Goal: Task Accomplishment & Management: Use online tool/utility

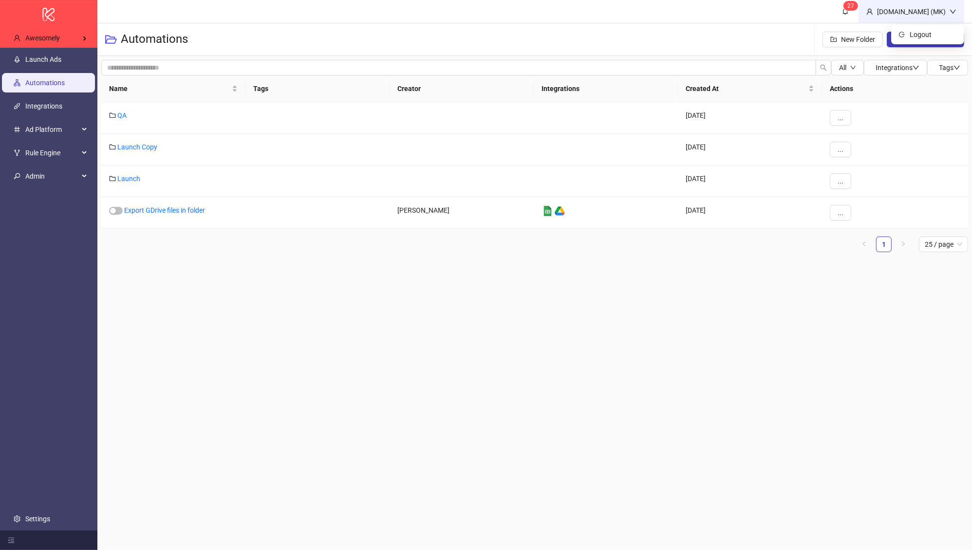
click at [902, 13] on div "[DOMAIN_NAME] (MK)" at bounding box center [911, 11] width 76 height 11
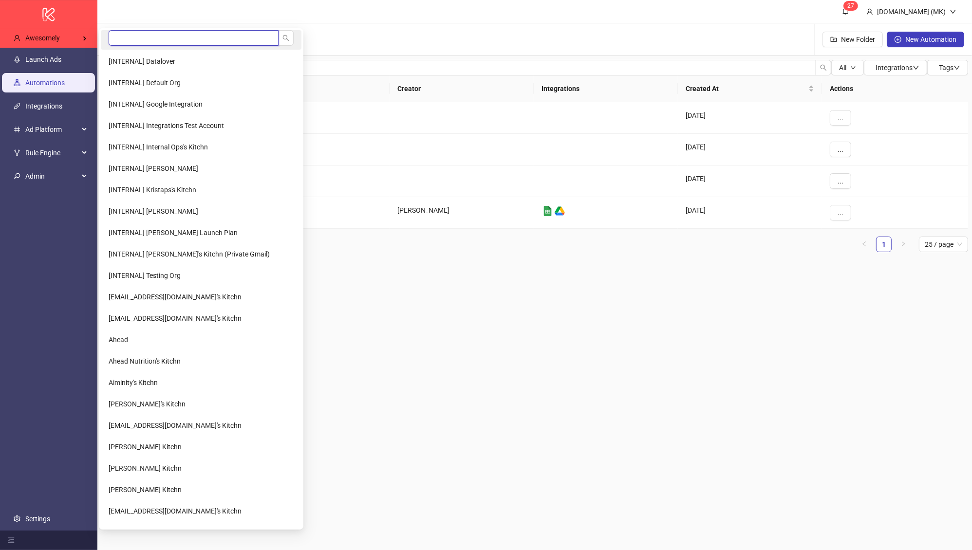
click at [162, 44] on input "search" at bounding box center [194, 38] width 170 height 16
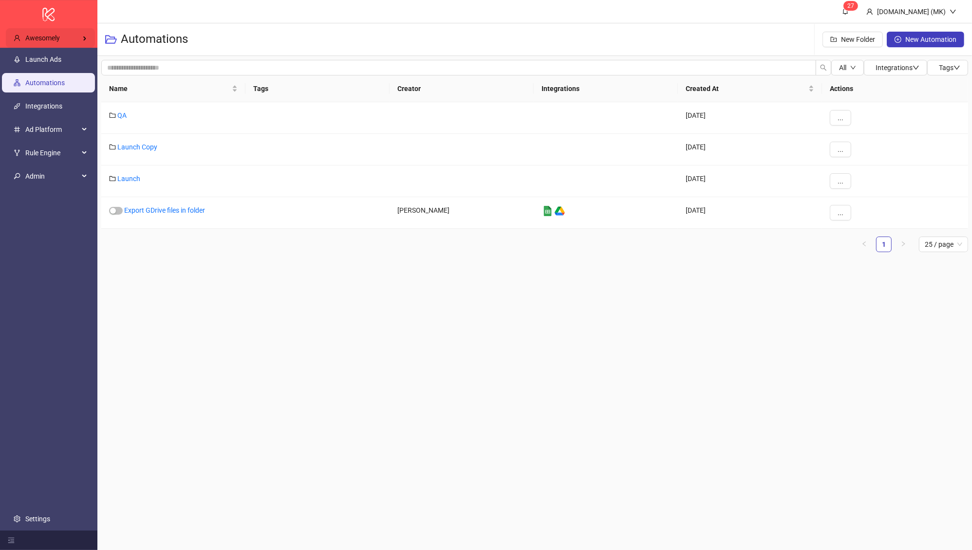
click at [31, 42] on div "Awesomely" at bounding box center [50, 37] width 89 height 19
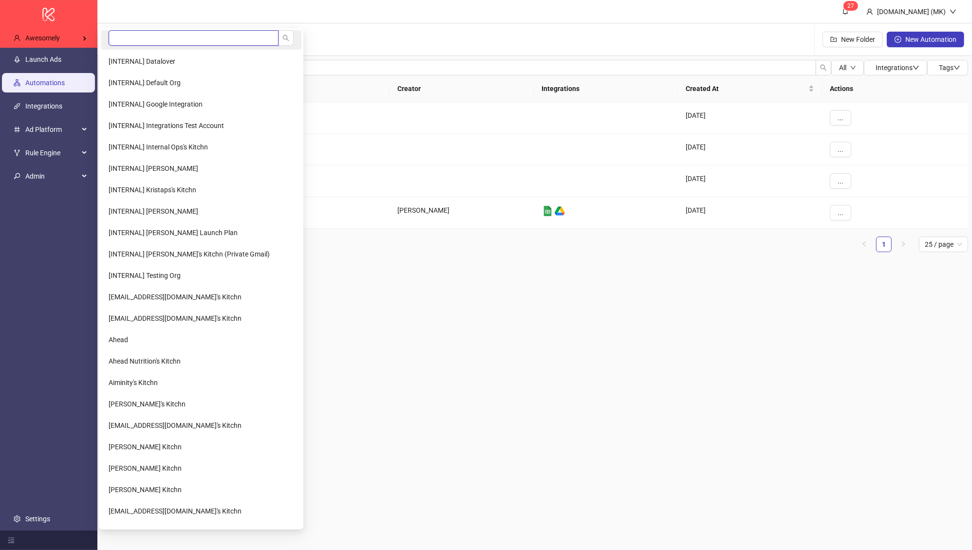
click at [163, 40] on input "search" at bounding box center [194, 38] width 170 height 16
paste input "********"
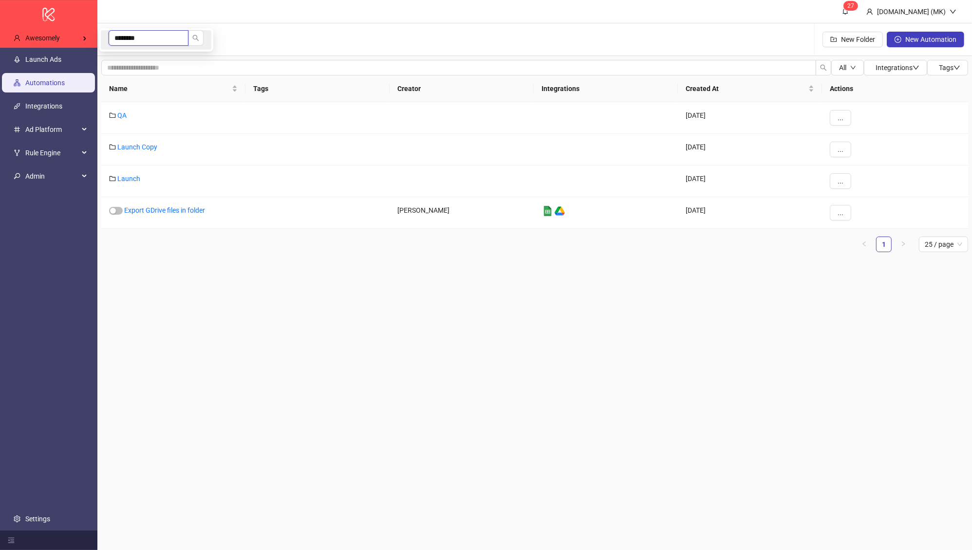
click at [165, 39] on input "********" at bounding box center [149, 38] width 80 height 16
drag, startPoint x: 165, startPoint y: 39, endPoint x: 148, endPoint y: 33, distance: 17.7
click at [165, 39] on input "********" at bounding box center [149, 38] width 80 height 16
type input "********"
click at [46, 43] on div "Awesomely" at bounding box center [50, 37] width 89 height 19
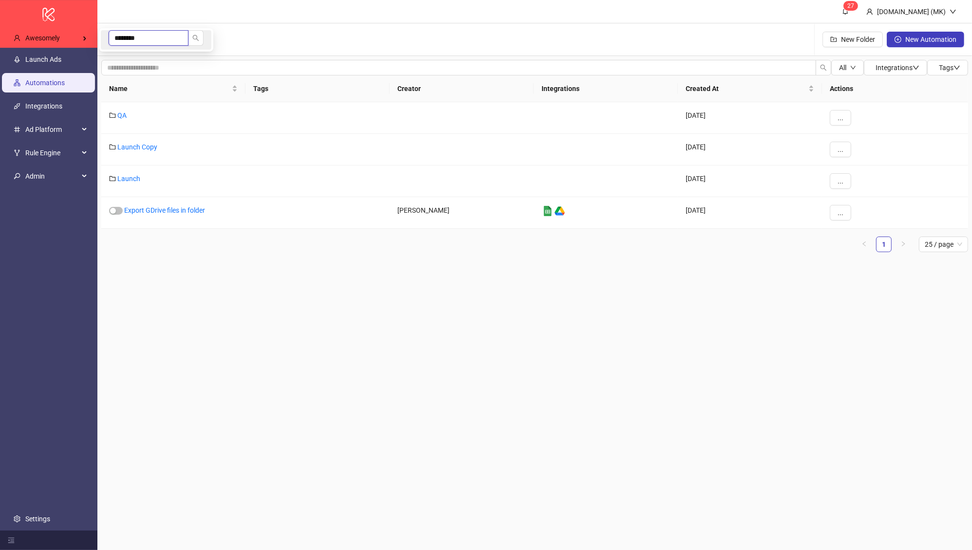
click at [141, 42] on input "********" at bounding box center [149, 38] width 80 height 16
click at [69, 42] on div "Awesomely" at bounding box center [50, 37] width 89 height 19
click at [174, 31] on input "******" at bounding box center [149, 38] width 80 height 16
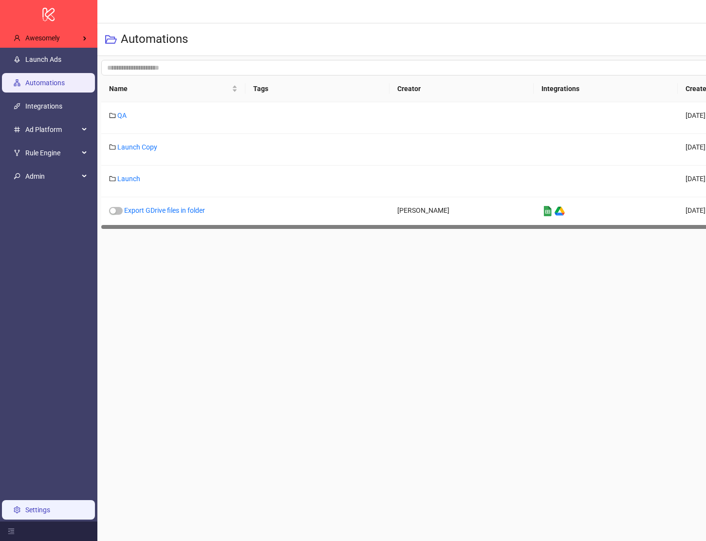
click at [44, 507] on link "Settings" at bounding box center [37, 510] width 25 height 8
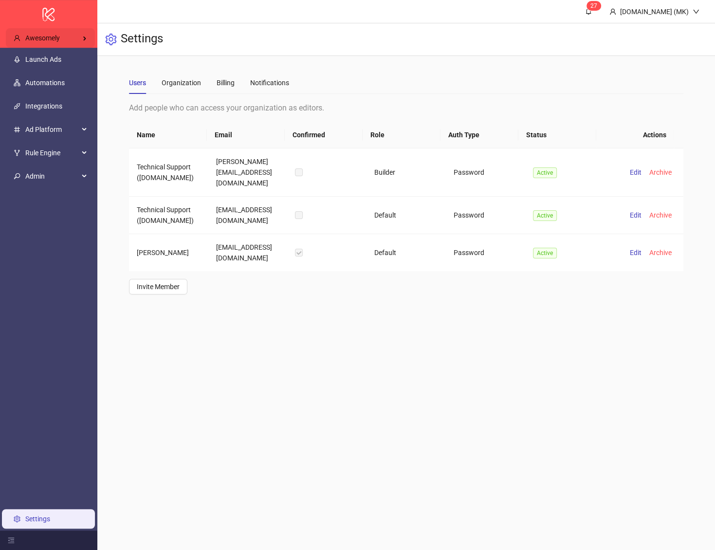
click at [73, 39] on div "Awesomely" at bounding box center [50, 37] width 89 height 19
drag, startPoint x: 115, startPoint y: 39, endPoint x: 130, endPoint y: 34, distance: 16.2
click at [130, 34] on input "******" at bounding box center [149, 38] width 80 height 16
click at [129, 34] on input "******" at bounding box center [149, 38] width 80 height 16
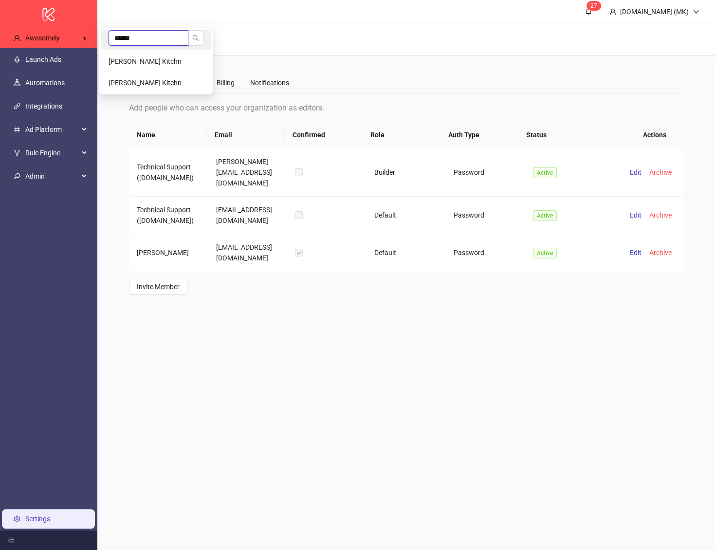
click at [132, 38] on input "******" at bounding box center [149, 38] width 80 height 16
type input "******"
click at [50, 515] on link "Settings" at bounding box center [37, 519] width 25 height 8
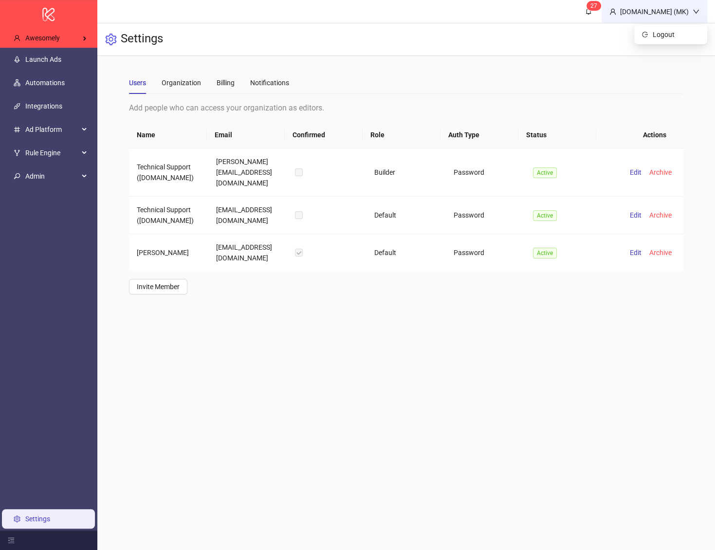
click at [665, 14] on div "Kitchn.io (MK)" at bounding box center [654, 11] width 76 height 11
click at [665, 32] on span "Logout" at bounding box center [676, 34] width 47 height 11
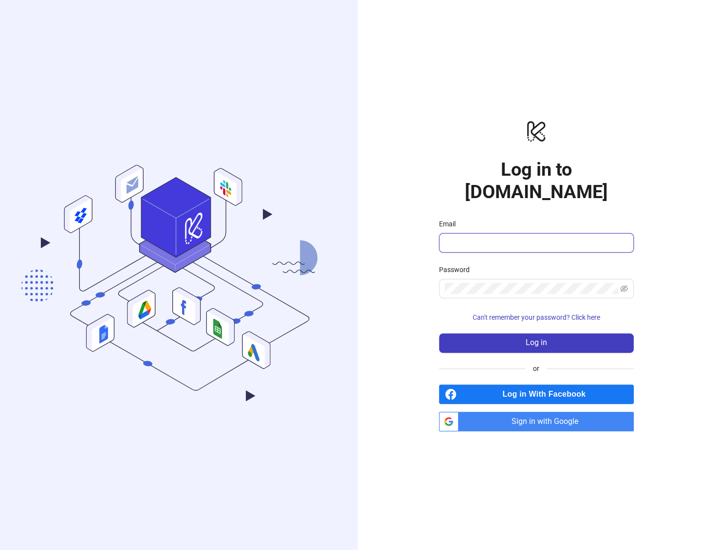
type input "**********"
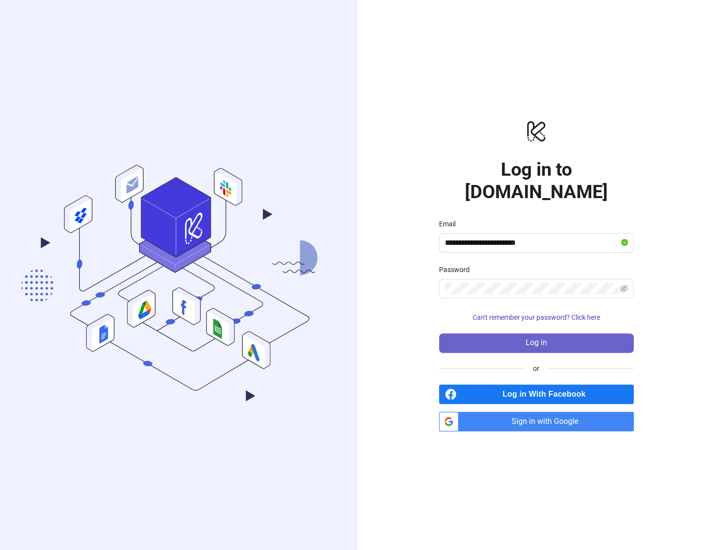
click at [507, 333] on button "Log in" at bounding box center [536, 342] width 195 height 19
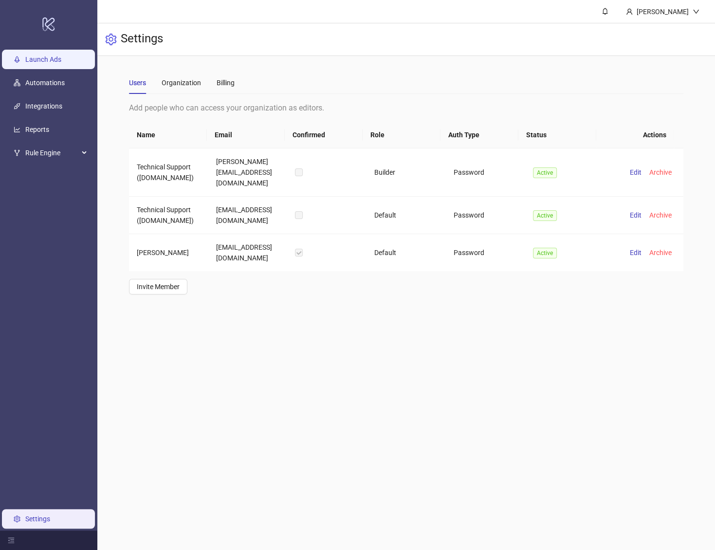
click at [49, 63] on link "Launch Ads" at bounding box center [43, 59] width 36 height 8
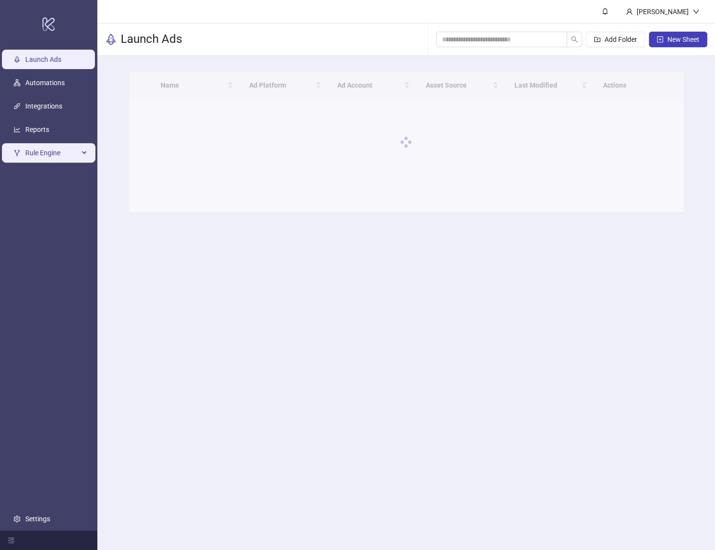
click at [51, 155] on span "Rule Engine" at bounding box center [52, 152] width 54 height 19
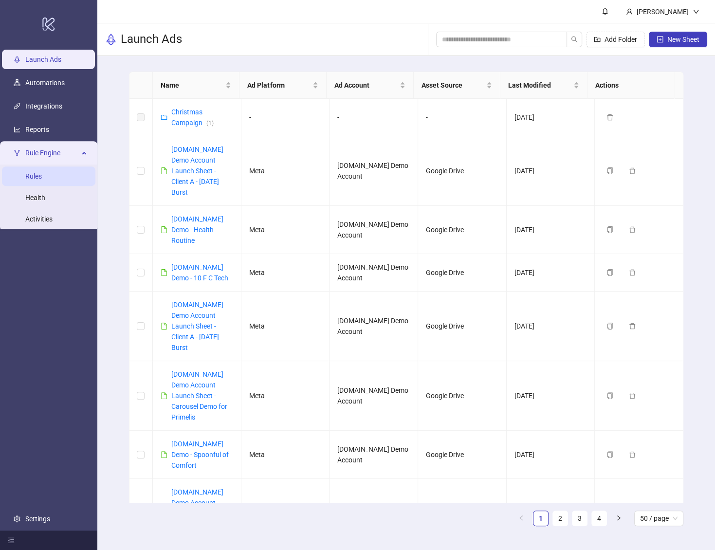
click at [42, 175] on link "Rules" at bounding box center [33, 176] width 17 height 8
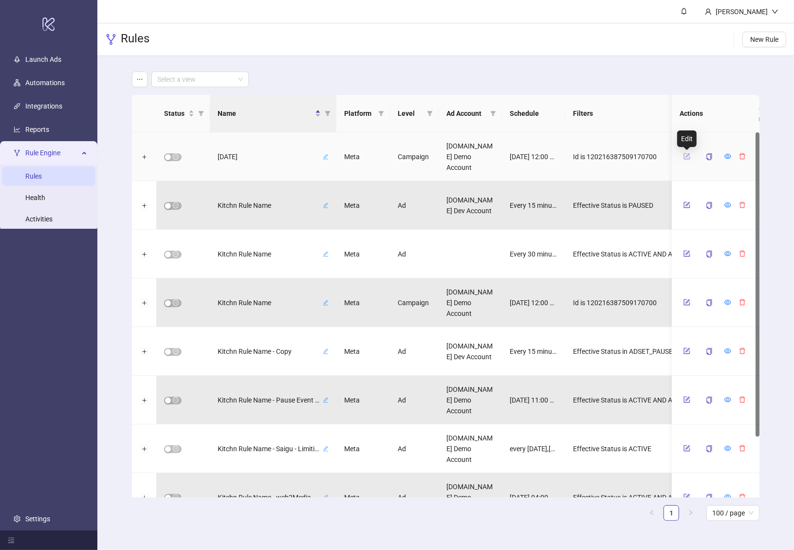
click at [688, 155] on icon "form" at bounding box center [686, 156] width 7 height 7
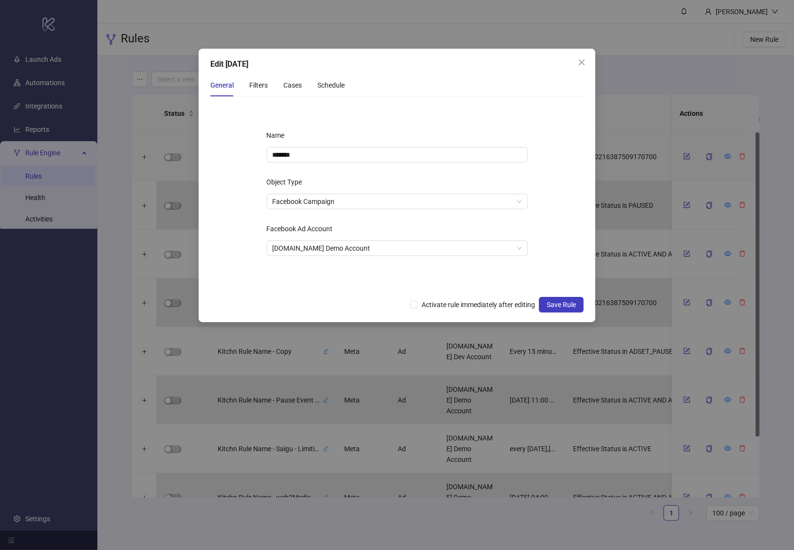
click at [312, 91] on div "General Filters Cases Schedule" at bounding box center [277, 85] width 134 height 22
click at [321, 86] on div "Schedule" at bounding box center [330, 85] width 27 height 11
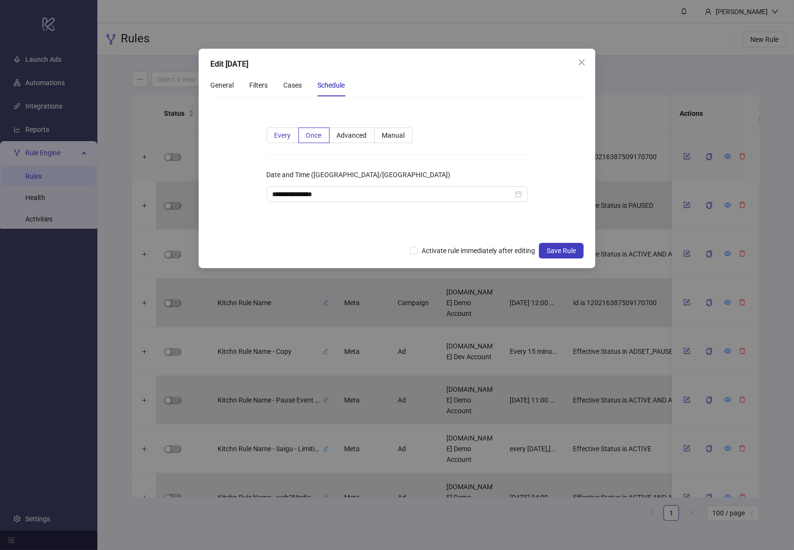
click at [287, 134] on span "Every" at bounding box center [283, 135] width 17 height 8
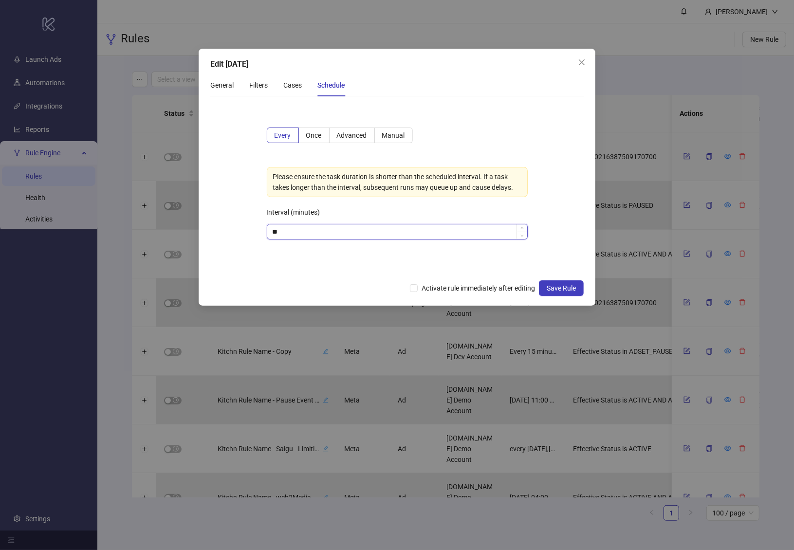
click at [310, 237] on input "**" at bounding box center [397, 231] width 260 height 15
click at [325, 240] on div "Please set an interval in (minutes) between 15-2880" at bounding box center [397, 245] width 261 height 11
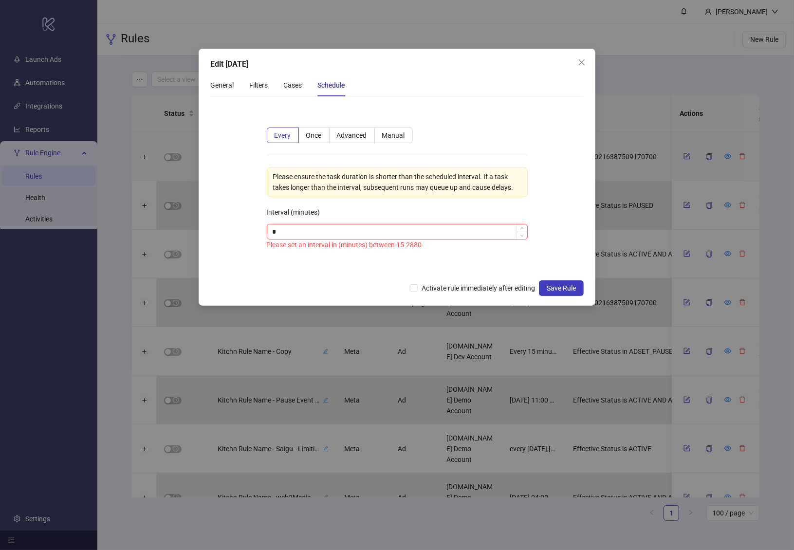
click at [325, 235] on input "*" at bounding box center [397, 231] width 260 height 15
type input "**"
click at [322, 267] on form "Every Once Advanced Manual Please ensure the task duration is shorter than the …" at bounding box center [397, 189] width 374 height 170
click at [287, 88] on div "Cases" at bounding box center [292, 85] width 18 height 11
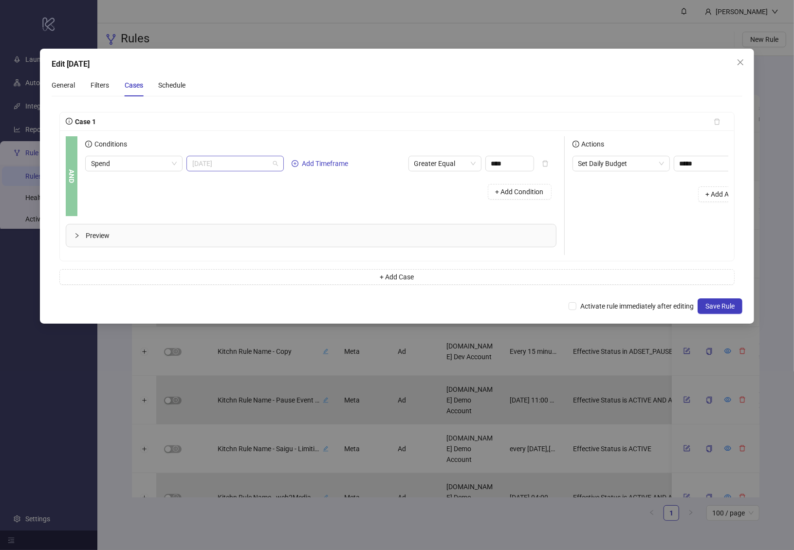
click at [226, 166] on span "Yesterday" at bounding box center [235, 163] width 86 height 15
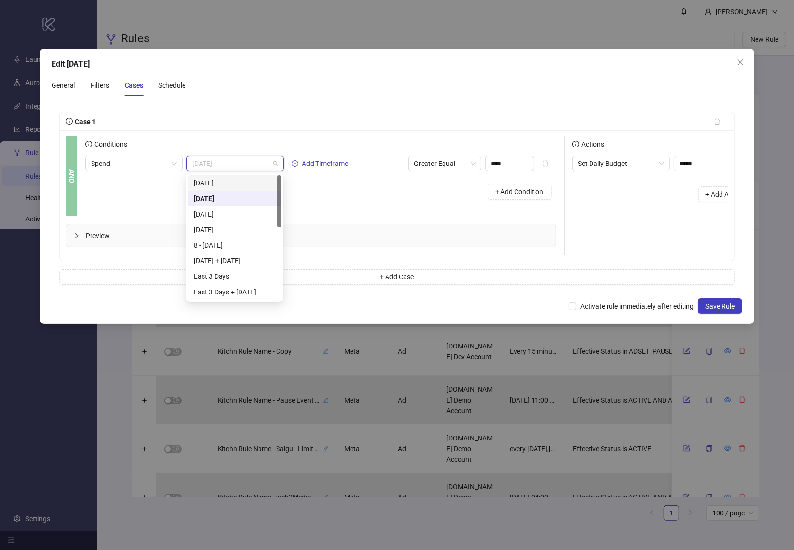
click at [229, 187] on div "Today" at bounding box center [235, 183] width 82 height 11
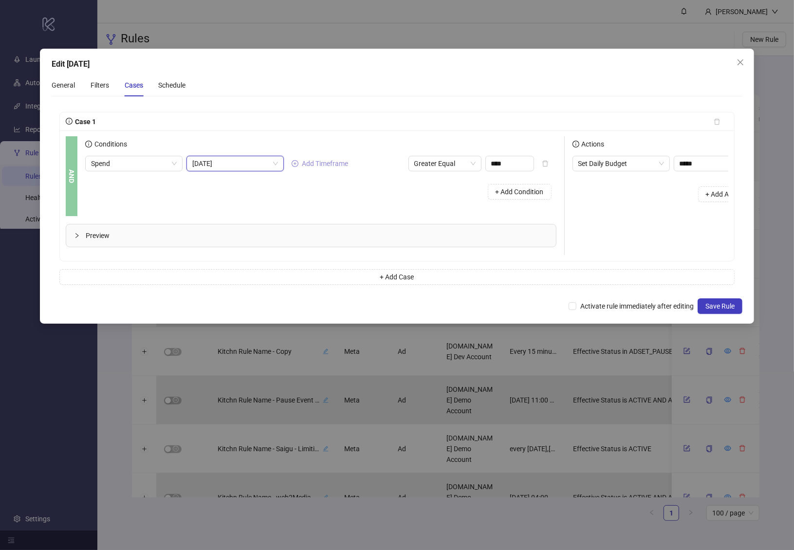
click at [320, 167] on button "Add Timeframe" at bounding box center [320, 164] width 65 height 12
click at [330, 162] on input "search" at bounding box center [332, 163] width 77 height 15
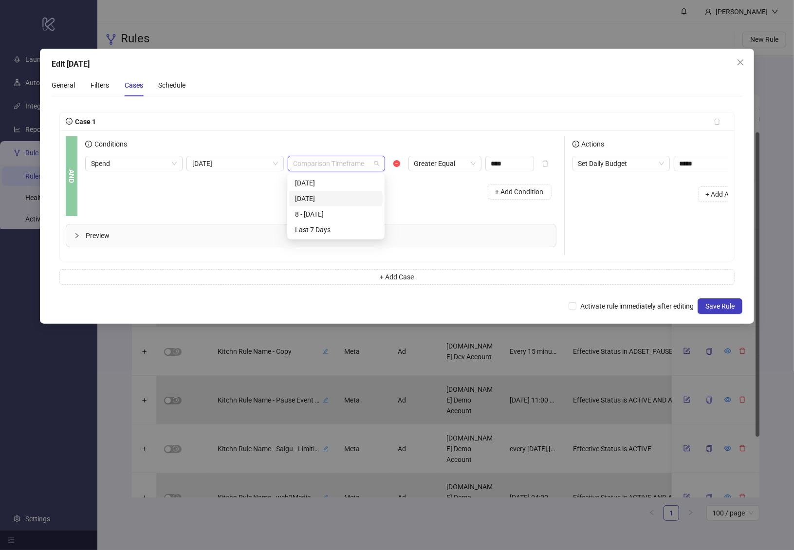
click at [332, 200] on div "2 Days ago" at bounding box center [336, 198] width 82 height 11
click at [337, 162] on span "2 Days ago" at bounding box center [337, 163] width 86 height 15
click at [327, 184] on div "Yesterday" at bounding box center [336, 183] width 82 height 11
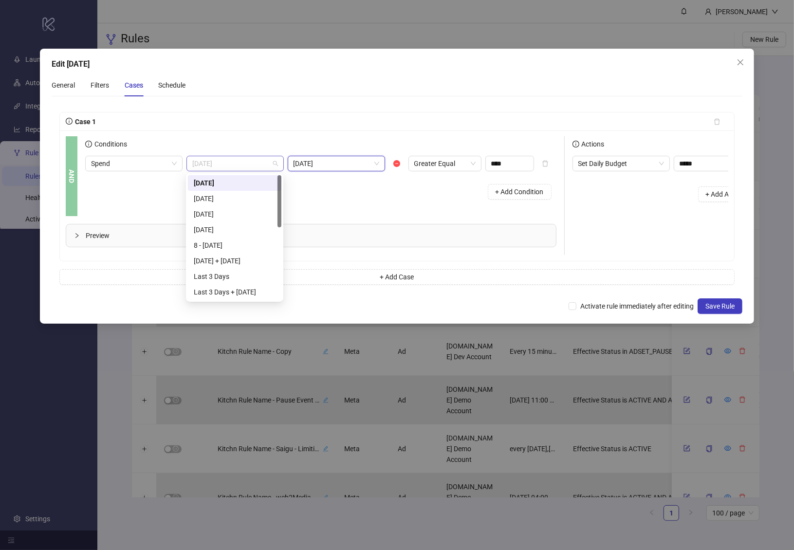
click at [246, 166] on span "Today" at bounding box center [235, 163] width 86 height 15
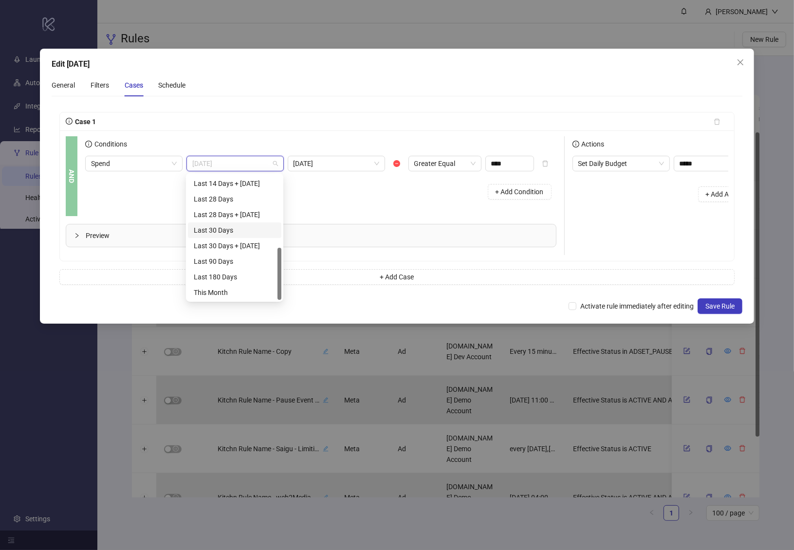
click at [367, 221] on div "Preview" at bounding box center [315, 235] width 498 height 39
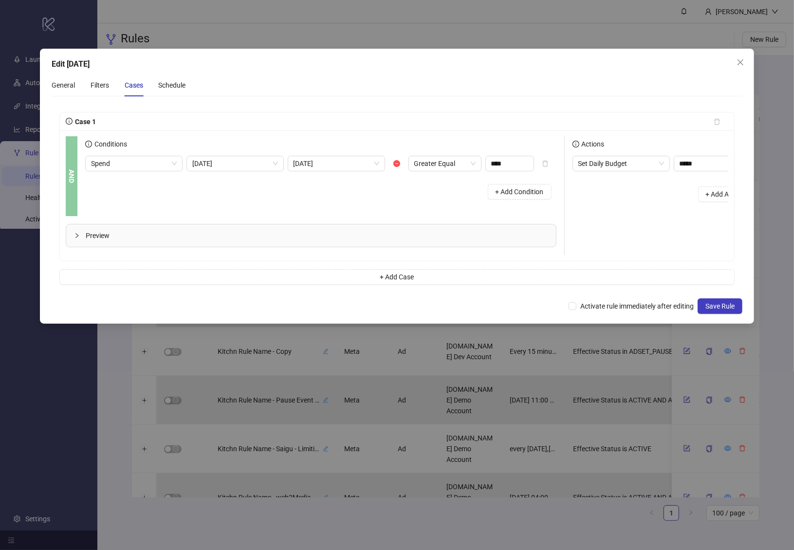
click at [261, 174] on div "Spend Today Yesterday Greater Equal **** + Add Condition" at bounding box center [320, 180] width 471 height 49
click at [260, 165] on span "Today" at bounding box center [235, 163] width 86 height 15
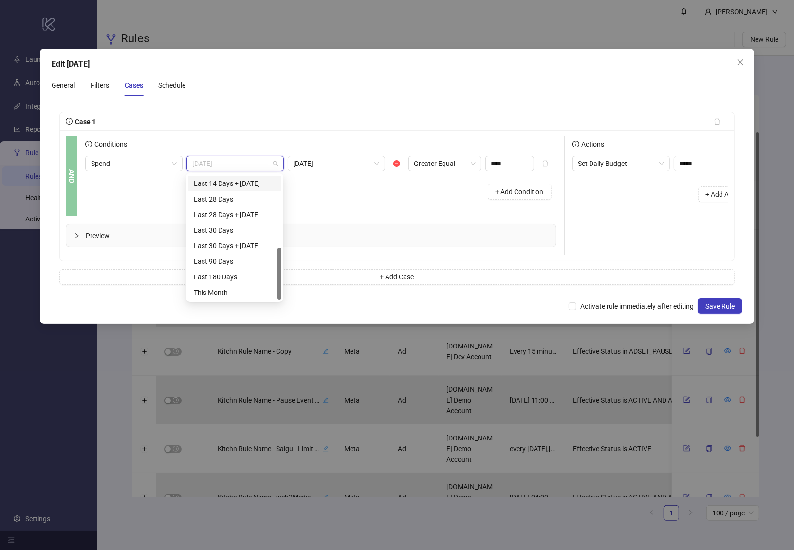
click at [295, 116] on div "Case 1" at bounding box center [386, 121] width 641 height 11
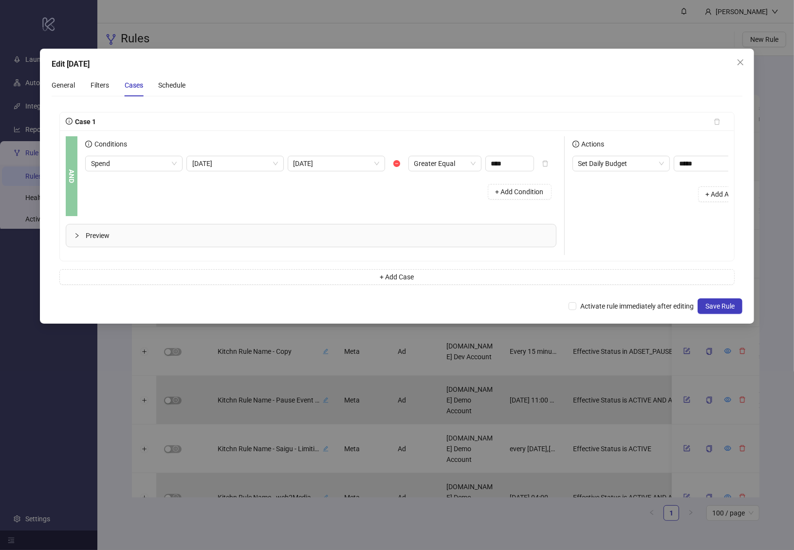
click at [265, 202] on div "+ Add Condition" at bounding box center [320, 191] width 471 height 25
click at [298, 196] on div "+ Add Condition" at bounding box center [320, 191] width 471 height 25
click at [208, 160] on span "Today" at bounding box center [235, 163] width 86 height 15
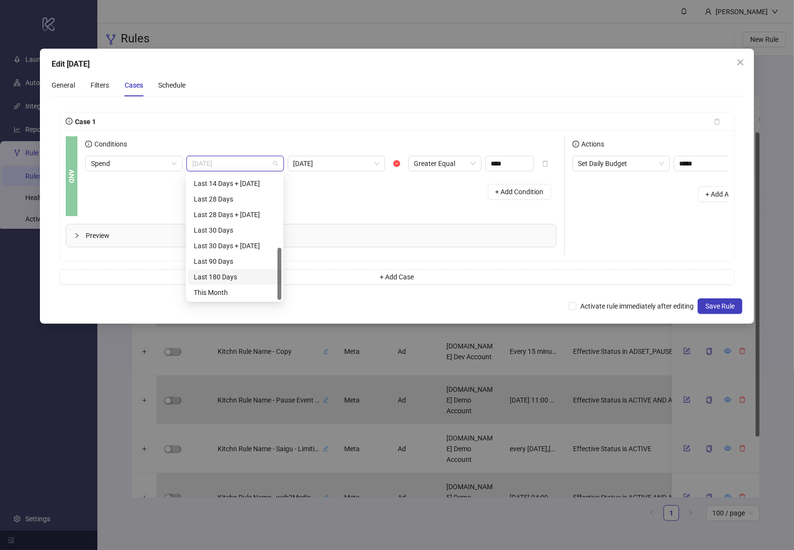
drag, startPoint x: 218, startPoint y: 277, endPoint x: 348, endPoint y: 206, distance: 148.3
click at [218, 277] on div "Last 180 Days" at bounding box center [235, 277] width 82 height 11
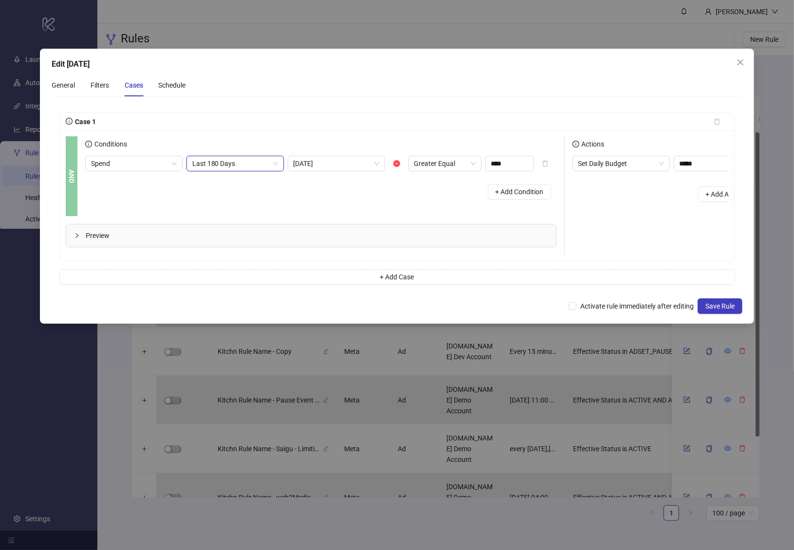
click at [285, 183] on div "+ Add Condition" at bounding box center [320, 191] width 471 height 25
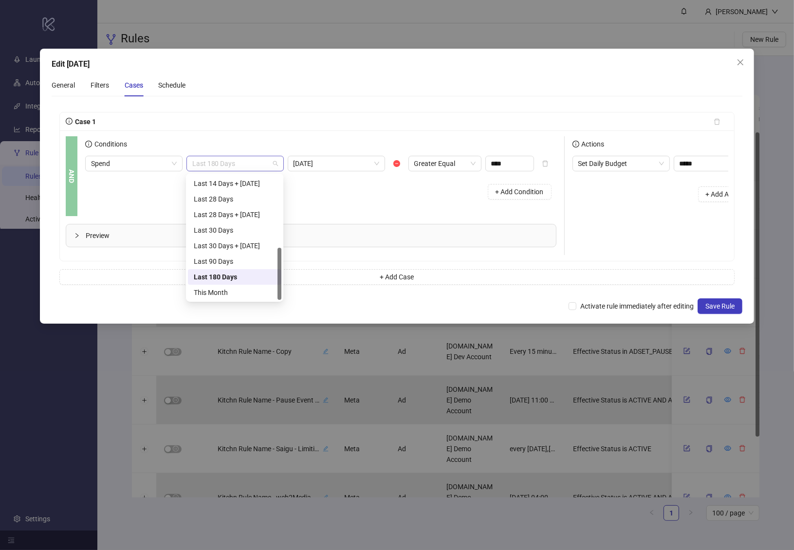
click at [250, 161] on span "Last 180 Days" at bounding box center [235, 163] width 86 height 15
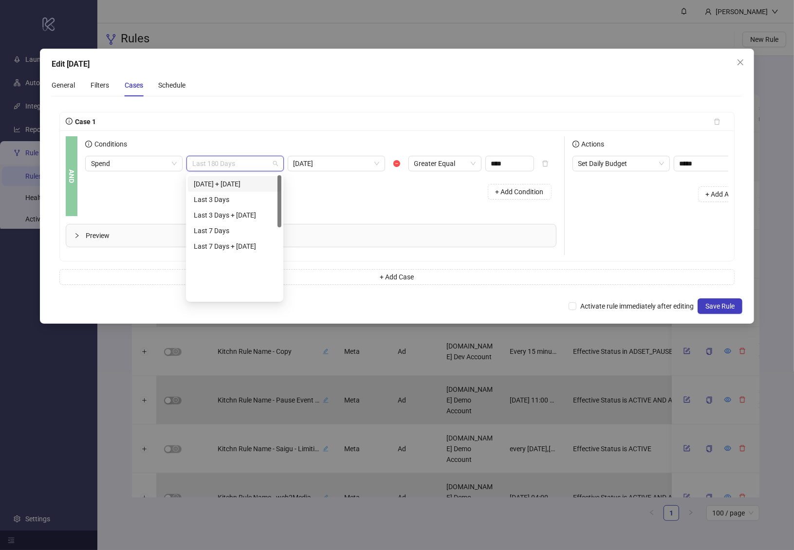
scroll to position [0, 0]
click at [210, 182] on div "Today" at bounding box center [235, 183] width 82 height 11
click at [319, 186] on div "+ Add Condition" at bounding box center [320, 191] width 471 height 25
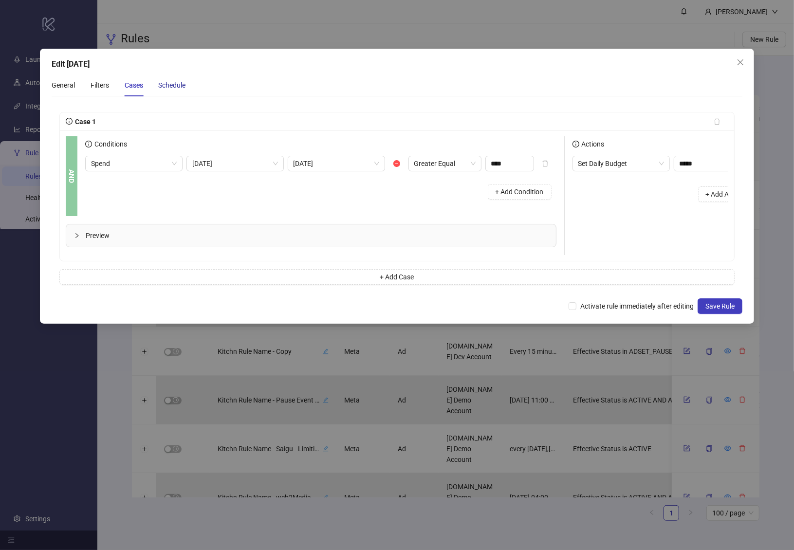
click at [163, 86] on div "Schedule" at bounding box center [172, 85] width 27 height 11
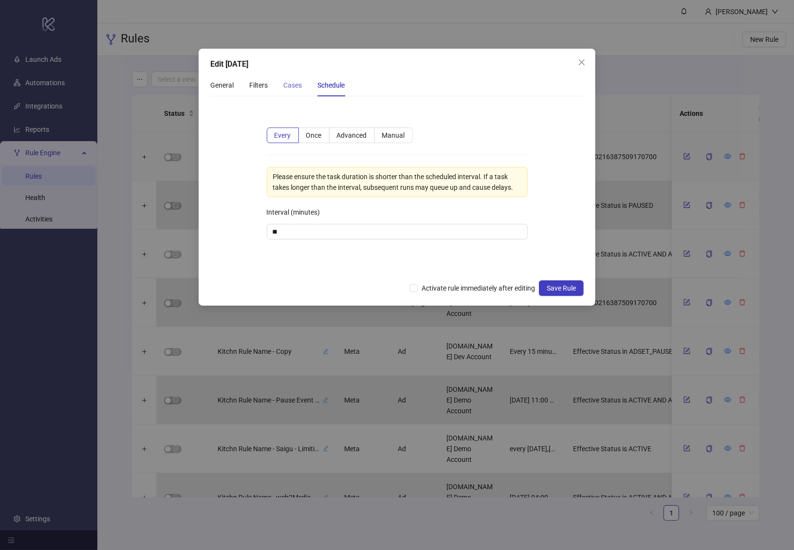
click at [291, 91] on div "Cases" at bounding box center [292, 85] width 18 height 22
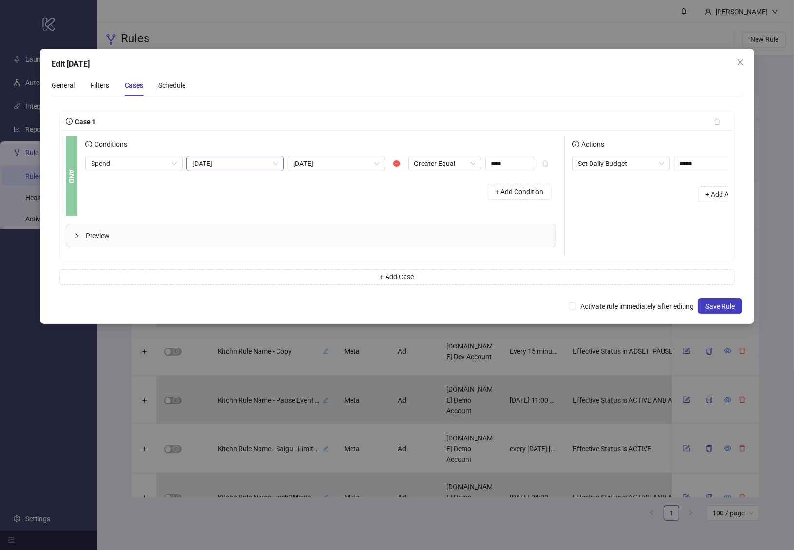
click at [256, 160] on span "Today" at bounding box center [235, 163] width 86 height 15
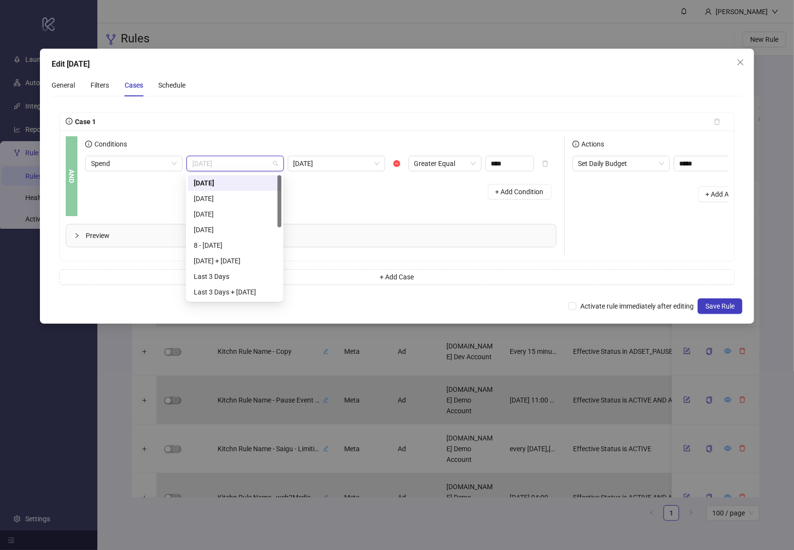
click at [248, 129] on div "Case 1" at bounding box center [397, 121] width 675 height 18
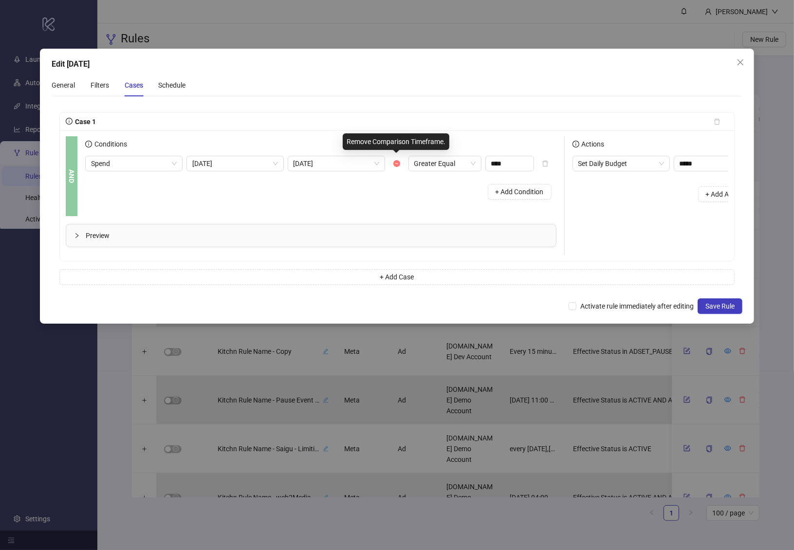
click at [393, 163] on icon "minus-circle" at bounding box center [396, 163] width 7 height 7
click at [592, 70] on div "Edit Feb 9th General Filters Cases Schedule Case 1 AND Conditions Spend Today A…" at bounding box center [397, 186] width 715 height 275
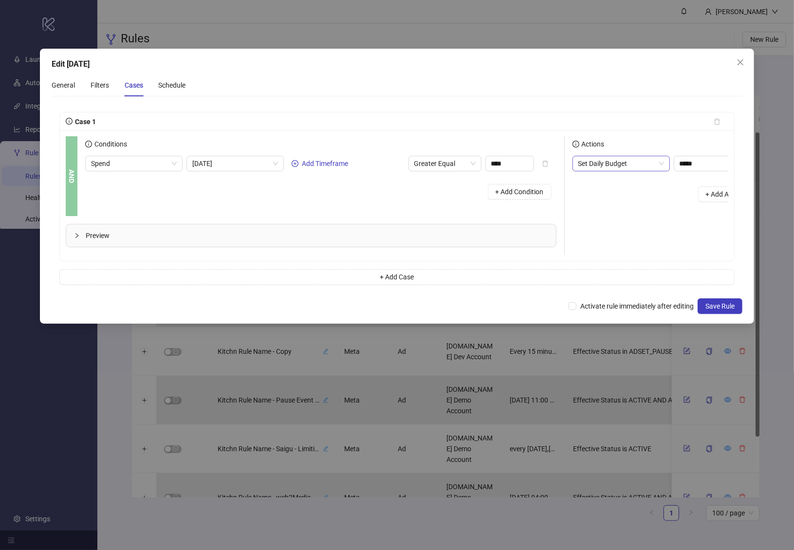
click at [603, 162] on span "Set Daily Budget" at bounding box center [621, 163] width 86 height 15
drag, startPoint x: 594, startPoint y: 263, endPoint x: 596, endPoint y: 196, distance: 67.7
click at [594, 263] on div "Slack Notification" at bounding box center [620, 261] width 82 height 11
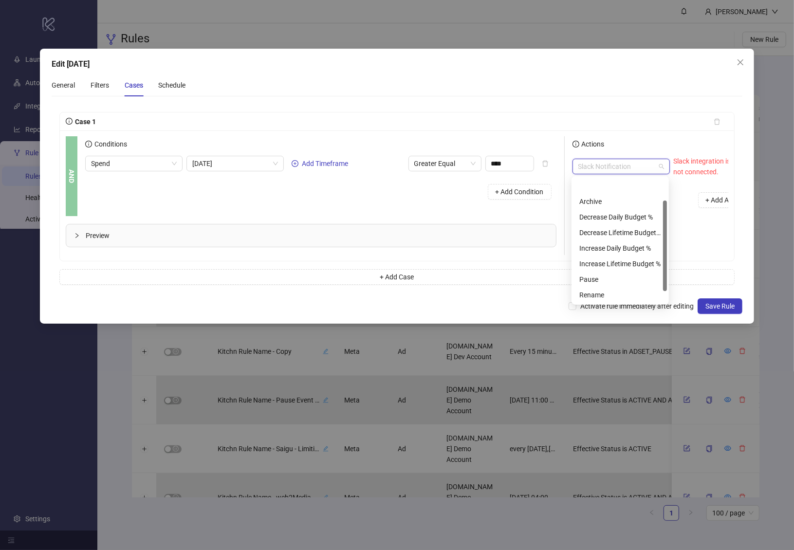
click at [603, 165] on span "Slack Notification" at bounding box center [621, 166] width 86 height 15
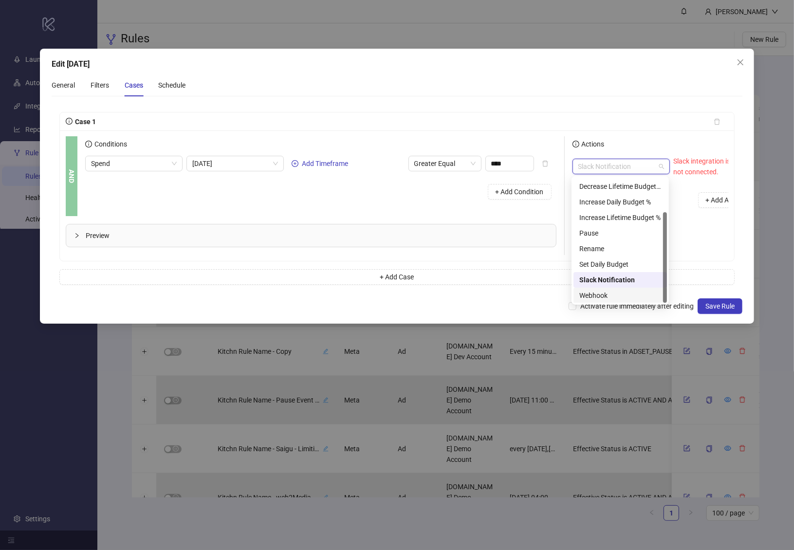
click at [603, 297] on div "Webhook" at bounding box center [620, 295] width 82 height 11
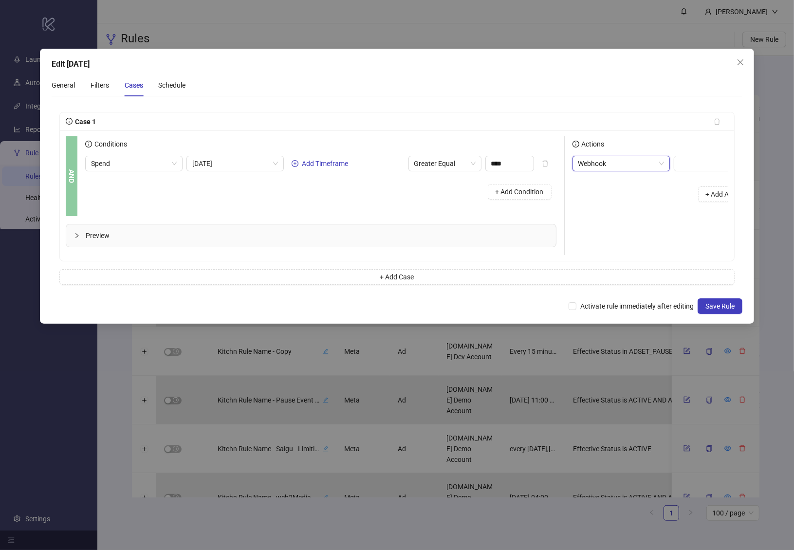
click at [544, 115] on div "Case 1" at bounding box center [397, 122] width 663 height 16
click at [649, 210] on div "Actions Webhook + Add Action" at bounding box center [662, 195] width 195 height 119
click at [678, 160] on input "text" at bounding box center [732, 164] width 117 height 16
click at [629, 166] on span "Webhook" at bounding box center [621, 163] width 86 height 15
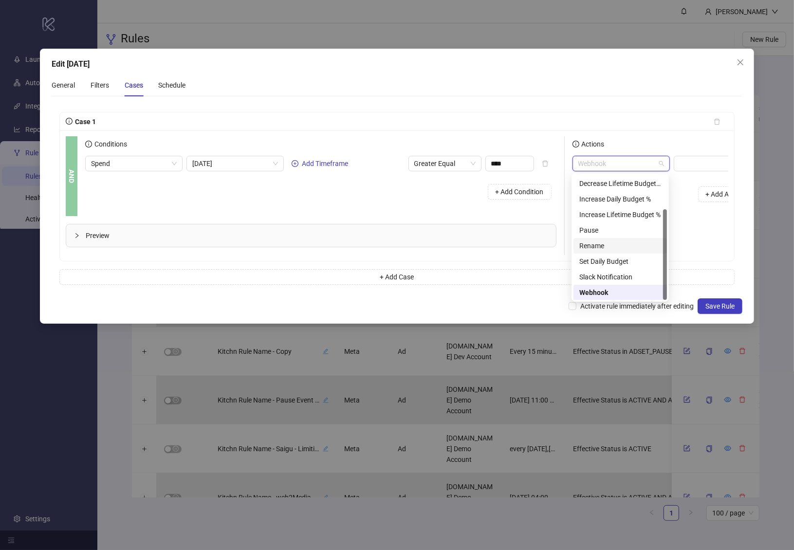
scroll to position [0, 0]
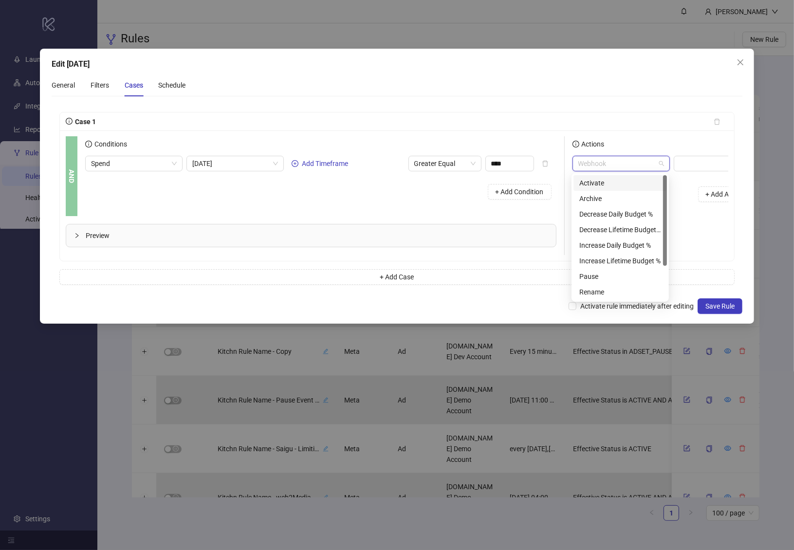
click at [598, 109] on form "Case 1 AND Conditions Spend Today Add Timeframe Greater Equal **** + Add Condit…" at bounding box center [397, 198] width 691 height 188
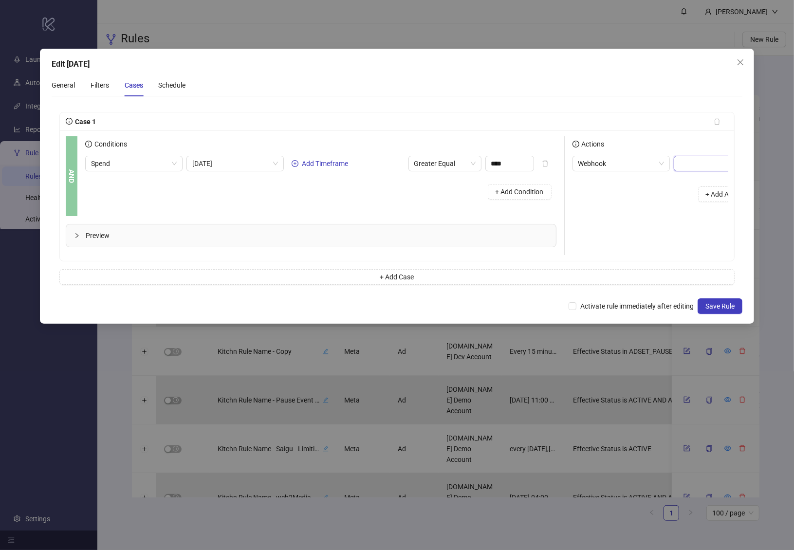
click at [685, 166] on input "text" at bounding box center [732, 164] width 117 height 16
click at [603, 108] on form "Case 1 AND Conditions Spend Today Add Timeframe Greater Equal **** + Add Condit…" at bounding box center [397, 198] width 691 height 188
click at [613, 173] on div "Webhook + Add Action" at bounding box center [665, 183] width 187 height 54
click at [70, 85] on div "General" at bounding box center [63, 85] width 23 height 11
click at [98, 84] on div "Filters" at bounding box center [100, 85] width 18 height 11
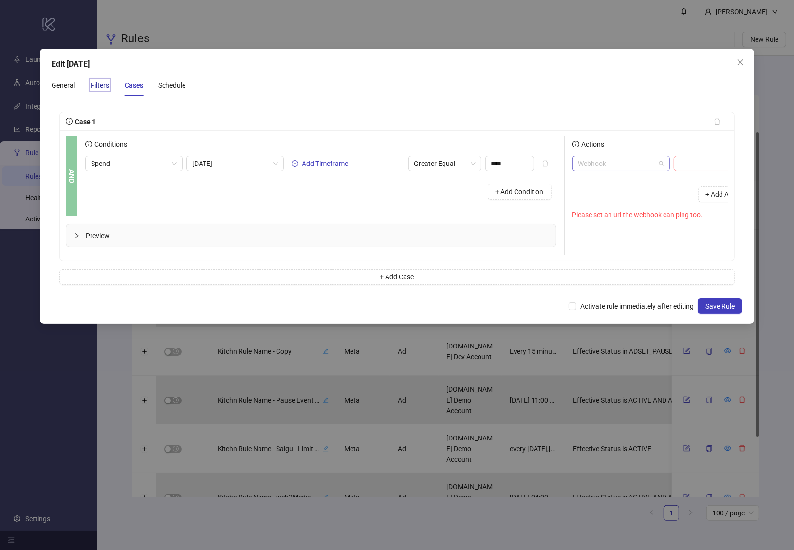
click at [647, 166] on span "Webhook" at bounding box center [621, 163] width 86 height 15
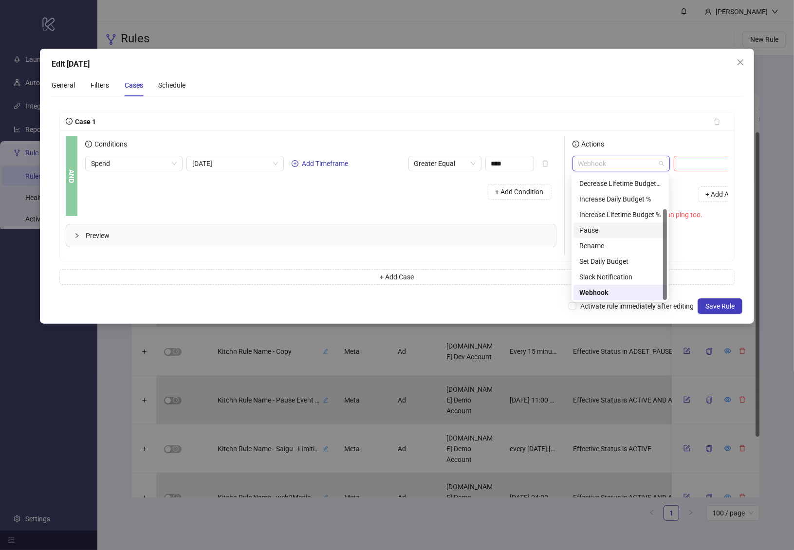
click at [605, 235] on div "Pause" at bounding box center [620, 230] width 82 height 11
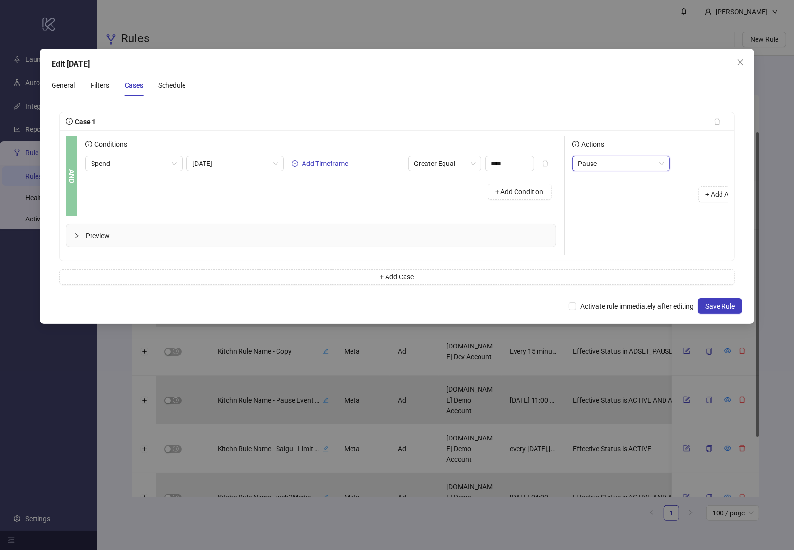
click at [620, 194] on div "+ Add Action" at bounding box center [665, 194] width 187 height 30
click at [112, 92] on div "General Filters Cases Schedule" at bounding box center [119, 85] width 134 height 22
click at [103, 86] on div "Filters" at bounding box center [100, 85] width 18 height 11
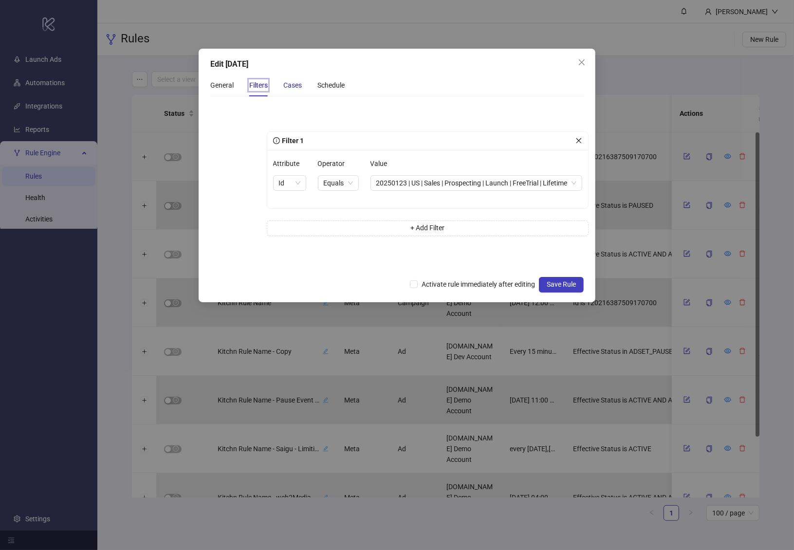
click at [295, 84] on div "Cases" at bounding box center [292, 85] width 18 height 11
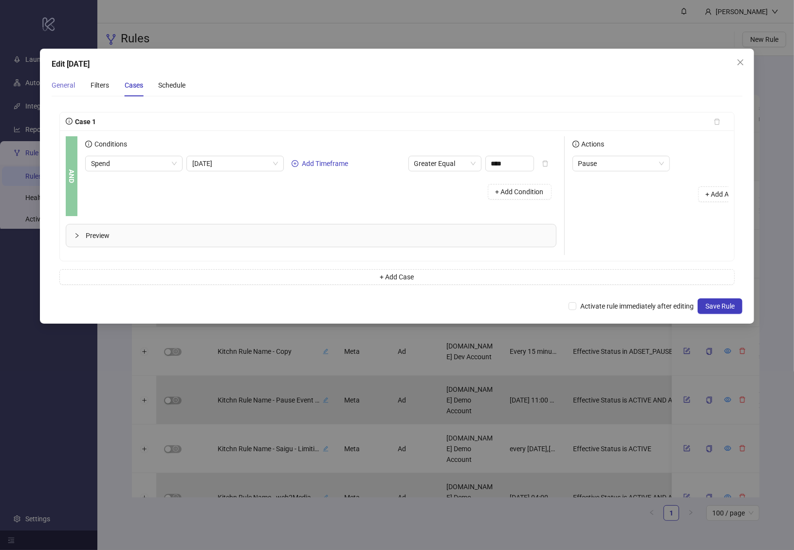
click at [72, 74] on div "General" at bounding box center [63, 85] width 23 height 22
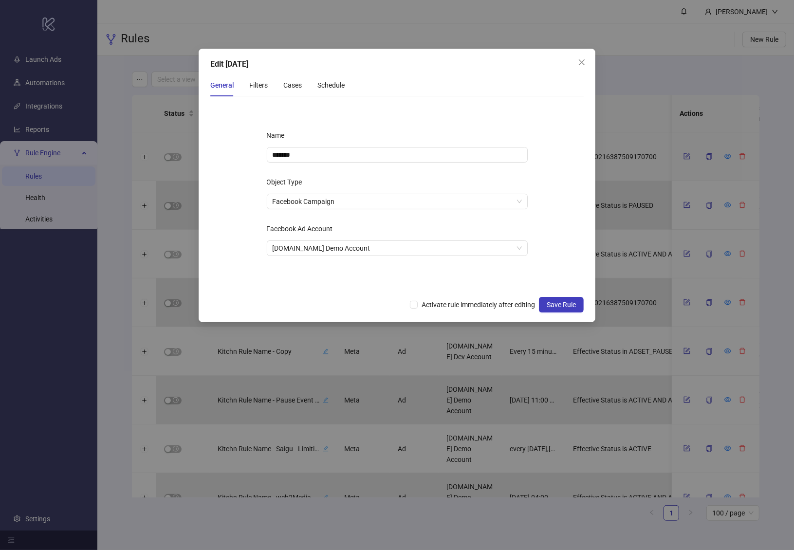
click at [71, 84] on div "Edit Feb 9th General Filters Cases Schedule Name ******* Object Type Facebook C…" at bounding box center [397, 275] width 794 height 550
click at [341, 205] on span "Facebook Campaign" at bounding box center [397, 201] width 249 height 15
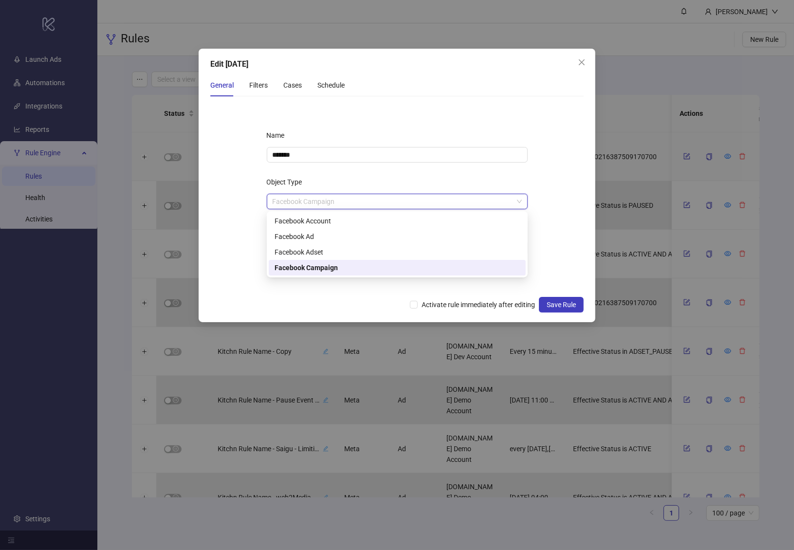
click at [395, 76] on div "General Filters Cases Schedule" at bounding box center [397, 85] width 374 height 22
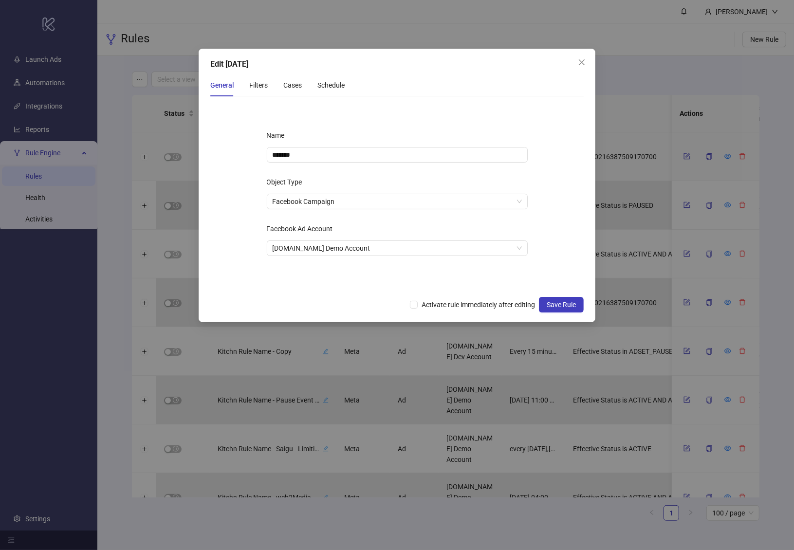
click at [327, 211] on div "Name ******* Object Type Facebook Campaign Facebook Ad Account Kitchn.io Demo A…" at bounding box center [397, 197] width 292 height 171
click at [330, 204] on span "Facebook Campaign" at bounding box center [397, 201] width 249 height 15
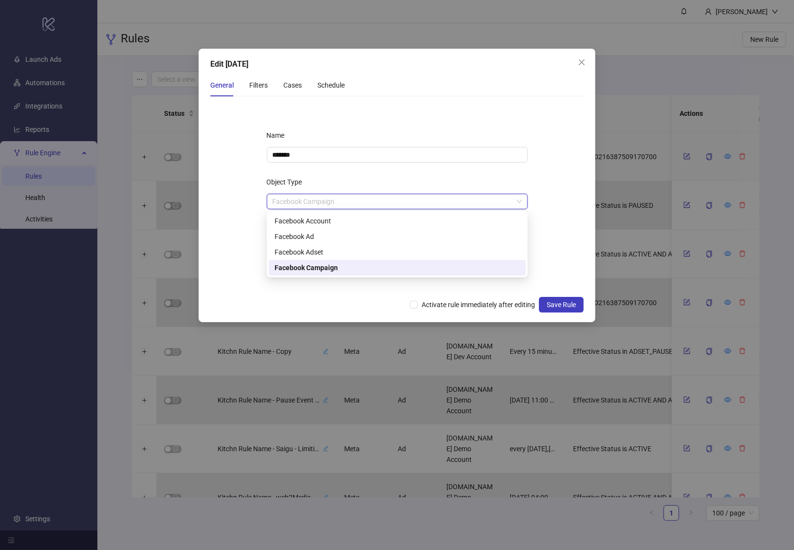
click at [342, 166] on div "Name ******* Object Type Facebook Campaign Facebook Ad Account Kitchn.io Demo A…" at bounding box center [397, 197] width 292 height 171
click at [311, 203] on span "Facebook Campaign" at bounding box center [397, 201] width 249 height 15
click at [328, 253] on div "Facebook Adset" at bounding box center [397, 252] width 245 height 11
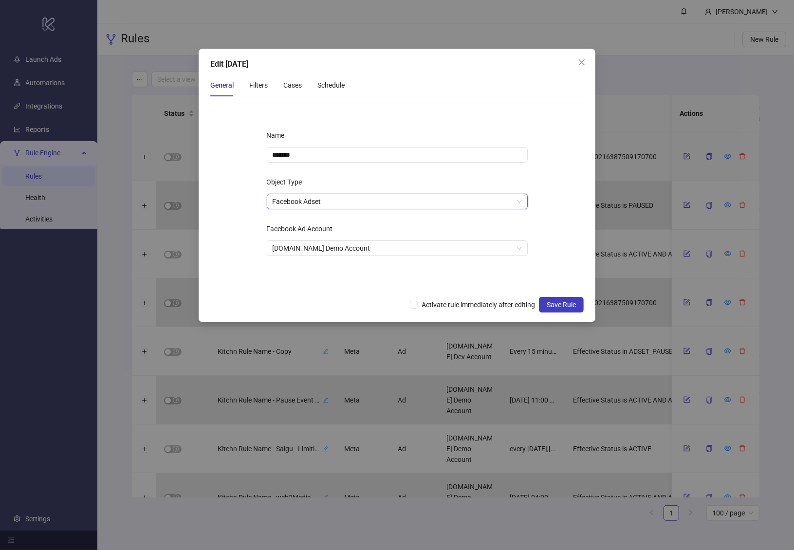
click at [338, 198] on span "Facebook Adset" at bounding box center [397, 201] width 249 height 15
click at [243, 207] on form "Name ******* Object Type Facebook Adset Facebook Ad Account Kitchn.io Demo Acco…" at bounding box center [397, 197] width 374 height 187
click at [262, 87] on div "Filters" at bounding box center [258, 85] width 18 height 11
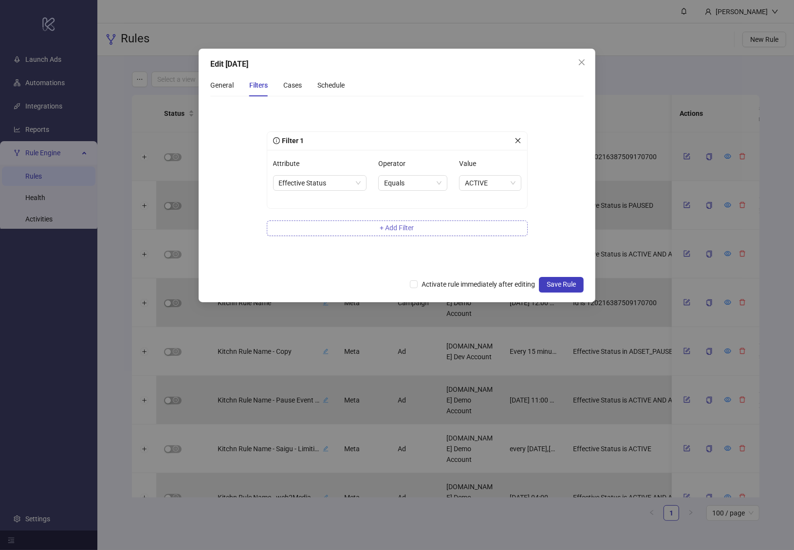
click at [393, 222] on button "+ Add Filter" at bounding box center [397, 229] width 261 height 16
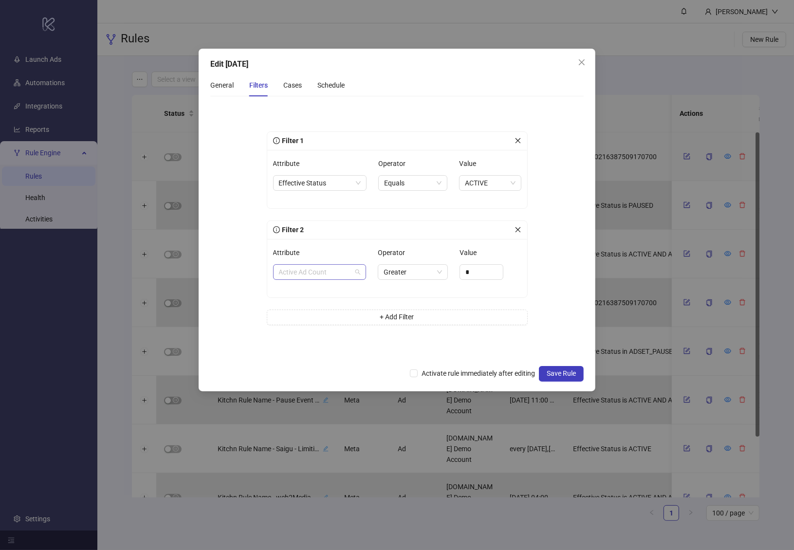
click at [330, 275] on span "Active Ad Count" at bounding box center [319, 272] width 81 height 15
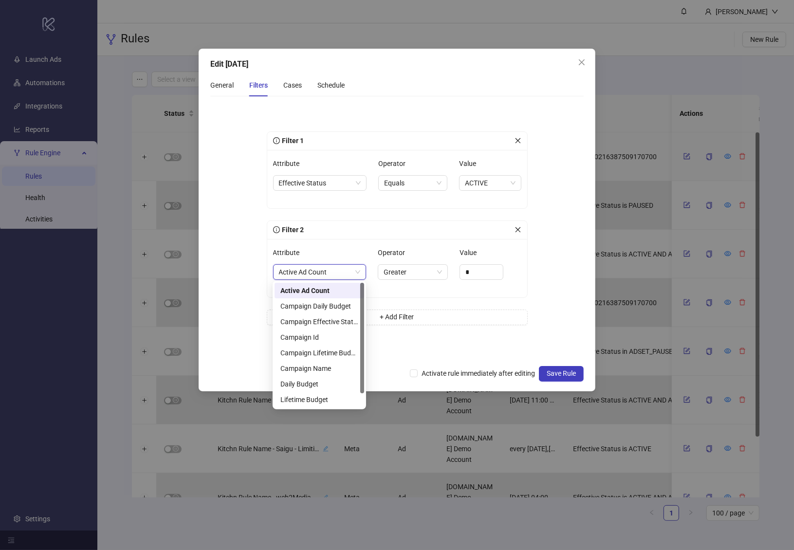
click at [245, 219] on form "Filter 1 Attribute Effective Status Operator Equals Value ACTIVE Filter 2 Attri…" at bounding box center [397, 232] width 374 height 256
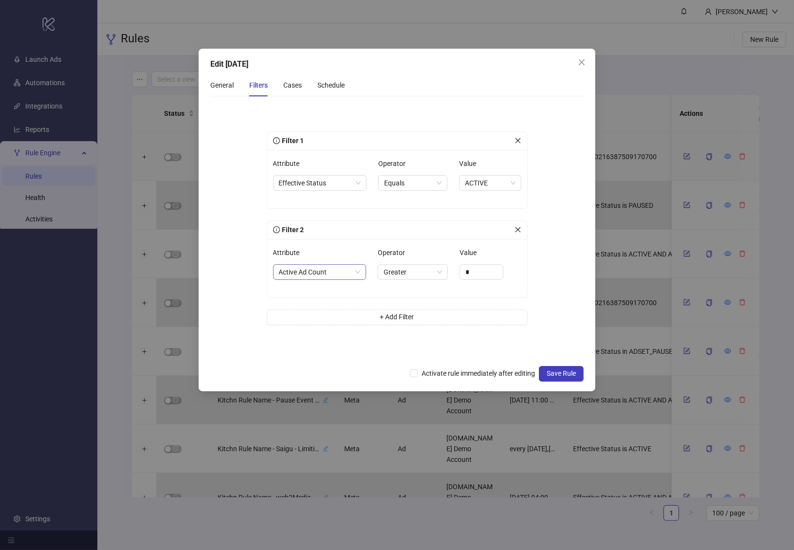
click at [335, 271] on span "Active Ad Count" at bounding box center [319, 272] width 81 height 15
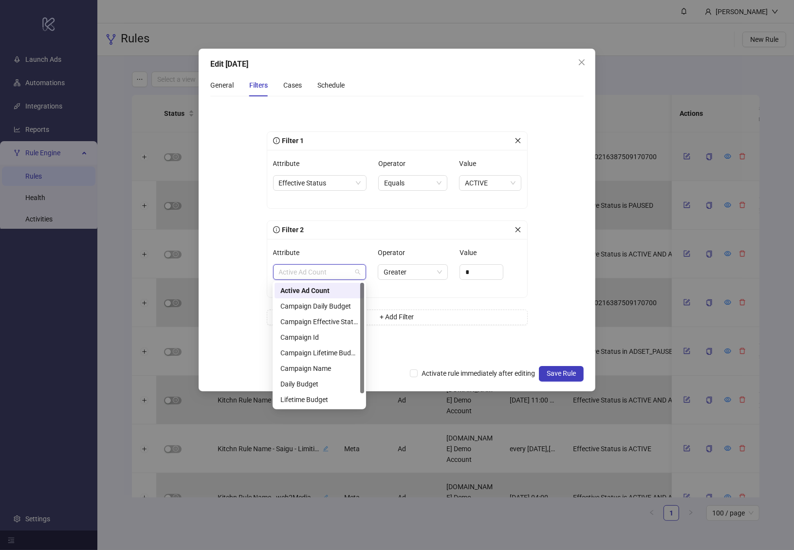
click at [335, 271] on span "Active Ad Count" at bounding box center [319, 272] width 81 height 15
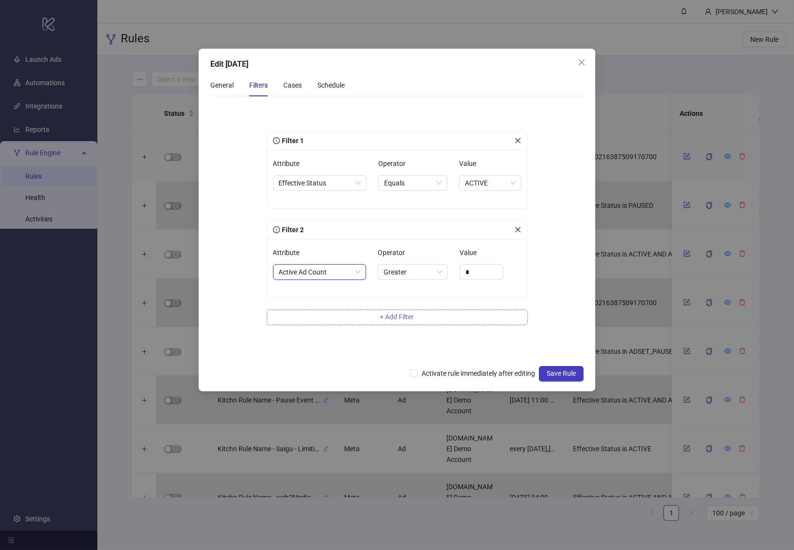
click at [398, 314] on span "+ Add Filter" at bounding box center [397, 317] width 34 height 8
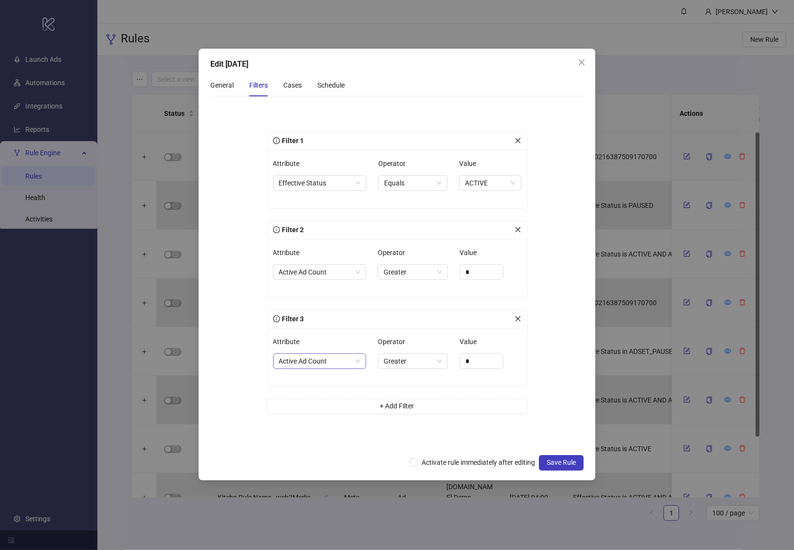
click at [324, 363] on span "Active Ad Count" at bounding box center [319, 361] width 81 height 15
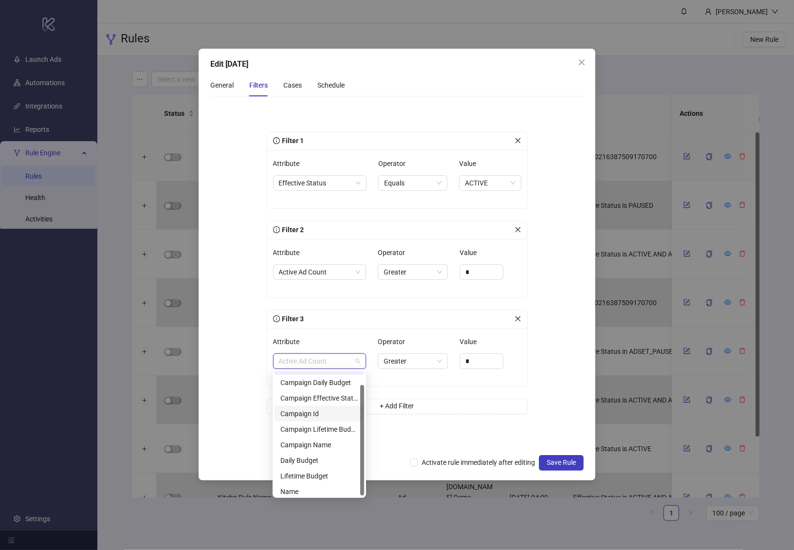
scroll to position [15, 0]
drag, startPoint x: 363, startPoint y: 425, endPoint x: 362, endPoint y: 439, distance: 13.7
click at [362, 439] on div at bounding box center [362, 440] width 4 height 111
click at [332, 459] on div "Daily Budget" at bounding box center [319, 457] width 78 height 11
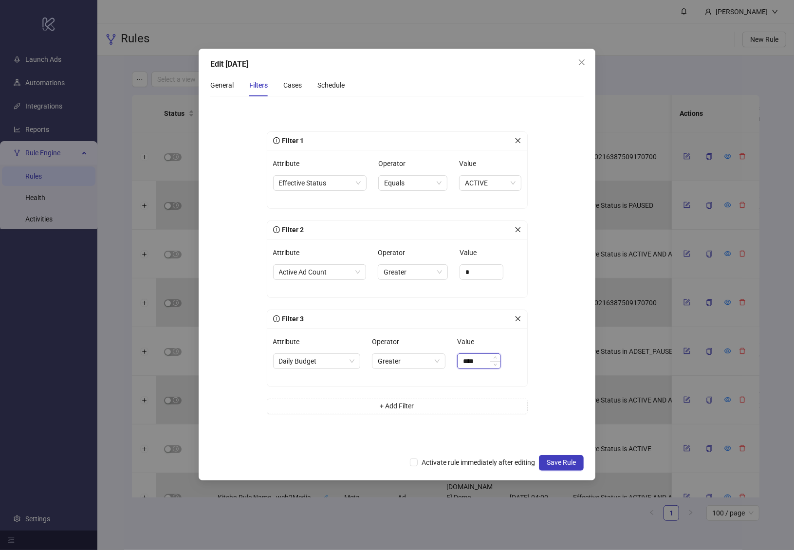
click at [479, 357] on input "****" at bounding box center [479, 361] width 43 height 15
type input "******"
click at [543, 344] on form "Filter 1 Attribute Effective Status Operator Equals Value ACTIVE Filter 2 Attri…" at bounding box center [397, 276] width 374 height 345
click at [394, 402] on span "+ Add Filter" at bounding box center [397, 406] width 34 height 8
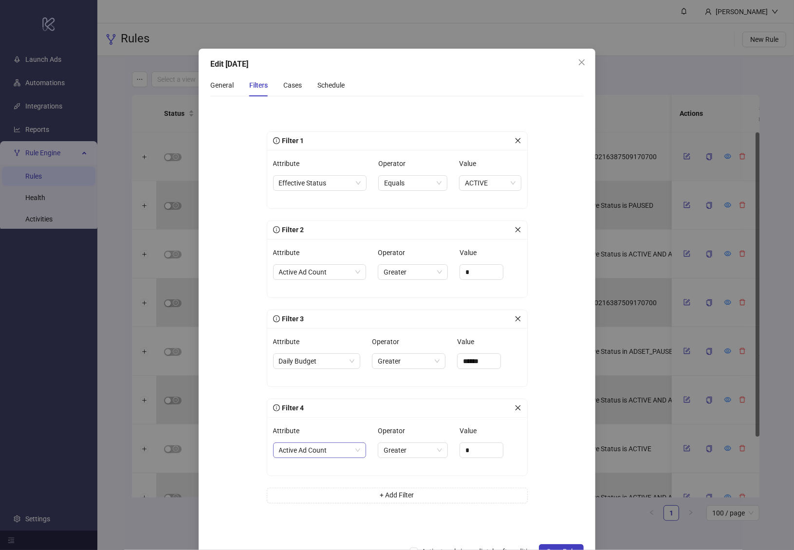
click at [312, 443] on div "Active Ad Count" at bounding box center [319, 451] width 93 height 16
click at [324, 451] on span "Active Ad Count" at bounding box center [319, 450] width 81 height 15
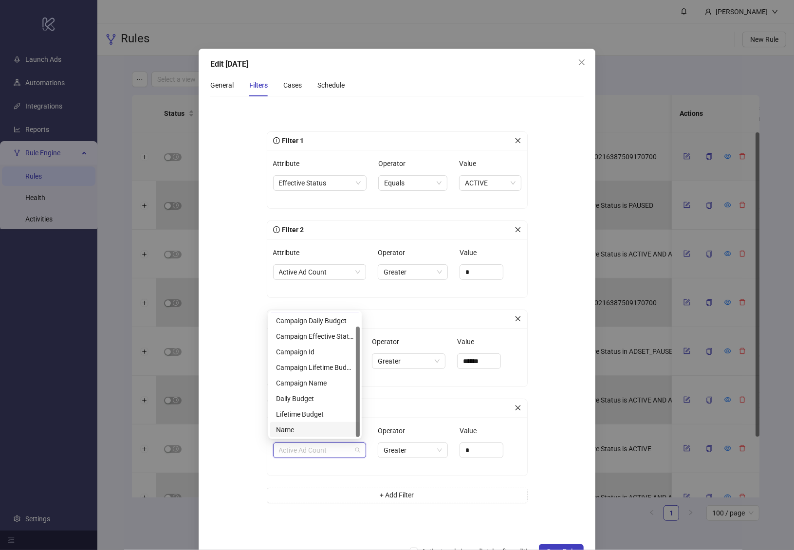
click at [295, 427] on div "Name" at bounding box center [315, 429] width 78 height 11
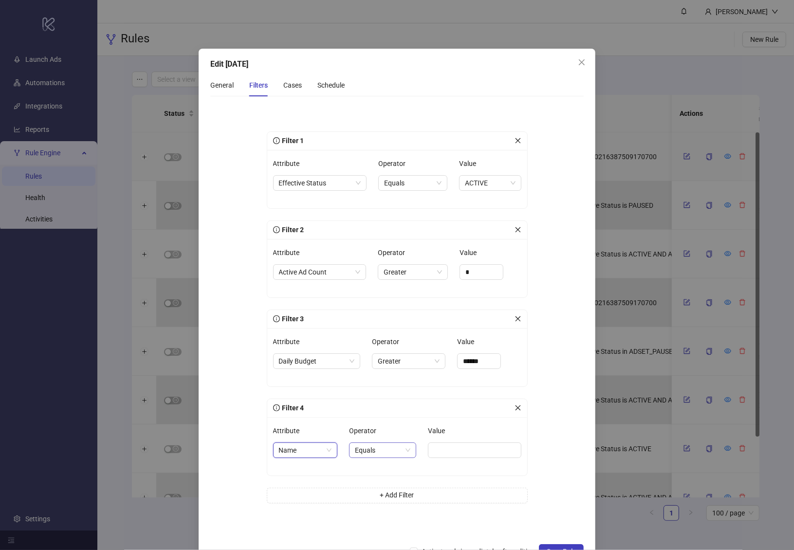
click at [369, 454] on span "Equals" at bounding box center [382, 450] width 55 height 15
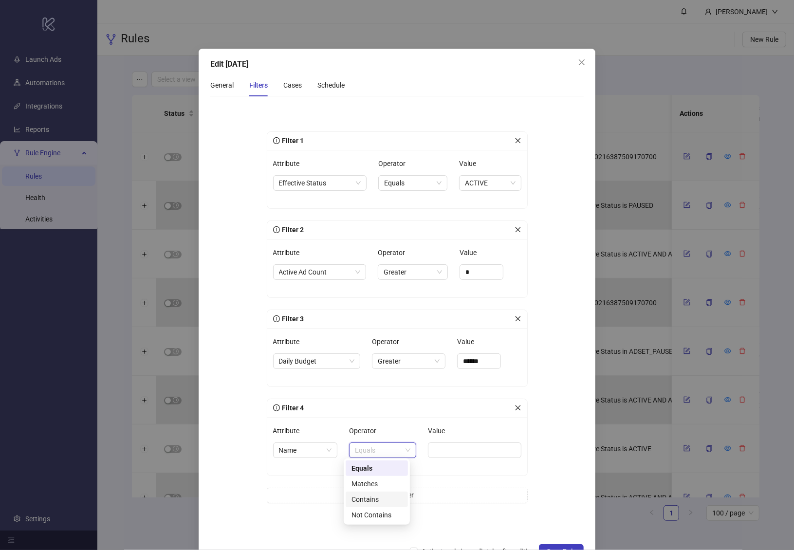
click at [374, 501] on div "Contains" at bounding box center [376, 499] width 51 height 11
click at [454, 445] on input "Value" at bounding box center [475, 451] width 91 height 16
click at [553, 416] on form "Filter 1 Attribute Effective Status Operator Equals Value ACTIVE Filter 2 Attri…" at bounding box center [397, 321] width 374 height 434
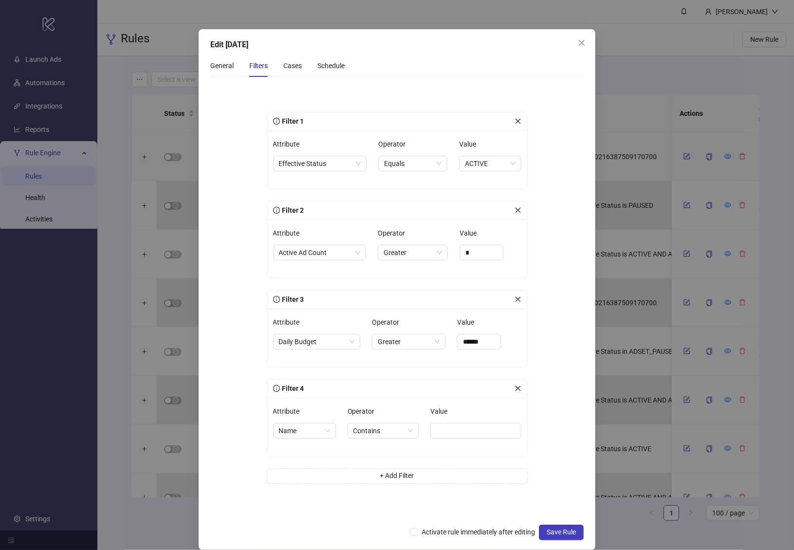
scroll to position [20, 0]
click at [443, 426] on input "Value" at bounding box center [475, 431] width 91 height 16
type input "**********"
click at [451, 452] on div "**********" at bounding box center [397, 426] width 260 height 58
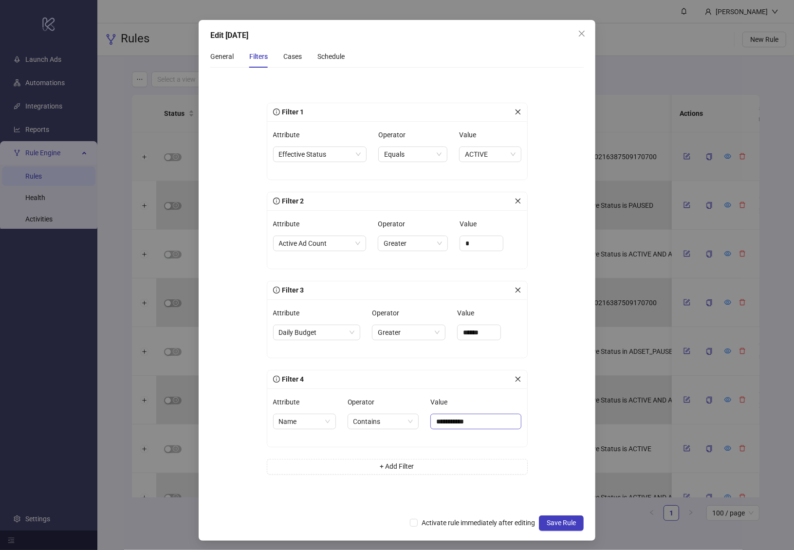
scroll to position [29, 0]
click at [483, 237] on input "*" at bounding box center [481, 243] width 43 height 15
type input "**"
click at [534, 218] on div "**********" at bounding box center [397, 292] width 292 height 419
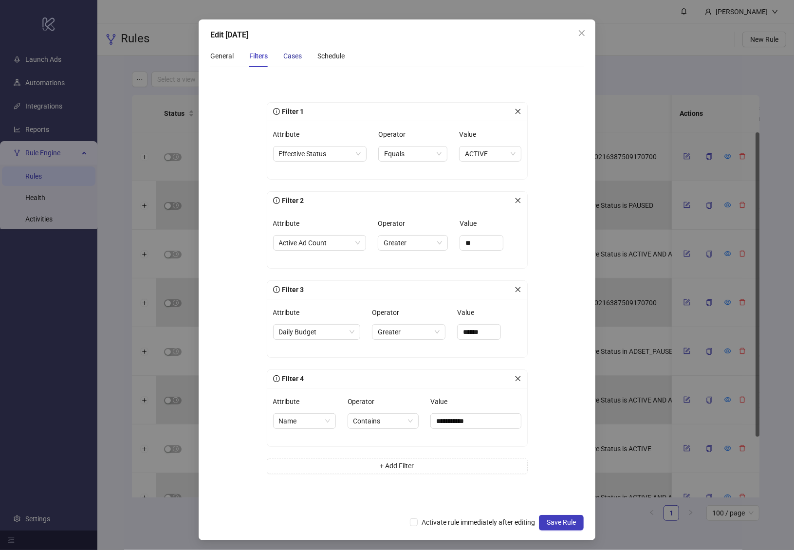
click at [288, 55] on div "Cases" at bounding box center [292, 56] width 18 height 11
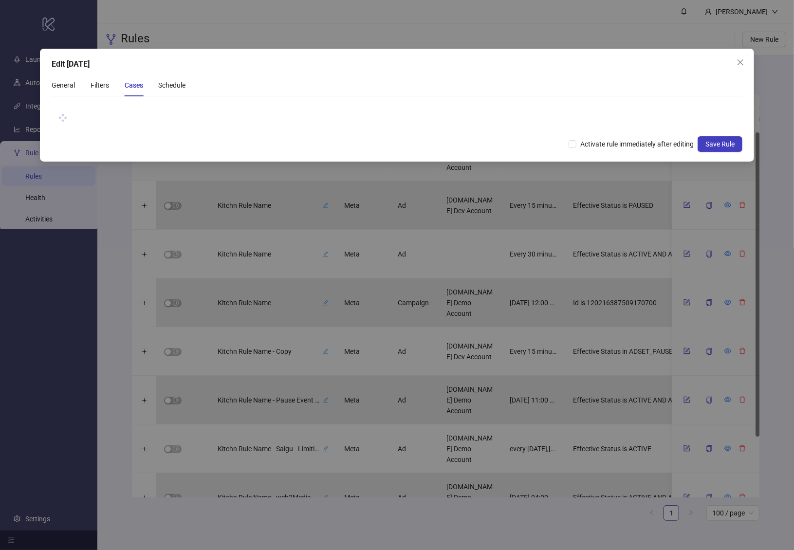
scroll to position [0, 0]
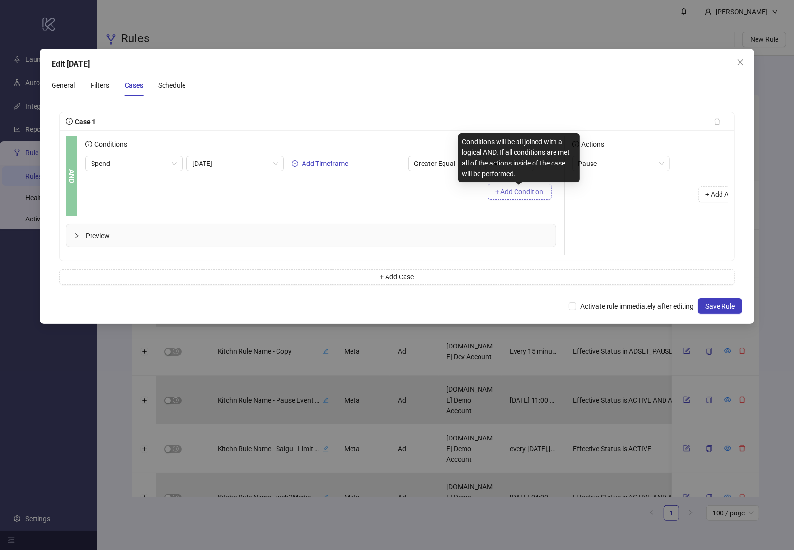
click at [535, 193] on span "+ Add Condition" at bounding box center [520, 192] width 48 height 8
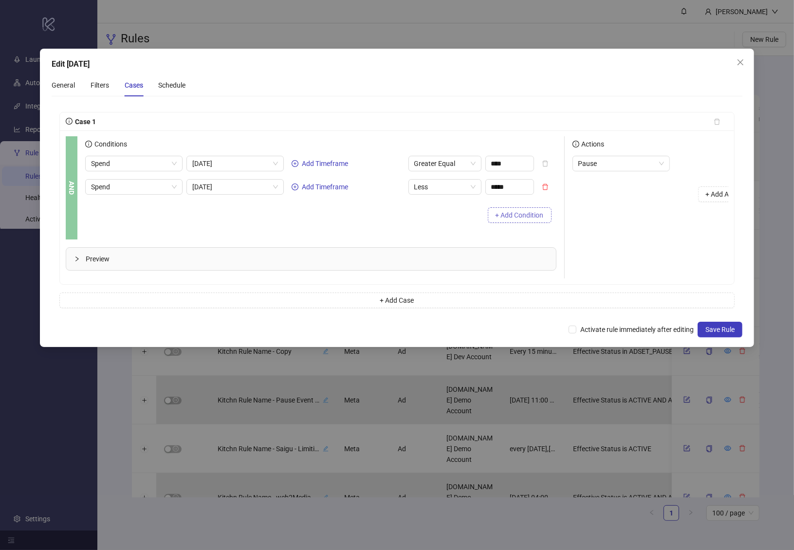
click at [515, 221] on button "+ Add Condition" at bounding box center [520, 215] width 64 height 16
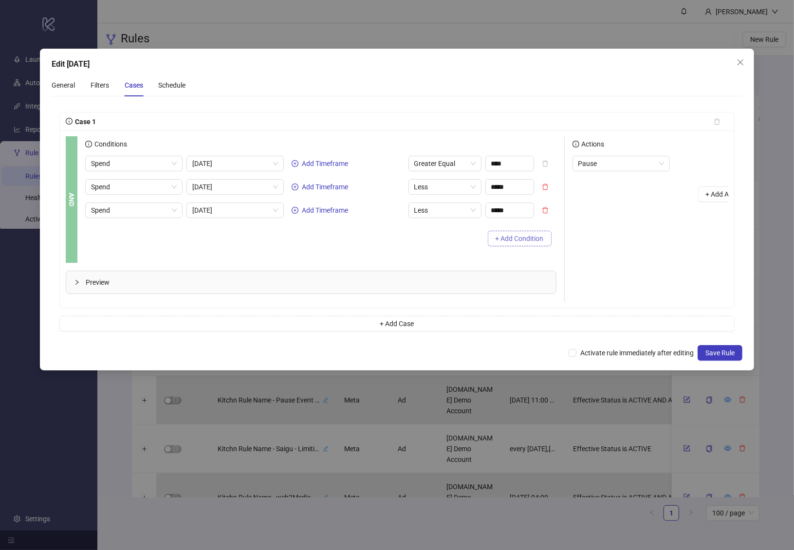
click at [512, 237] on span "+ Add Condition" at bounding box center [520, 239] width 48 height 8
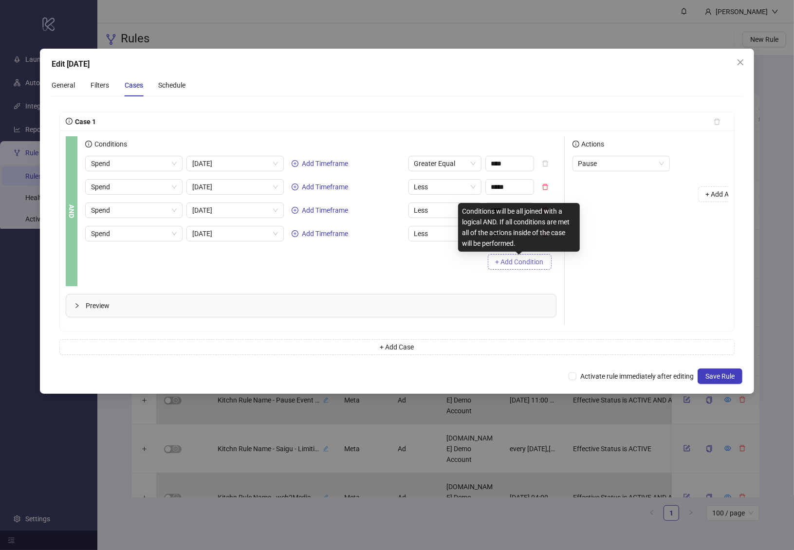
click at [507, 264] on span "+ Add Condition" at bounding box center [520, 262] width 48 height 8
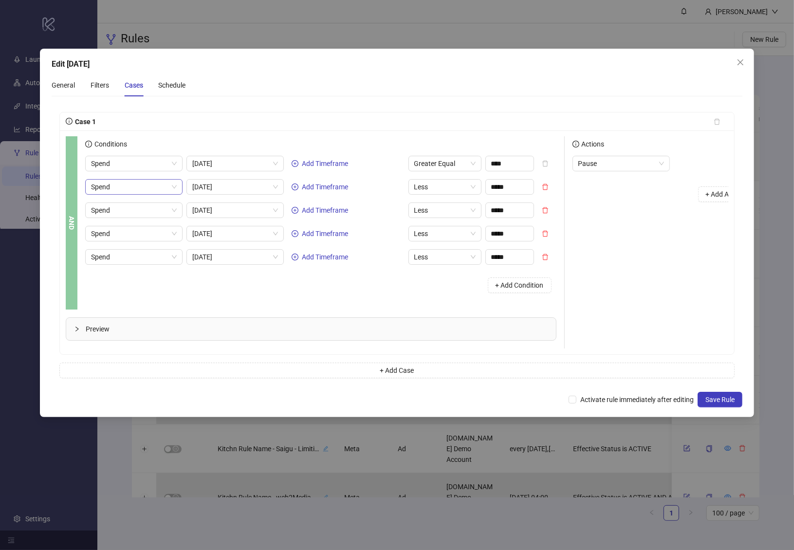
click at [163, 185] on span "Spend" at bounding box center [134, 187] width 86 height 15
drag, startPoint x: 178, startPoint y: 317, endPoint x: 182, endPoint y: 294, distance: 24.2
click at [182, 294] on body "logo/logo-mobile Launch Ads Automations Integrations Reports Rule Engine Rules …" at bounding box center [397, 275] width 794 height 550
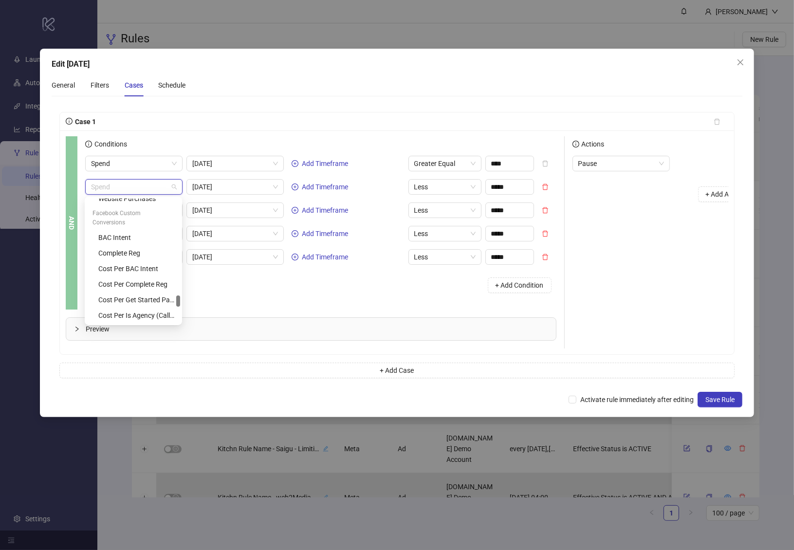
drag, startPoint x: 177, startPoint y: 294, endPoint x: 179, endPoint y: 301, distance: 7.4
click at [179, 301] on div at bounding box center [178, 300] width 4 height 11
click at [147, 238] on div "Cost Per Complete Reg" at bounding box center [136, 237] width 76 height 11
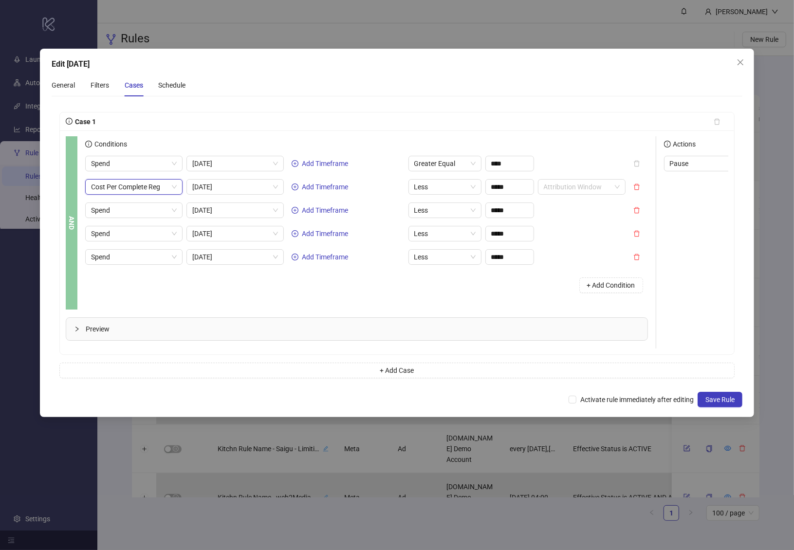
click at [273, 332] on span "Preview" at bounding box center [363, 329] width 554 height 11
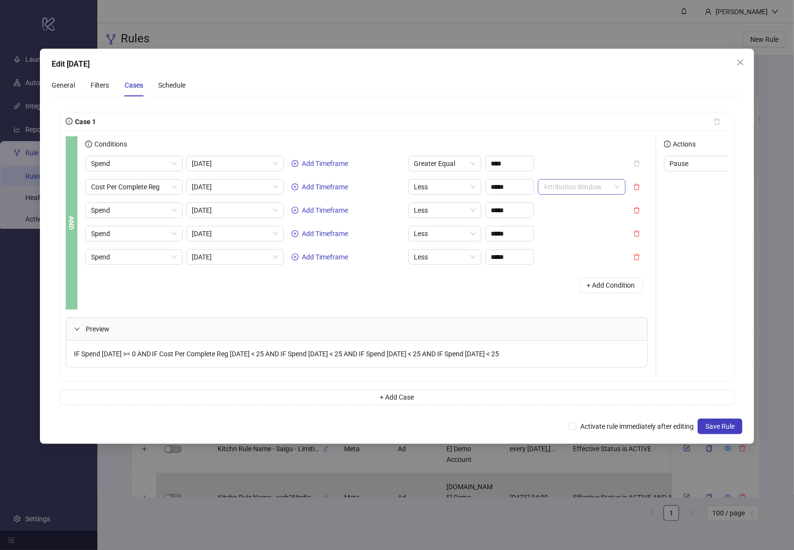
click at [567, 193] on input "search" at bounding box center [577, 187] width 67 height 15
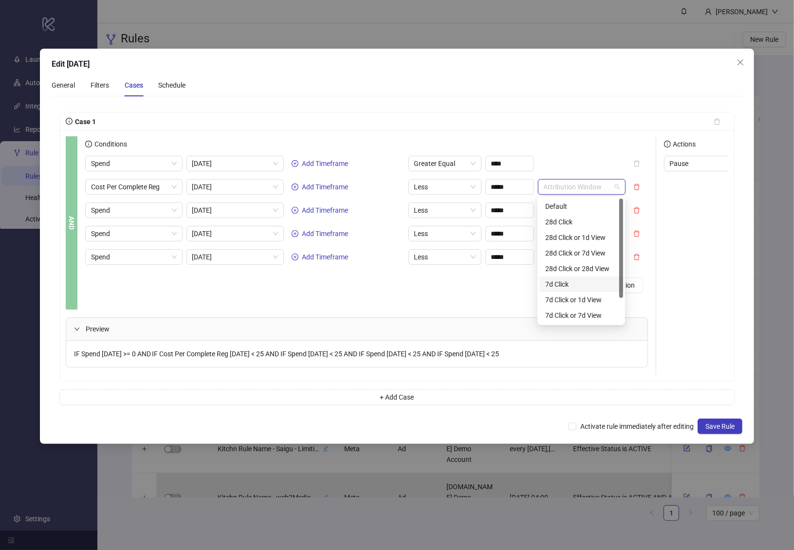
click at [569, 286] on div "7d Click" at bounding box center [581, 284] width 72 height 11
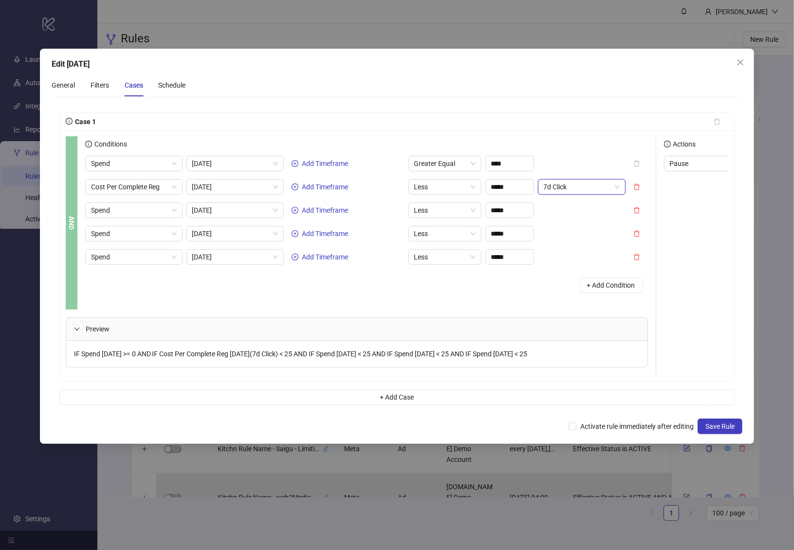
click at [507, 294] on div "+ Add Condition" at bounding box center [366, 285] width 563 height 25
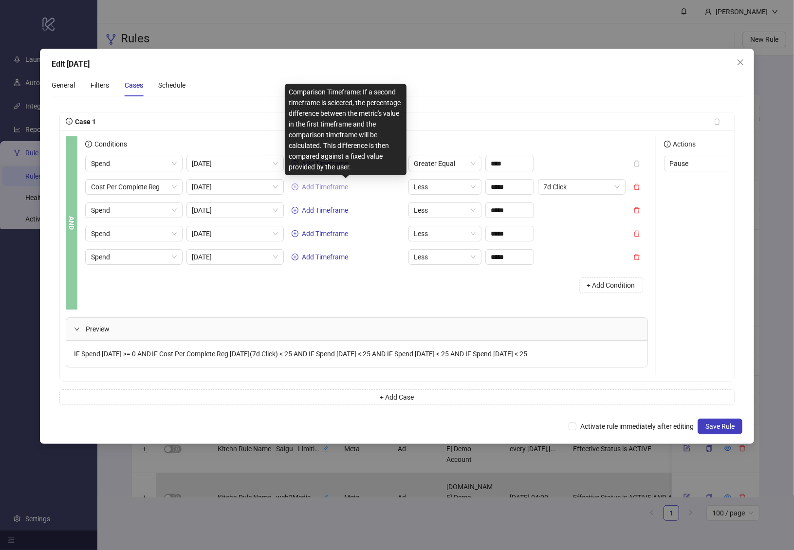
click at [333, 183] on span "Add Timeframe" at bounding box center [325, 187] width 46 height 8
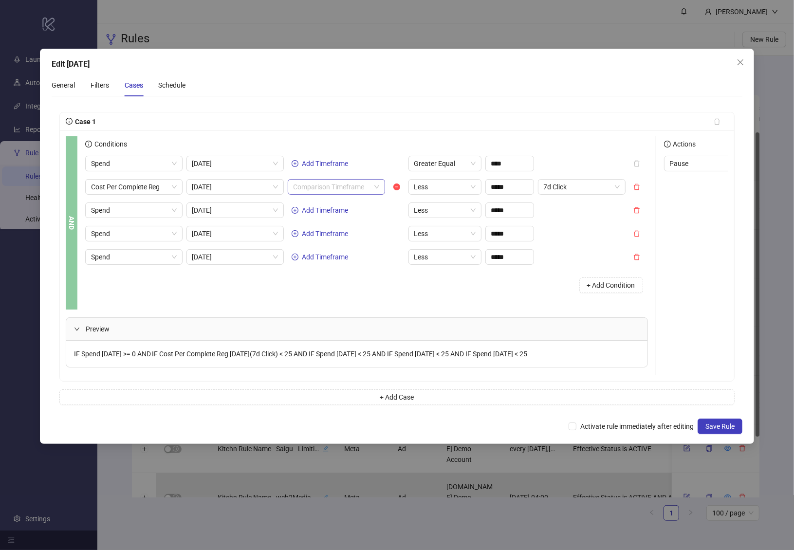
click at [341, 182] on input "search" at bounding box center [332, 187] width 77 height 15
click at [334, 220] on div "2 Days ago" at bounding box center [336, 222] width 82 height 11
click at [507, 192] on input "*****" at bounding box center [510, 187] width 48 height 15
type input "*****"
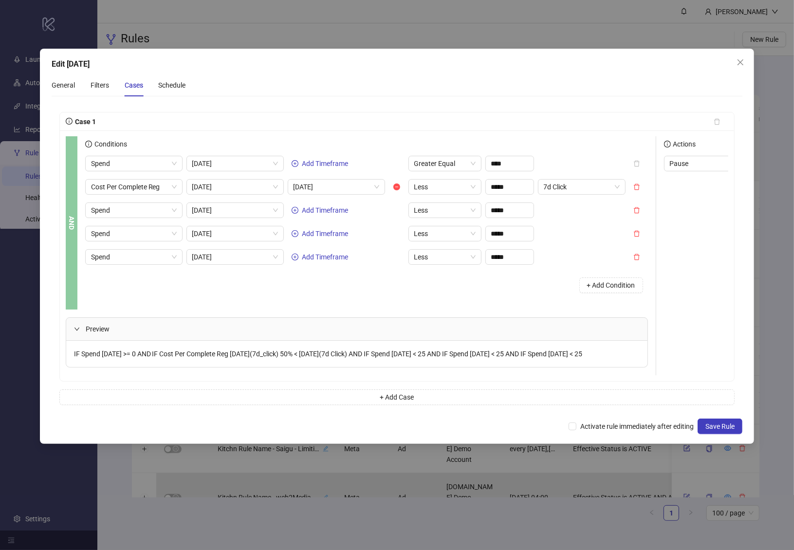
click at [401, 300] on div "Conditions Spend Today Add Timeframe Greater Equal **** Cost Per Complete Reg T…" at bounding box center [370, 222] width 571 height 173
click at [388, 405] on button "+ Add Case" at bounding box center [397, 397] width 676 height 16
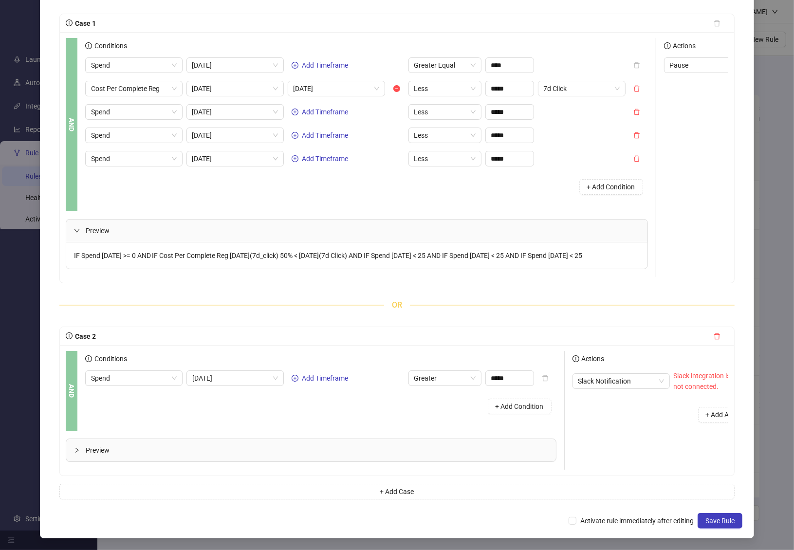
scroll to position [115, 0]
click at [152, 105] on span "Spend" at bounding box center [134, 112] width 86 height 15
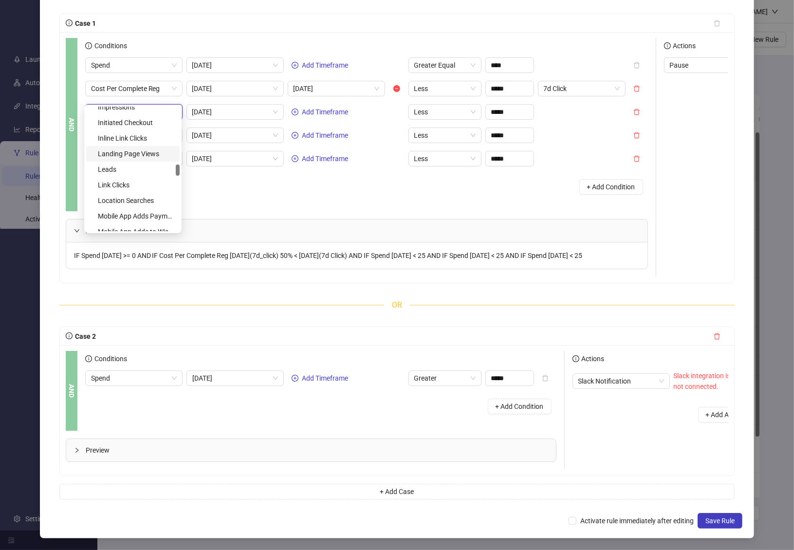
click at [118, 149] on div "Landing Page Views" at bounding box center [136, 153] width 76 height 11
type input "**"
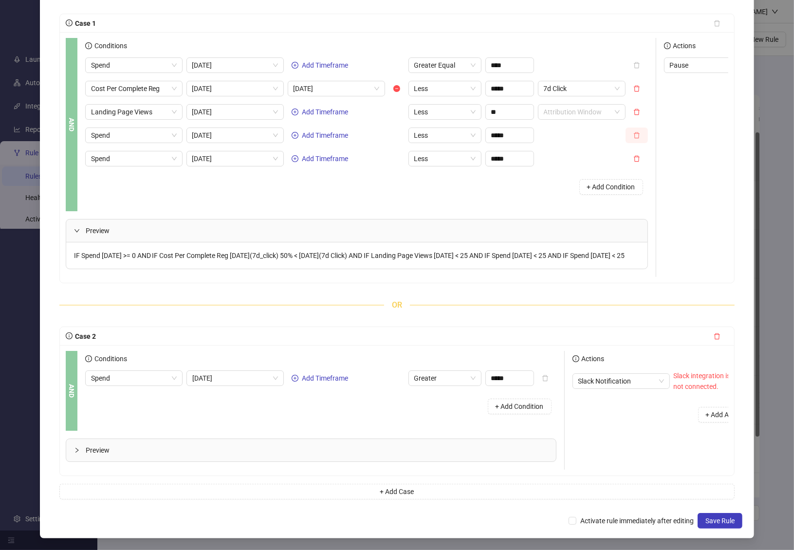
click at [633, 132] on icon "delete" at bounding box center [636, 135] width 7 height 7
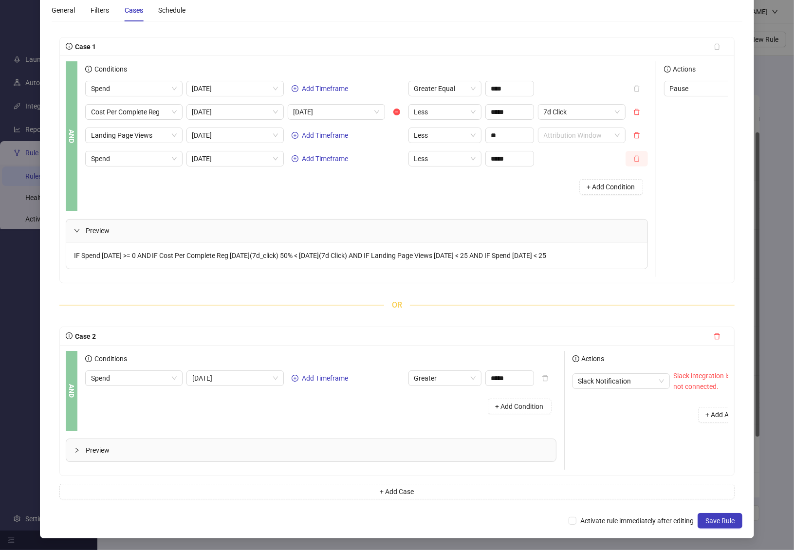
click at [634, 156] on icon "delete" at bounding box center [637, 159] width 6 height 6
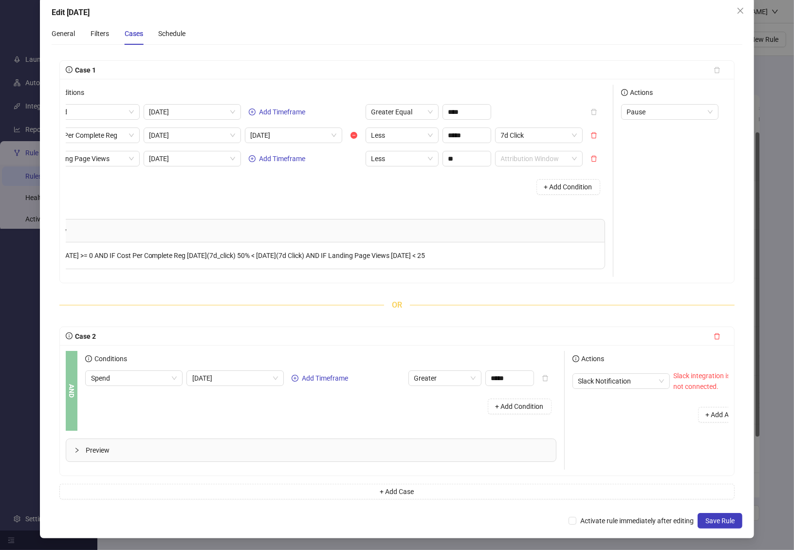
scroll to position [0, 60]
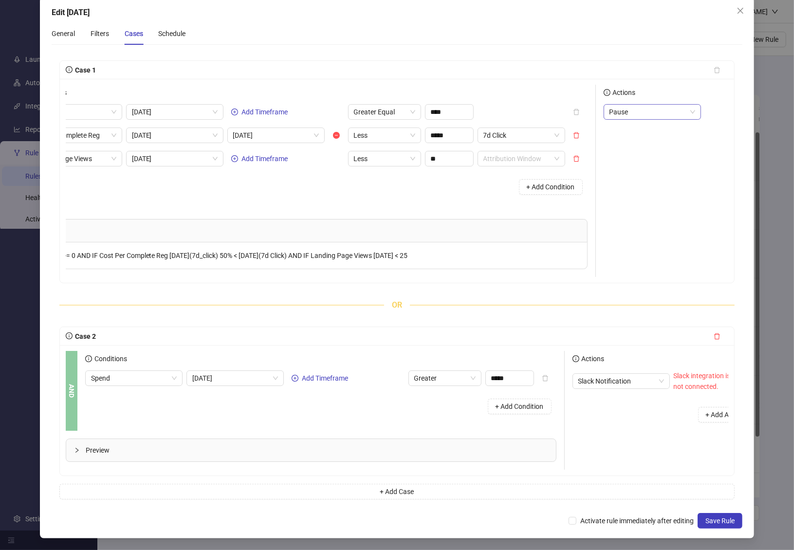
click at [627, 105] on span "Pause" at bounding box center [652, 112] width 86 height 15
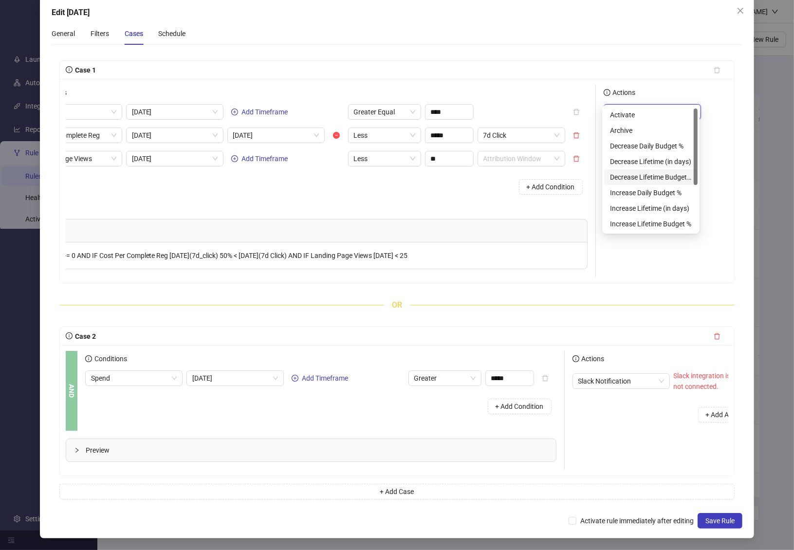
scroll to position [78, 0]
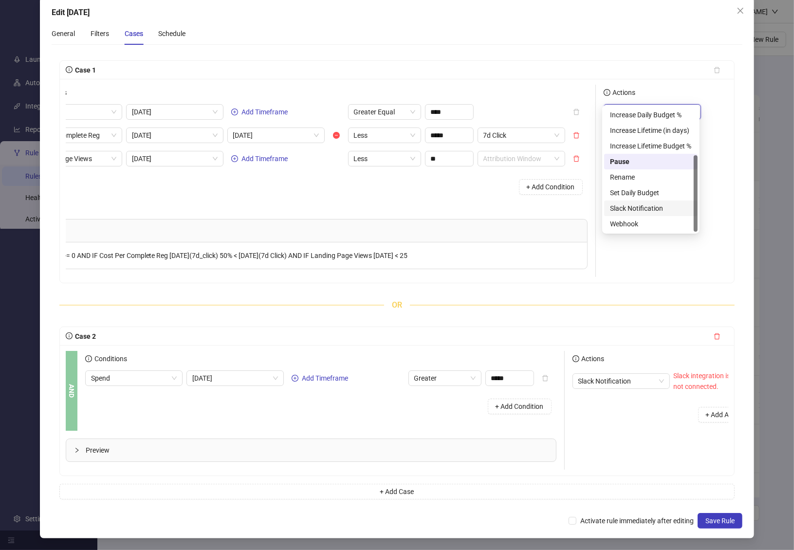
click at [644, 204] on div "Slack Notification" at bounding box center [651, 208] width 82 height 11
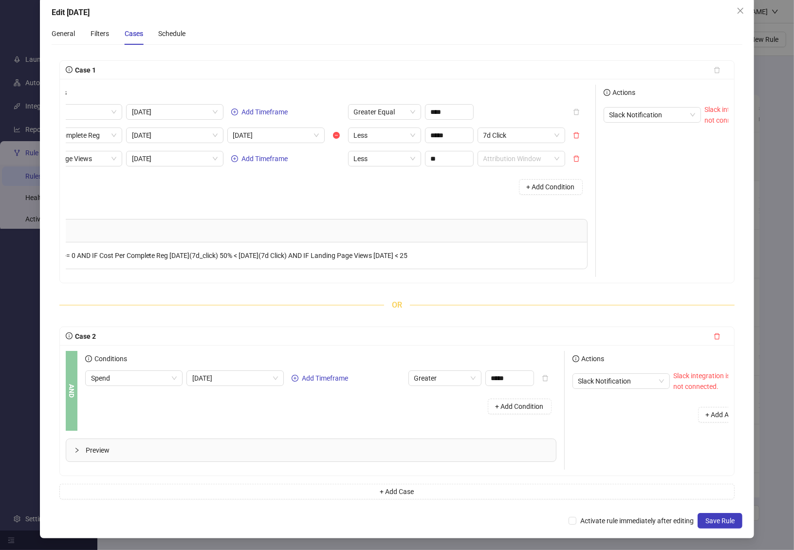
scroll to position [0, 129]
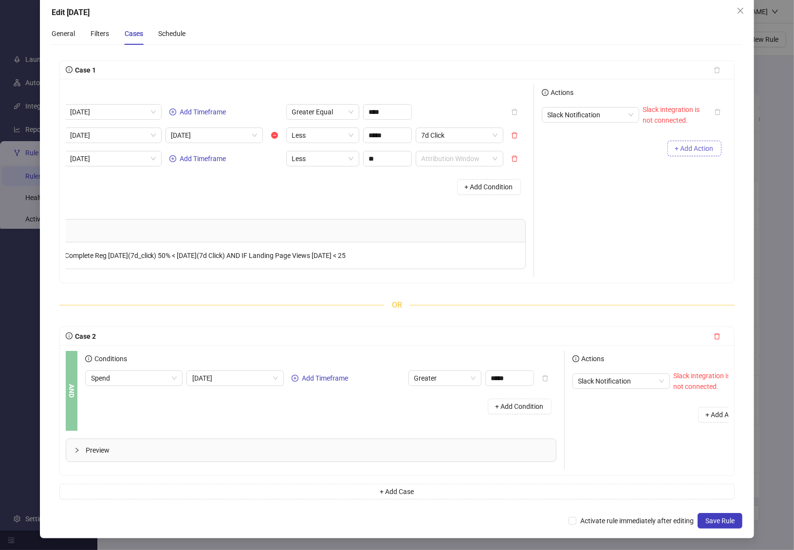
click at [685, 141] on button "+ Add Action" at bounding box center [694, 149] width 54 height 16
click at [578, 137] on span "Slack Notification" at bounding box center [591, 144] width 86 height 15
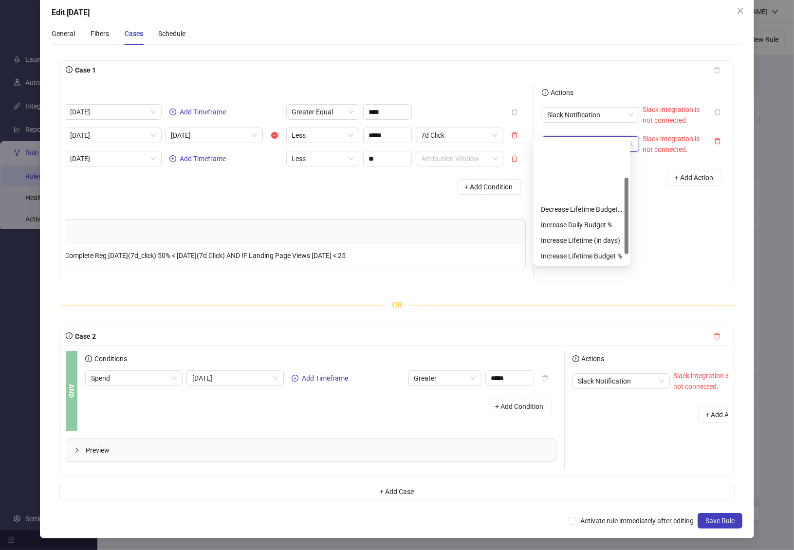
scroll to position [62, 0]
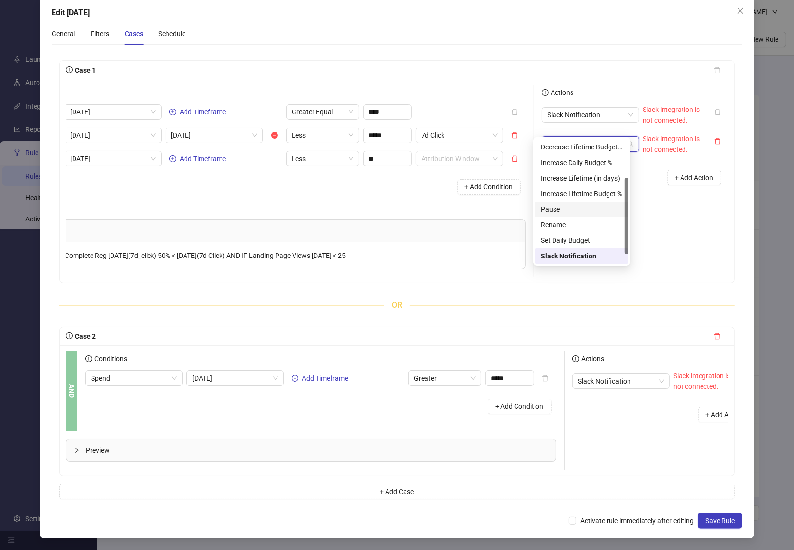
drag, startPoint x: 580, startPoint y: 209, endPoint x: 605, endPoint y: 187, distance: 33.1
click at [580, 208] on div "Pause" at bounding box center [582, 209] width 82 height 11
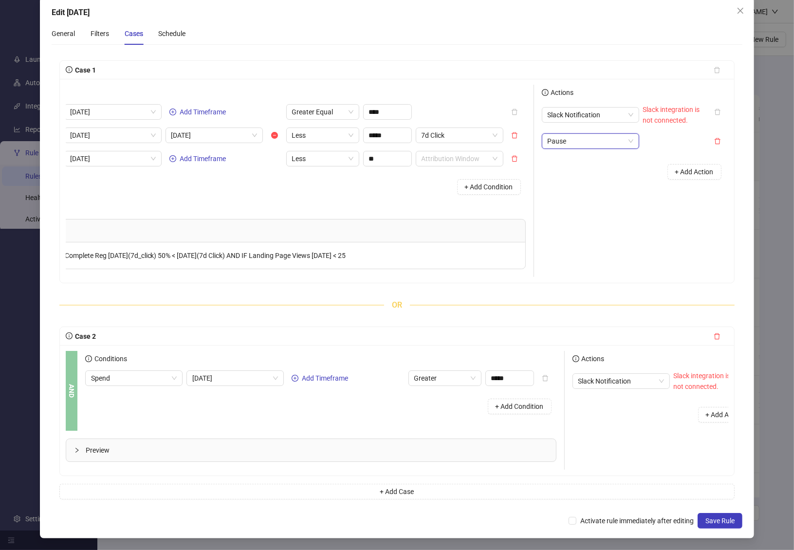
click at [641, 178] on div "Actions Slack Notification Slack integration is not connected. Pause Pause + Ad…" at bounding box center [631, 181] width 195 height 192
click at [675, 168] on span "+ Add Action" at bounding box center [694, 172] width 38 height 8
click at [593, 160] on span "Slack Notification" at bounding box center [591, 167] width 86 height 15
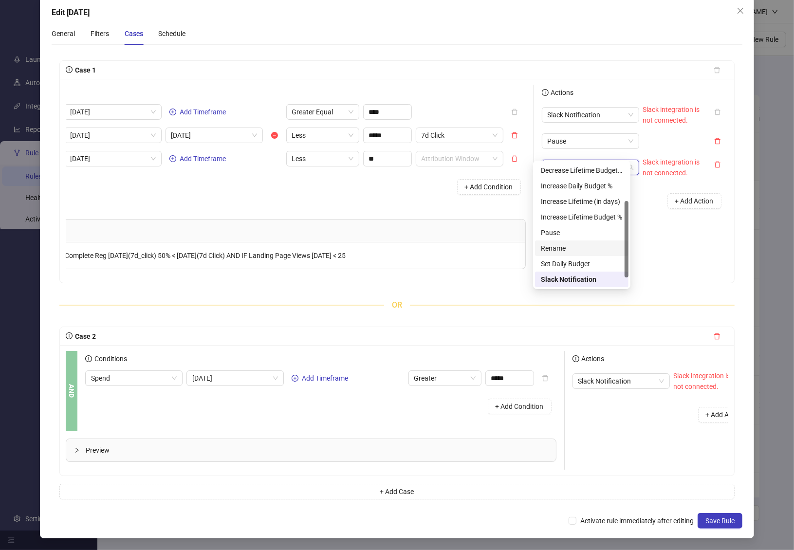
click at [584, 253] on div "Rename" at bounding box center [582, 248] width 82 height 11
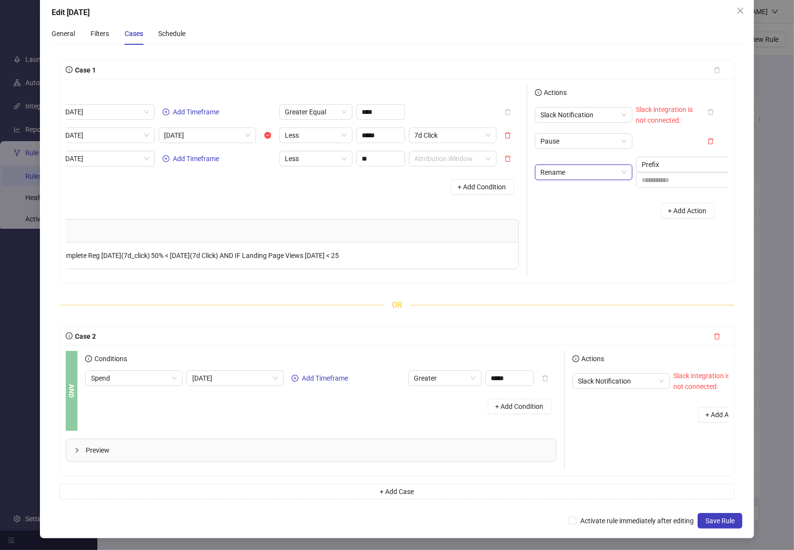
click at [624, 196] on div "+ Add Action" at bounding box center [628, 211] width 187 height 30
click at [670, 157] on span "Prefix" at bounding box center [694, 164] width 105 height 15
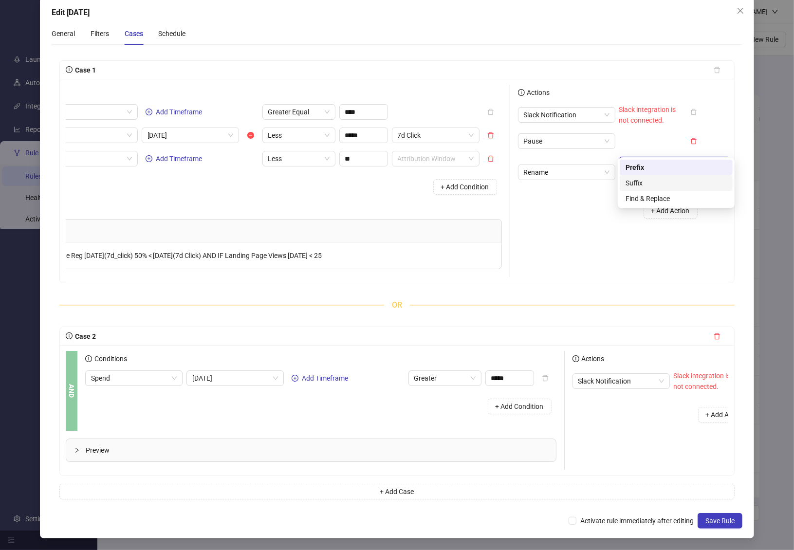
click at [649, 185] on div "Suffix" at bounding box center [676, 183] width 101 height 11
click at [645, 172] on input "text" at bounding box center [677, 180] width 117 height 16
drag, startPoint x: 586, startPoint y: 199, endPoint x: 603, endPoint y: 187, distance: 20.8
click at [585, 199] on div "+ Add Action" at bounding box center [611, 211] width 187 height 30
click at [640, 172] on input "********" at bounding box center [677, 180] width 117 height 16
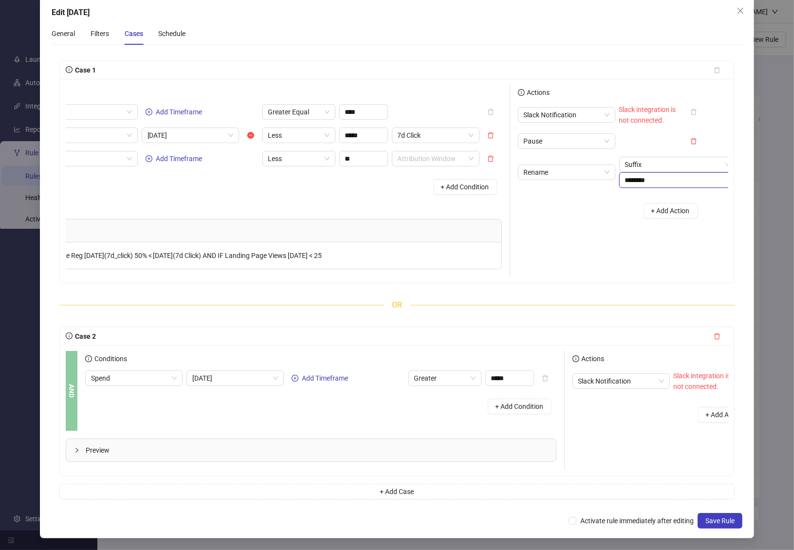
click at [640, 172] on input "********" at bounding box center [677, 180] width 117 height 16
type input "********"
click at [584, 206] on div "+ Add Action" at bounding box center [611, 211] width 187 height 30
click at [586, 108] on span "Slack Notification" at bounding box center [567, 115] width 86 height 15
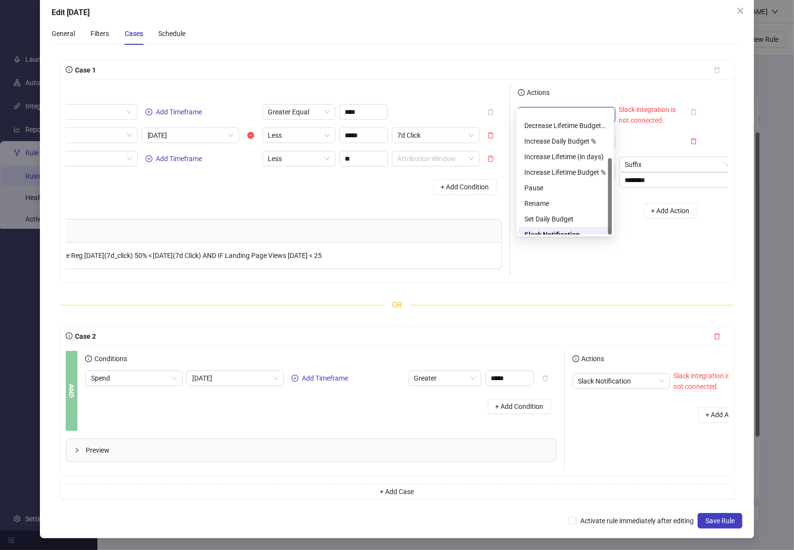
scroll to position [78, 0]
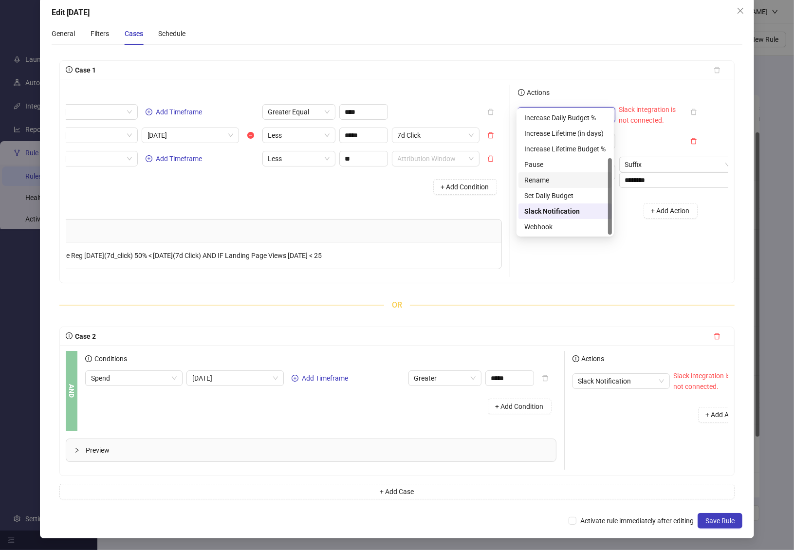
click at [561, 180] on div "Rename" at bounding box center [565, 180] width 82 height 11
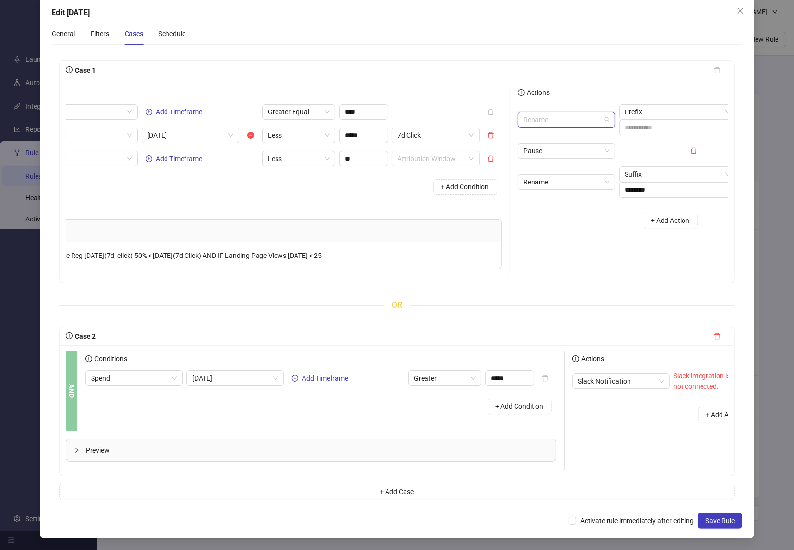
click at [588, 112] on span "Rename" at bounding box center [567, 119] width 86 height 15
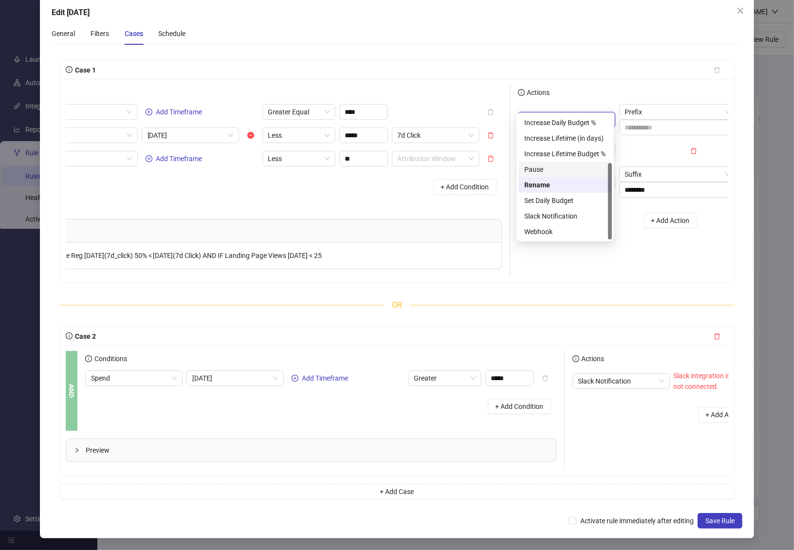
click at [575, 167] on div "Pause" at bounding box center [565, 169] width 82 height 11
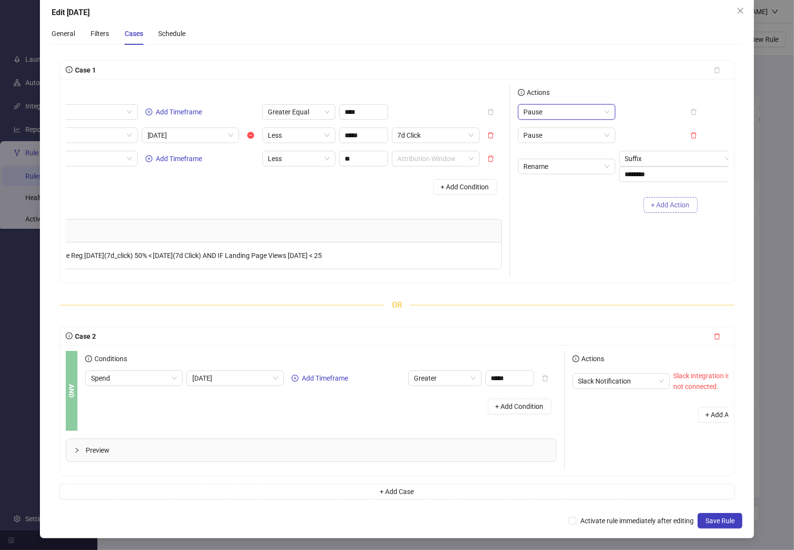
drag, startPoint x: 692, startPoint y: 119, endPoint x: 659, endPoint y: 163, distance: 54.2
click at [691, 132] on icon "delete" at bounding box center [693, 135] width 7 height 7
click at [597, 200] on div "Actions Pause Rename Suffix ******** + Add Action" at bounding box center [607, 181] width 195 height 192
click at [714, 333] on icon "delete" at bounding box center [717, 336] width 7 height 7
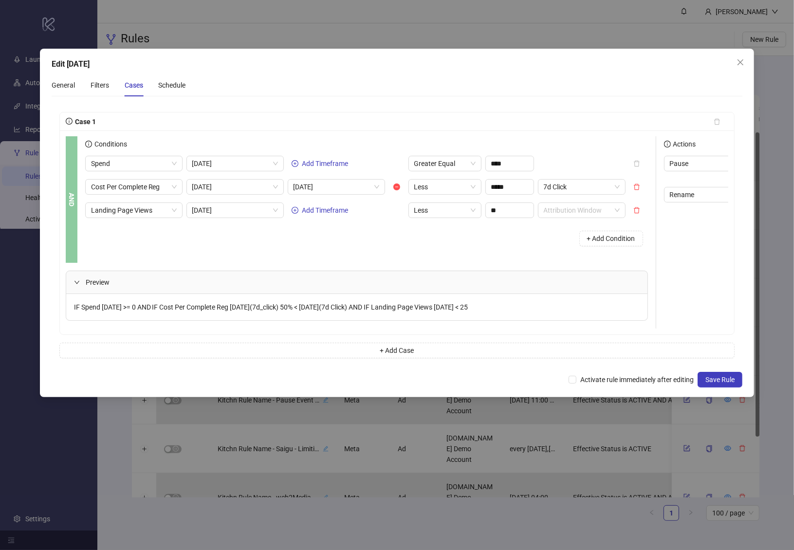
scroll to position [0, 174]
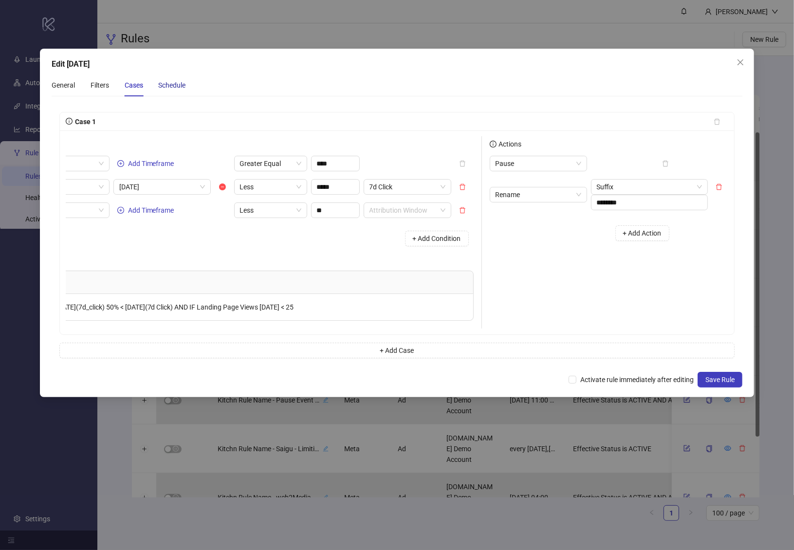
click at [171, 81] on div "Schedule" at bounding box center [172, 85] width 27 height 11
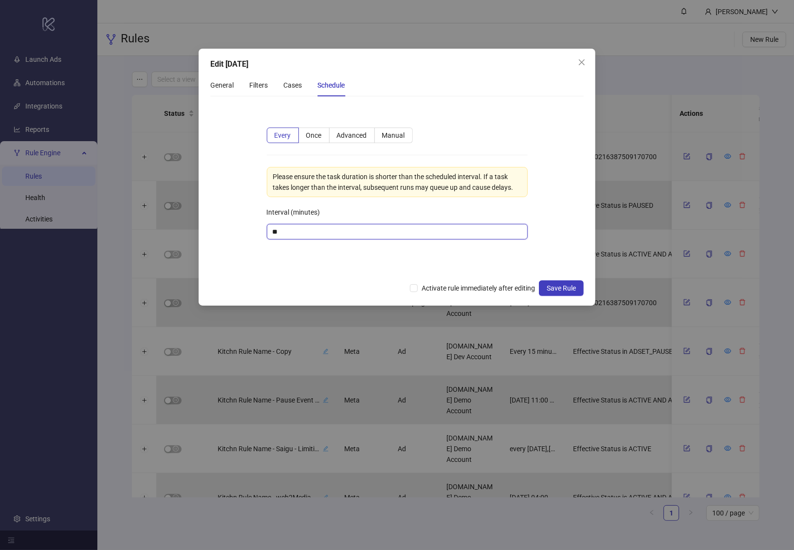
drag, startPoint x: 283, startPoint y: 233, endPoint x: 281, endPoint y: 175, distance: 58.0
click at [234, 229] on form "Every Once Advanced Manual Please ensure the task duration is shorter than the …" at bounding box center [397, 189] width 374 height 170
click at [348, 136] on span "Advanced" at bounding box center [352, 135] width 30 height 8
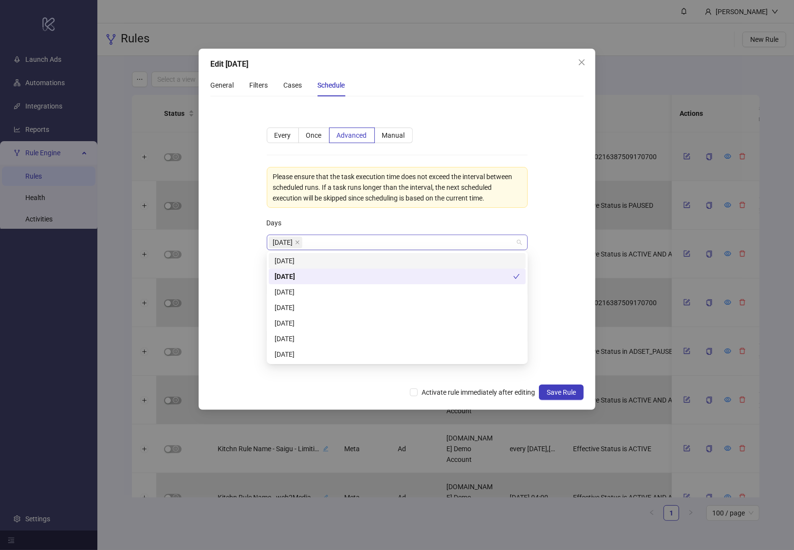
click at [343, 244] on div "Monday" at bounding box center [392, 243] width 247 height 14
click at [319, 295] on div "Tuesday" at bounding box center [397, 292] width 245 height 11
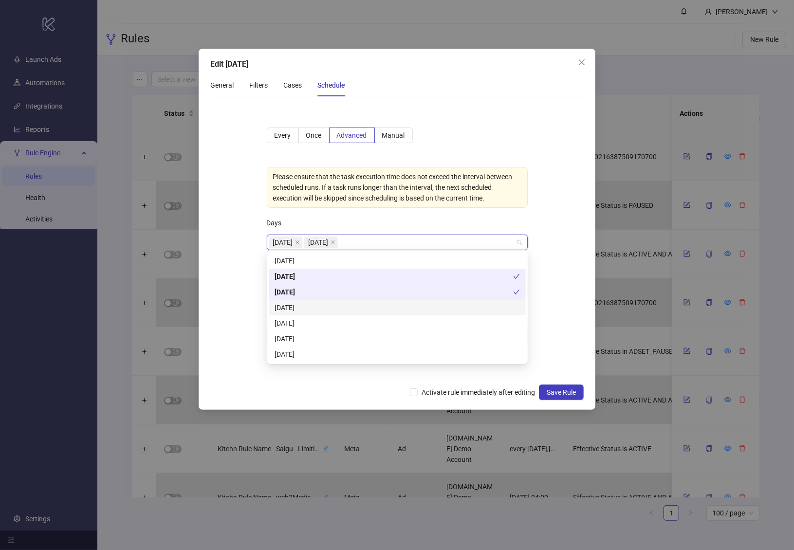
click at [318, 309] on div "Wednesday" at bounding box center [397, 307] width 245 height 11
drag, startPoint x: 314, startPoint y: 321, endPoint x: 312, endPoint y: 330, distance: 9.1
click at [314, 322] on div "Thursday" at bounding box center [397, 323] width 245 height 11
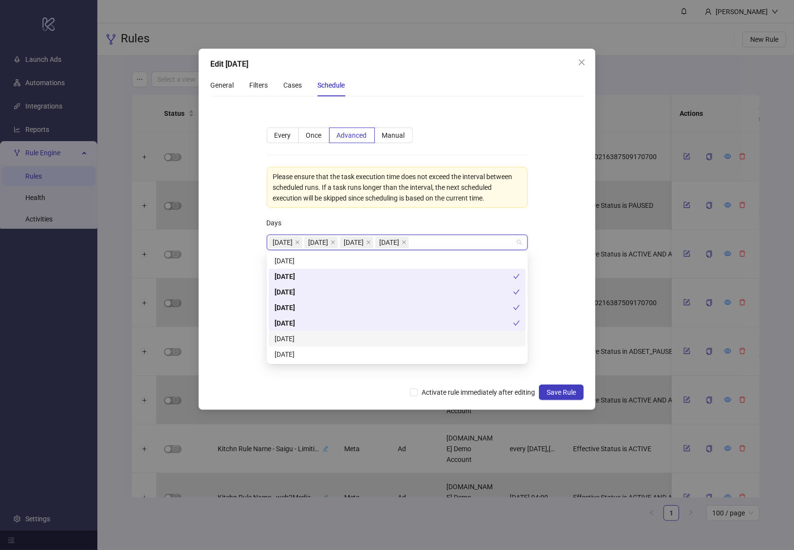
click at [308, 339] on div "Friday" at bounding box center [397, 338] width 245 height 11
click at [246, 289] on form "**********" at bounding box center [397, 241] width 374 height 275
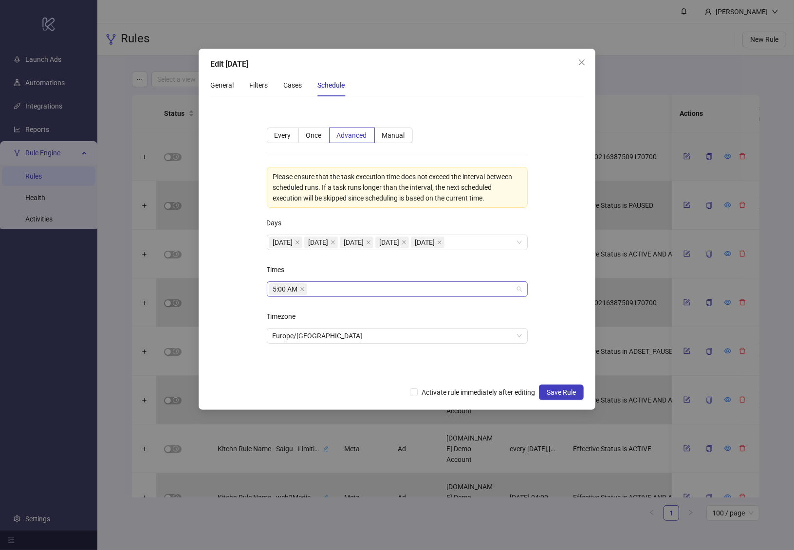
click at [342, 288] on div "5:00 AM" at bounding box center [392, 289] width 247 height 14
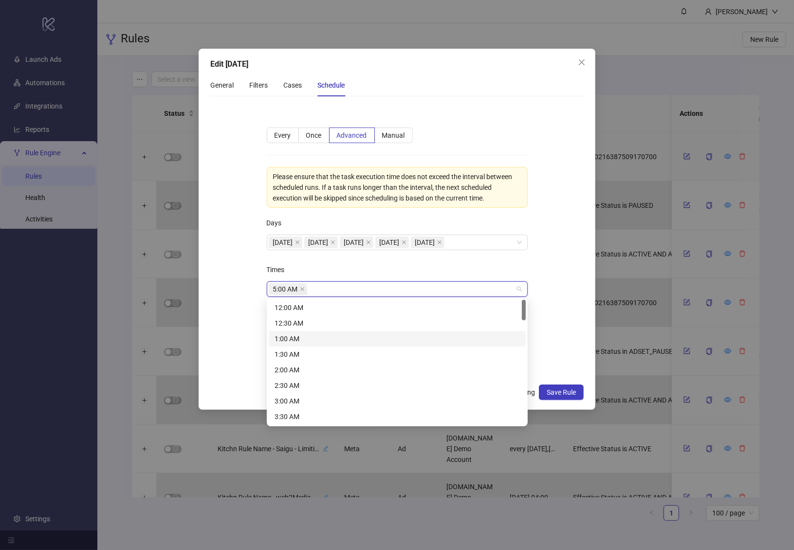
click at [338, 336] on div "1:00 AM" at bounding box center [397, 338] width 245 height 11
click at [332, 360] on div "1:30 AM" at bounding box center [397, 355] width 257 height 16
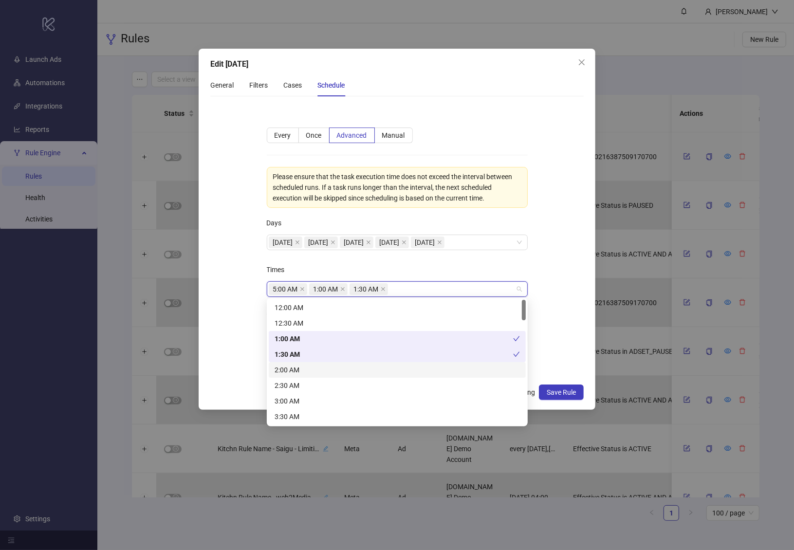
click at [331, 369] on div "2:00 AM" at bounding box center [397, 370] width 245 height 11
drag, startPoint x: 325, startPoint y: 391, endPoint x: 325, endPoint y: 398, distance: 6.3
click at [325, 391] on div "2:30 AM" at bounding box center [397, 386] width 257 height 16
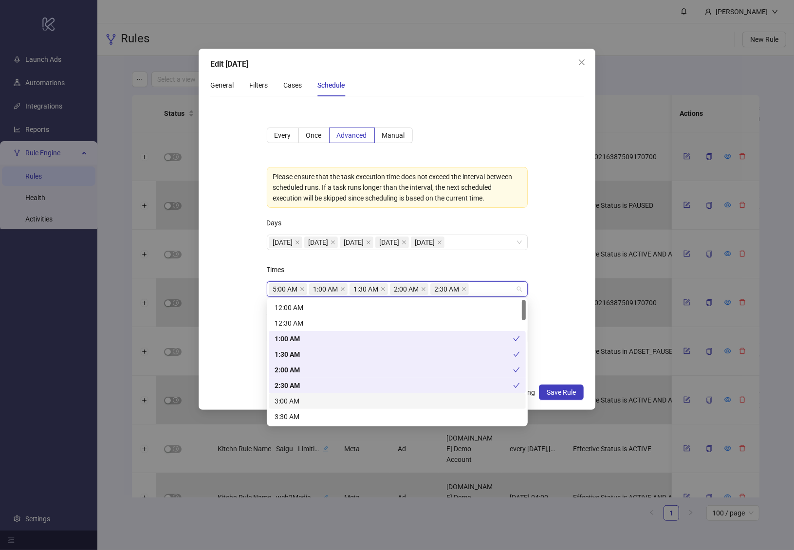
click at [325, 398] on div "3:00 AM" at bounding box center [397, 401] width 245 height 11
click at [243, 283] on form "**********" at bounding box center [397, 241] width 374 height 275
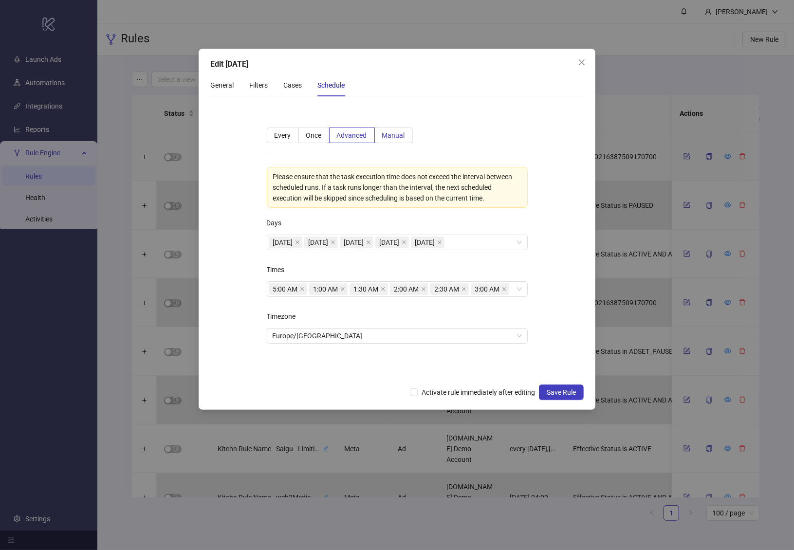
click at [390, 130] on label "Manual" at bounding box center [394, 136] width 38 height 16
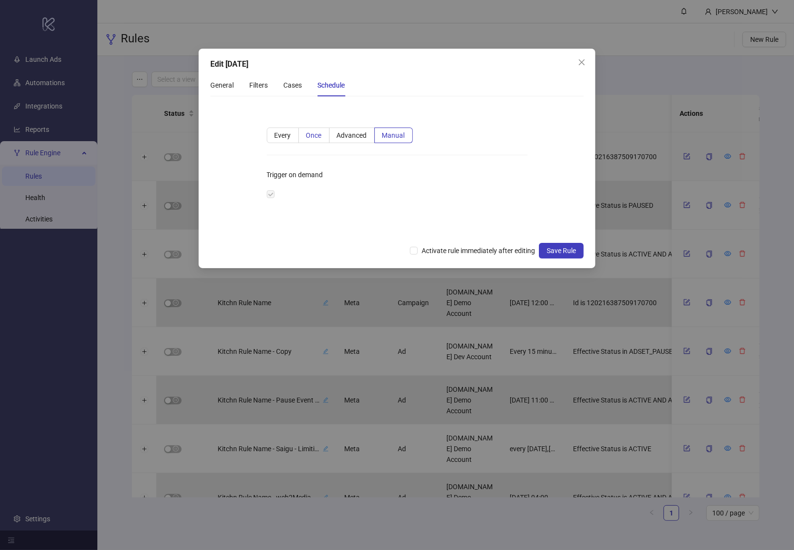
click at [308, 129] on label "Once" at bounding box center [314, 136] width 31 height 16
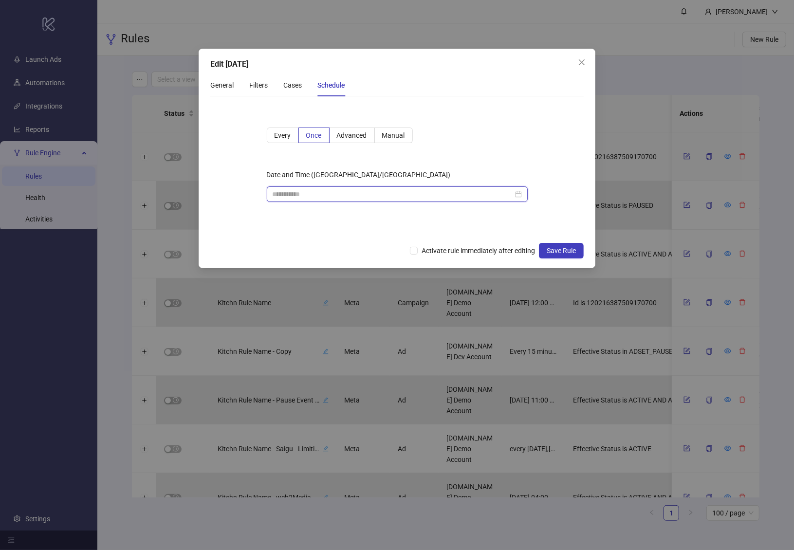
click at [303, 199] on input "Date and Time (Europe/Berlin)" at bounding box center [393, 194] width 240 height 11
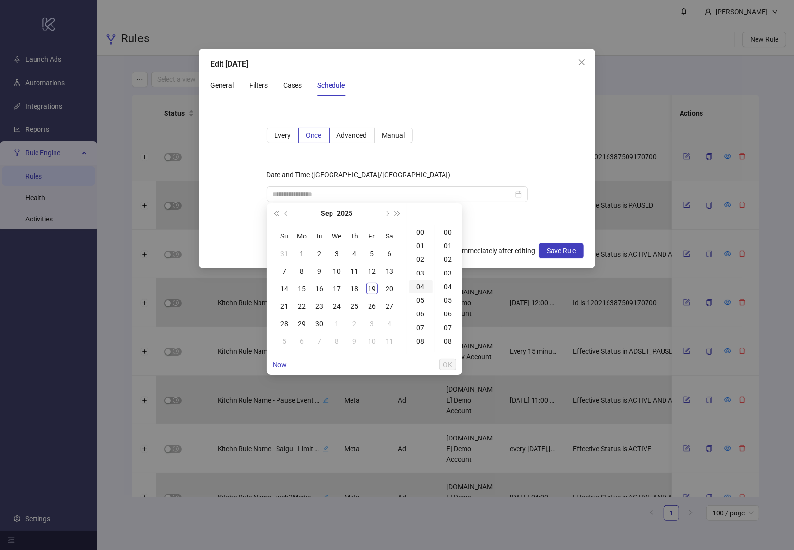
click at [421, 290] on div "04" at bounding box center [420, 287] width 23 height 14
click at [445, 287] on div "04" at bounding box center [448, 287] width 23 height 14
type input "**********"
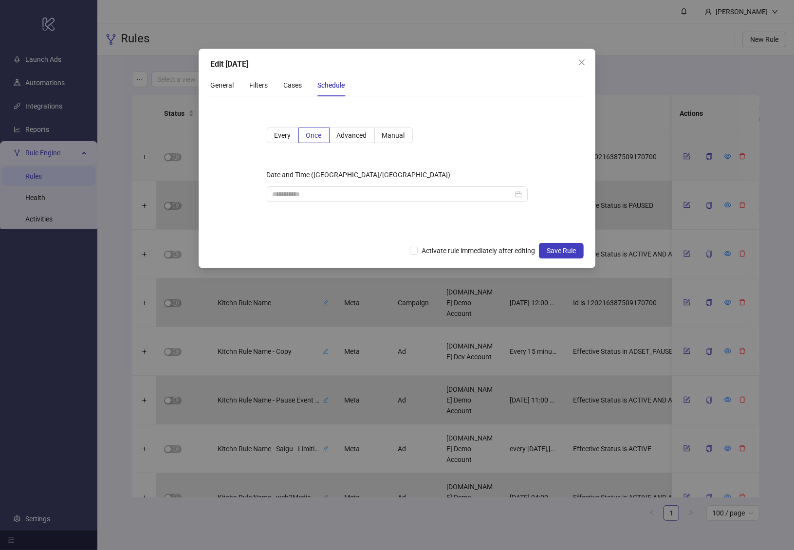
click at [562, 168] on form "Every Once Advanced Manual Date and Time (Europe/Berlin)" at bounding box center [397, 170] width 374 height 133
click at [496, 193] on input "Date and Time (Europe/Berlin)" at bounding box center [393, 194] width 240 height 11
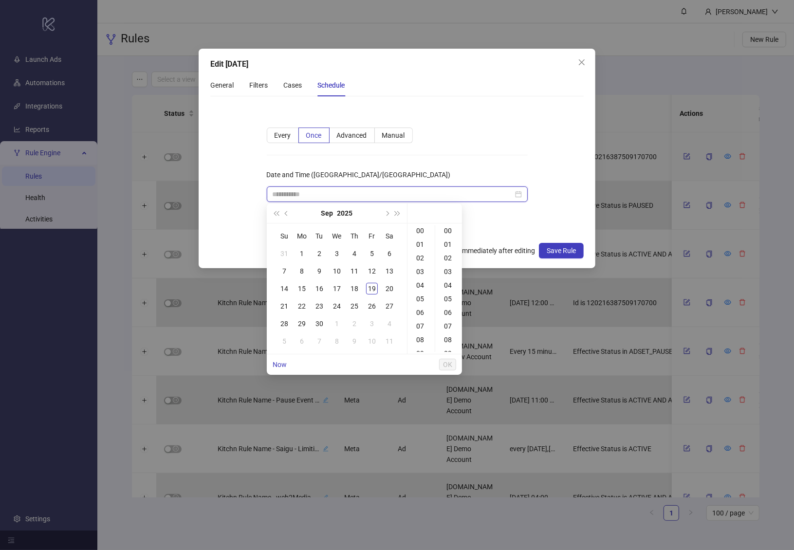
scroll to position [0, 0]
type input "**********"
drag, startPoint x: 418, startPoint y: 288, endPoint x: 448, endPoint y: 291, distance: 30.9
click at [418, 288] on div "04" at bounding box center [420, 287] width 23 height 14
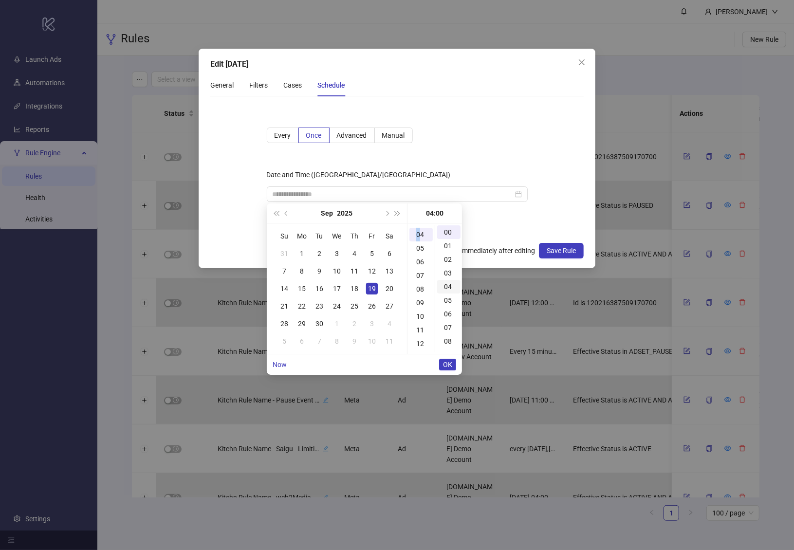
scroll to position [54, 0]
click at [447, 287] on div "04" at bounding box center [448, 287] width 23 height 14
type input "**********"
click at [452, 366] on button "OK" at bounding box center [447, 365] width 17 height 12
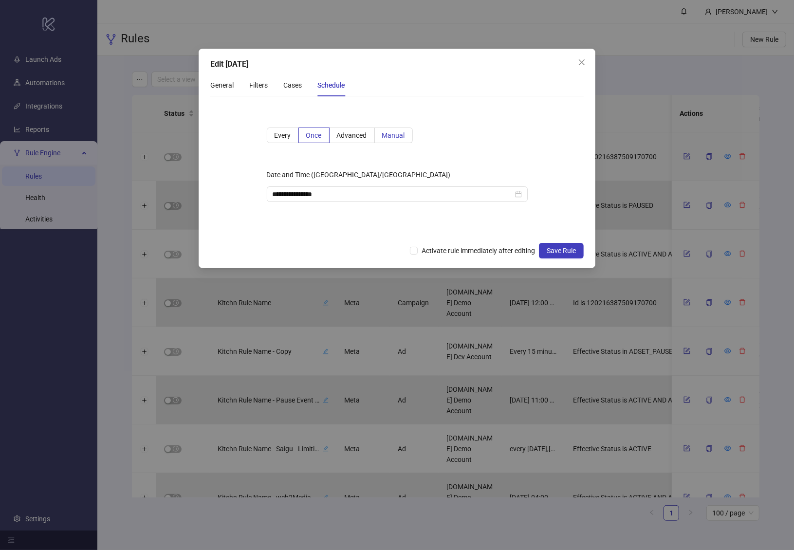
click at [385, 142] on label "Manual" at bounding box center [394, 136] width 38 height 16
click at [292, 135] on label "Every" at bounding box center [283, 136] width 32 height 16
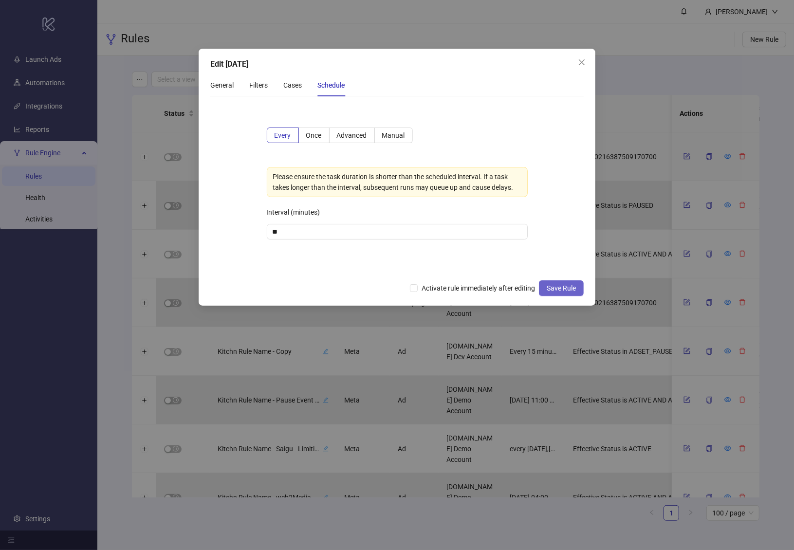
click at [564, 287] on span "Save Rule" at bounding box center [561, 288] width 29 height 8
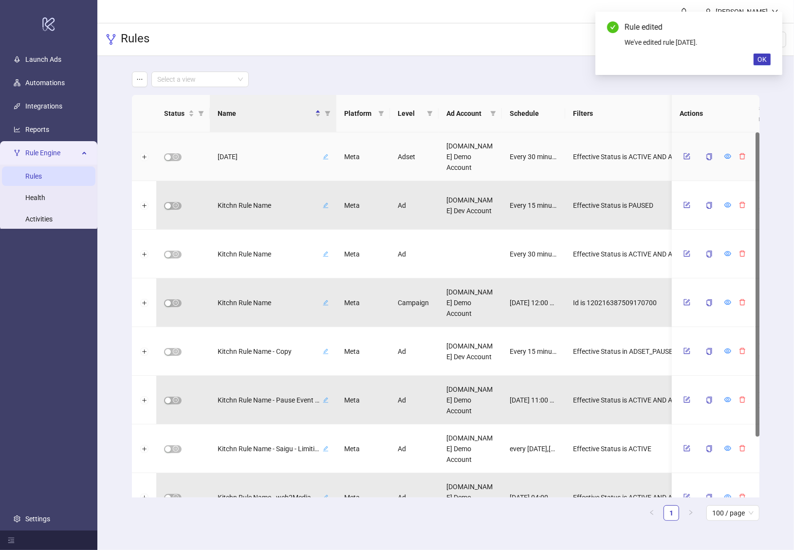
drag, startPoint x: 211, startPoint y: 157, endPoint x: 214, endPoint y: 153, distance: 5.0
click at [246, 159] on div "[DATE]" at bounding box center [273, 156] width 127 height 49
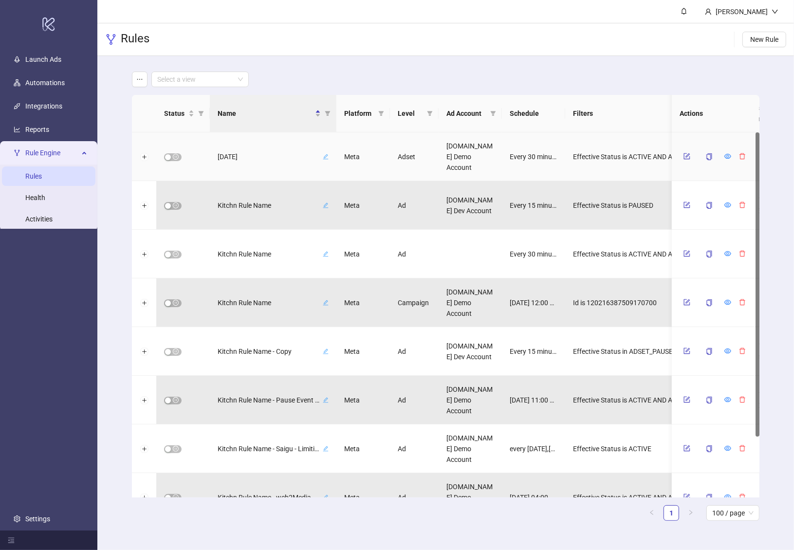
drag, startPoint x: 141, startPoint y: 160, endPoint x: 197, endPoint y: 163, distance: 56.0
click at [141, 160] on div at bounding box center [144, 156] width 24 height 49
click at [144, 154] on button "Expand row" at bounding box center [144, 157] width 8 height 8
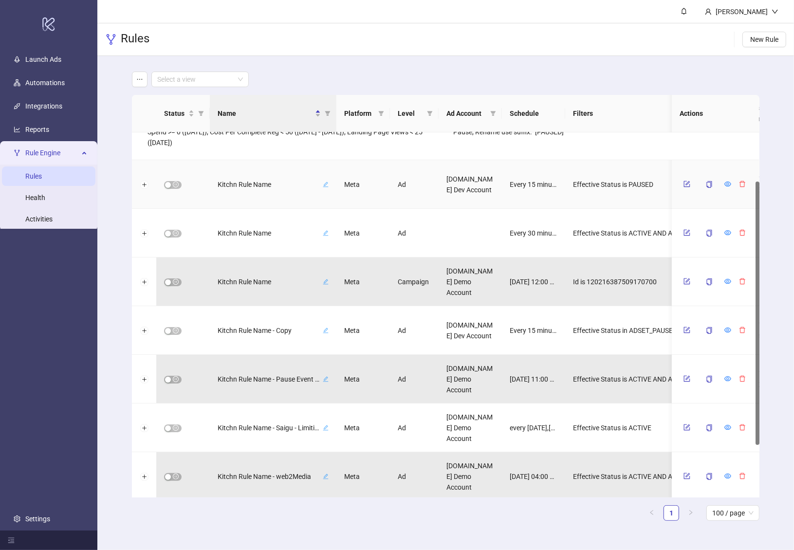
scroll to position [0, 0]
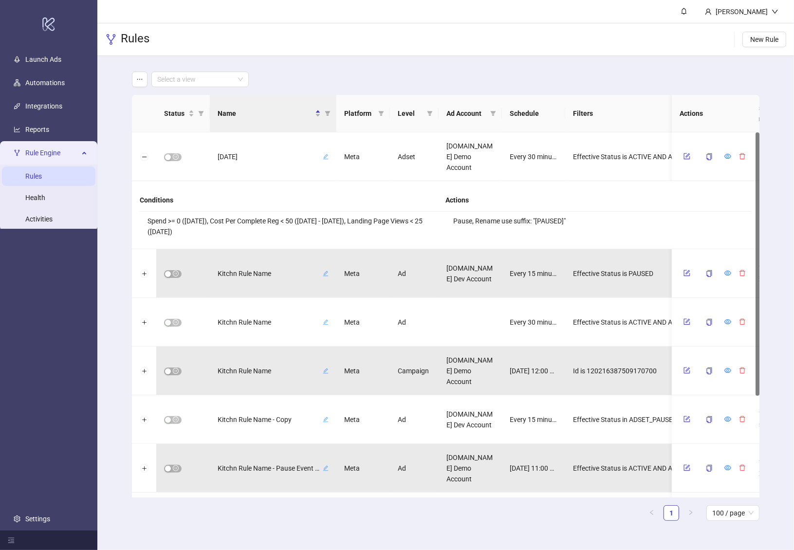
drag, startPoint x: 173, startPoint y: 227, endPoint x: 176, endPoint y: 208, distance: 19.1
click at [137, 210] on div "Conditions Spend >= 0 (Today), Cost Per Complete Reg < 50 (2 Days ago - Today),…" at bounding box center [445, 215] width 627 height 68
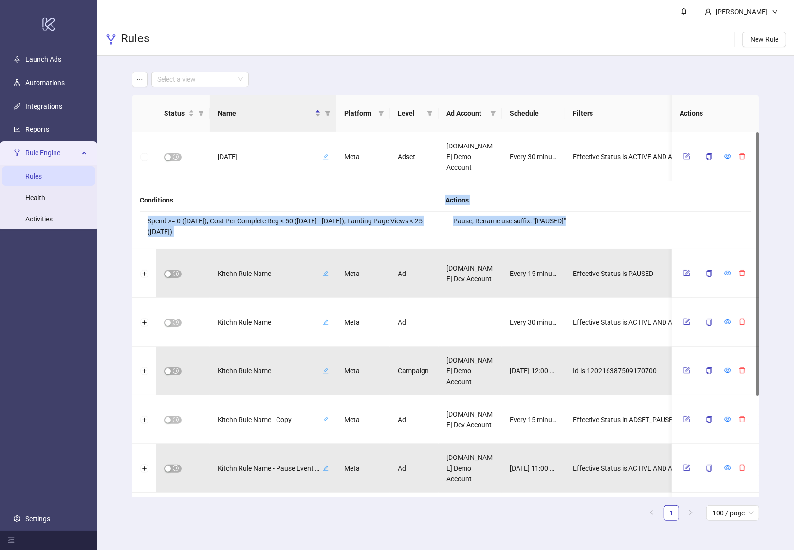
drag, startPoint x: 611, startPoint y: 222, endPoint x: 142, endPoint y: 219, distance: 469.3
click at [142, 219] on div "Conditions Spend >= 0 (Today), Cost Per Complete Reg < 50 (2 Days ago - Today),…" at bounding box center [445, 215] width 611 height 52
click at [142, 158] on button "Collapse row" at bounding box center [144, 157] width 8 height 8
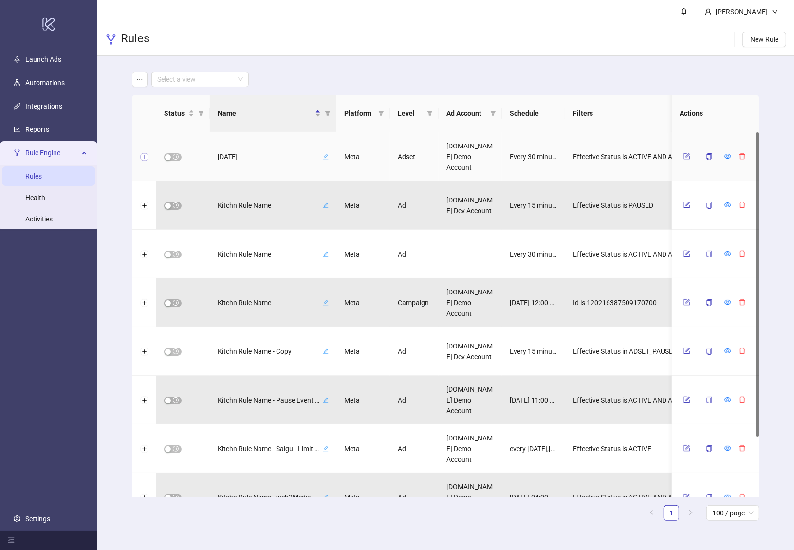
click at [145, 160] on button "Expand row" at bounding box center [144, 157] width 8 height 8
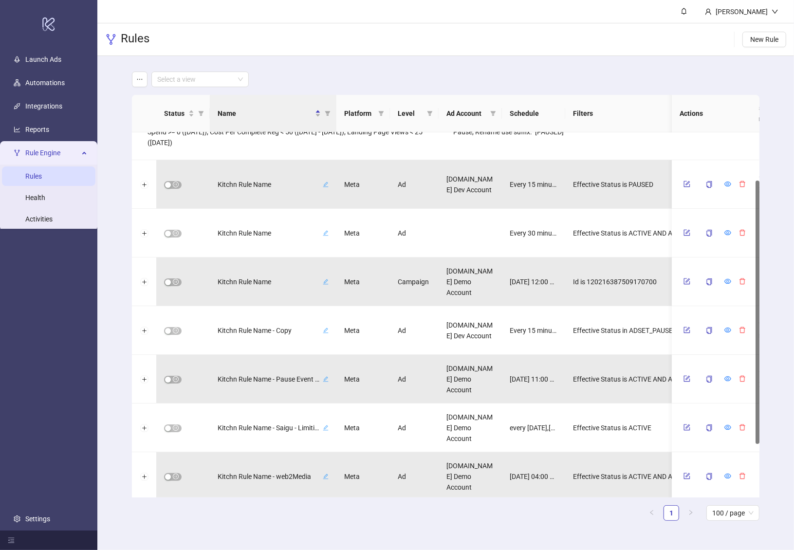
scroll to position [66, 0]
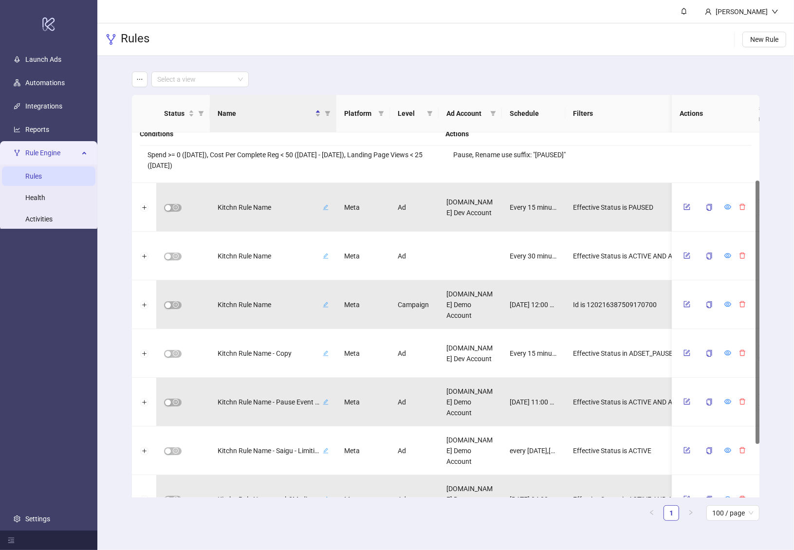
drag, startPoint x: 173, startPoint y: 168, endPoint x: 149, endPoint y: 151, distance: 28.9
click at [149, 151] on li "Spend >= 0 (Today), Cost Per Complete Reg < 50 (2 Days ago - Today), Landing Pa…" at bounding box center [293, 160] width 306 height 29
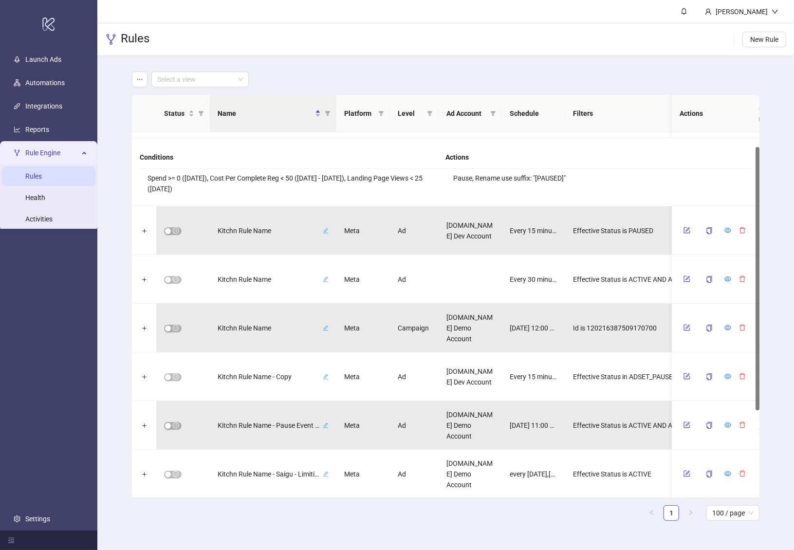
scroll to position [20, 0]
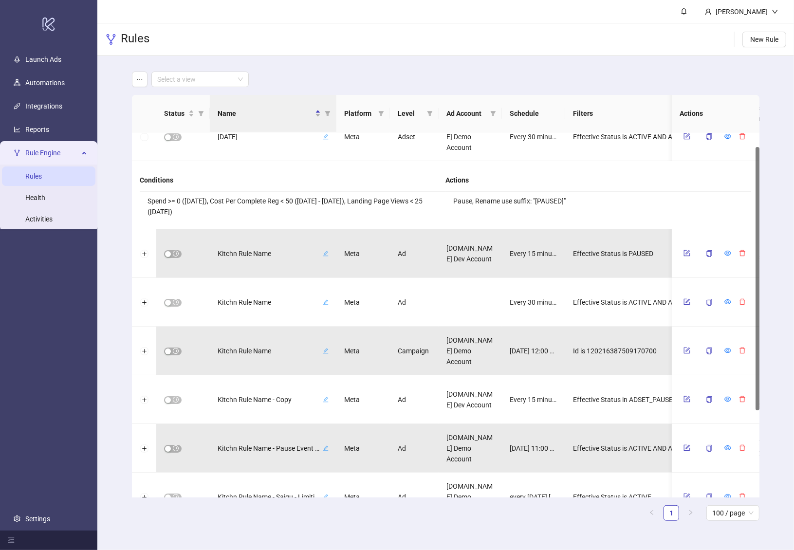
click at [185, 212] on li "Spend >= 0 (Today), Cost Per Complete Reg < 50 (2 Days ago - Today), Landing Pa…" at bounding box center [293, 206] width 306 height 29
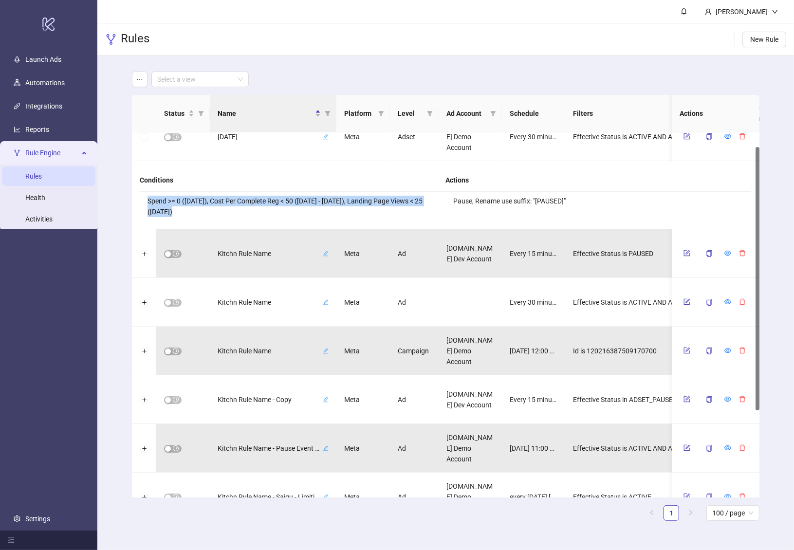
drag, startPoint x: 168, startPoint y: 212, endPoint x: 145, endPoint y: 203, distance: 25.3
click at [145, 203] on li "Spend >= 0 (Today), Cost Per Complete Reg < 50 (2 Days ago - Today), Landing Pa…" at bounding box center [293, 206] width 306 height 29
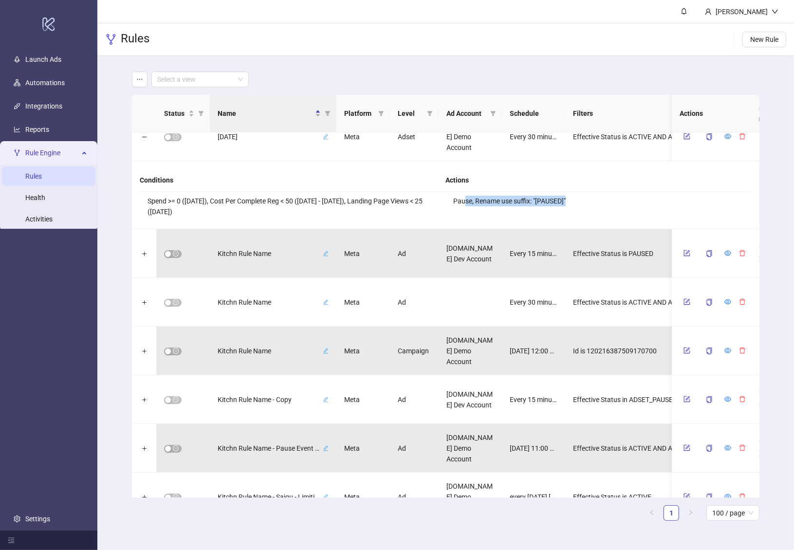
drag, startPoint x: 465, startPoint y: 199, endPoint x: 578, endPoint y: 203, distance: 113.0
click at [578, 203] on li "Pause, Rename use suffix: "[PAUSED]"" at bounding box center [598, 201] width 306 height 18
click at [41, 221] on link "Activities" at bounding box center [38, 219] width 27 height 8
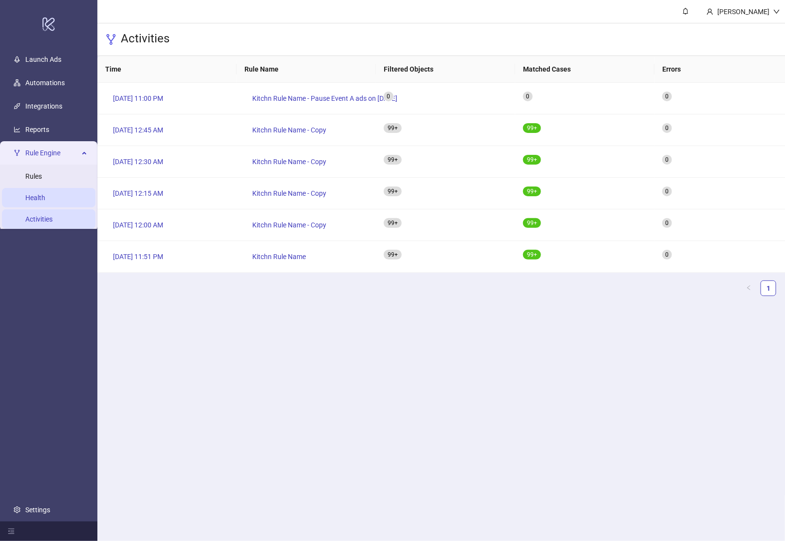
click at [44, 201] on link "Health" at bounding box center [35, 198] width 20 height 8
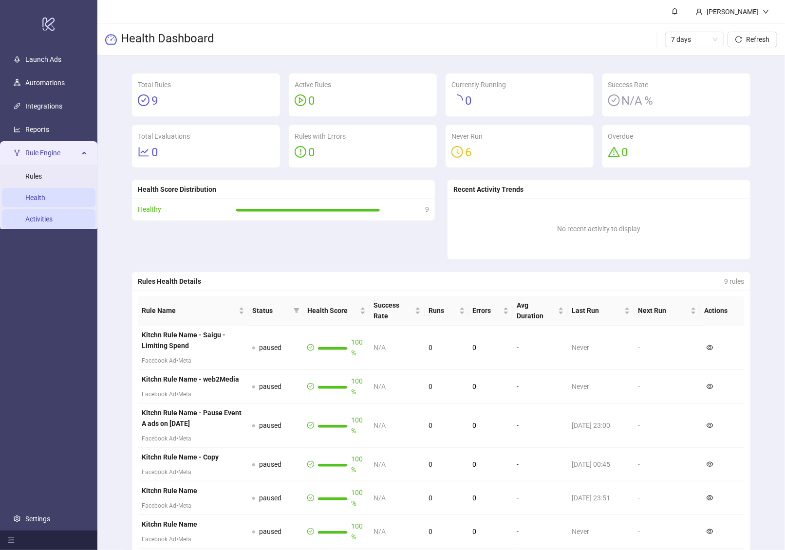
click at [40, 221] on link "Activities" at bounding box center [38, 219] width 27 height 8
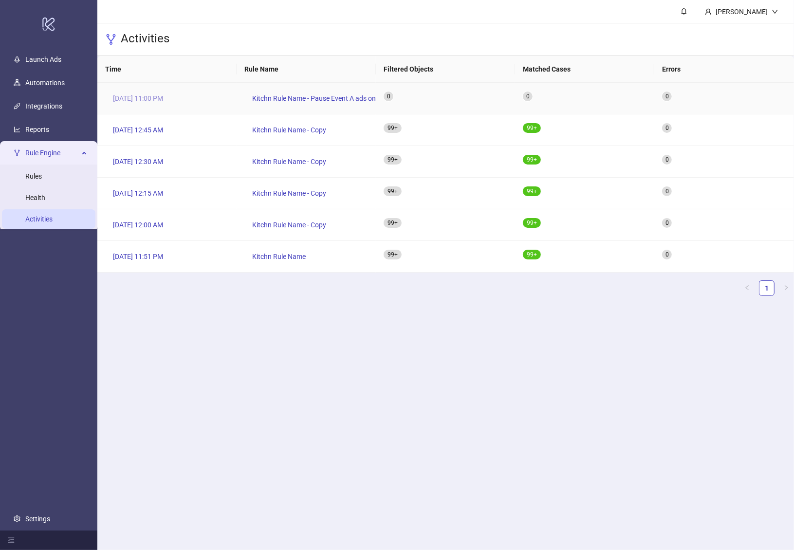
click at [143, 99] on span "[DATE] 11:00 PM" at bounding box center [138, 98] width 50 height 11
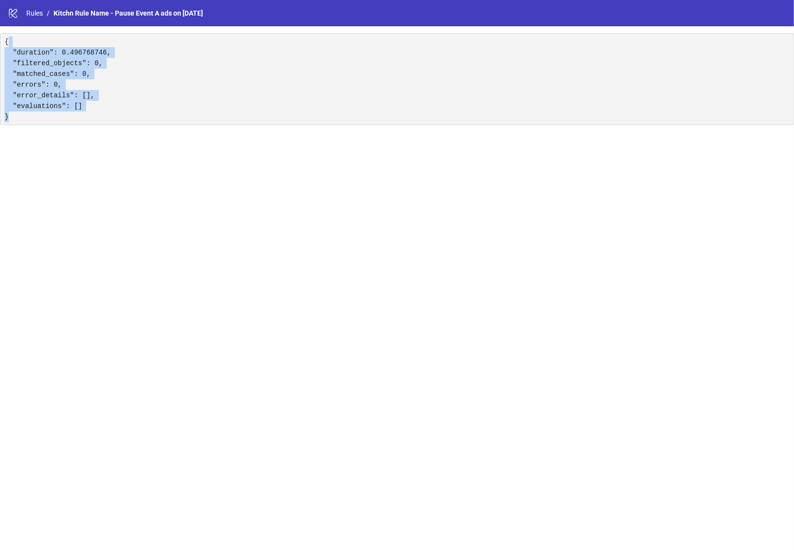
drag, startPoint x: 98, startPoint y: 103, endPoint x: 104, endPoint y: 123, distance: 21.3
click at [104, 123] on pre "{ "duration": 0.496768746, "filtered_objects": 0, "matched_cases": 0, "errors":…" at bounding box center [397, 79] width 794 height 92
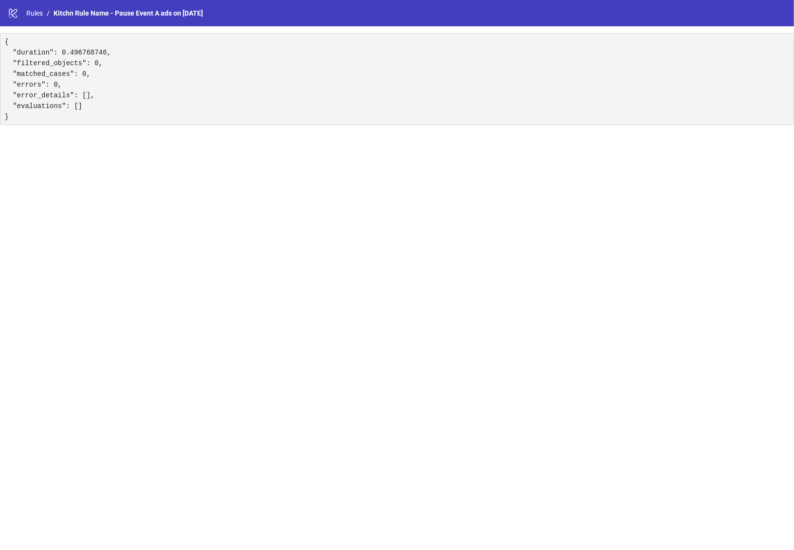
click at [97, 122] on pre "{ "duration": 0.496768746, "filtered_objects": 0, "matched_cases": 0, "errors":…" at bounding box center [397, 79] width 794 height 92
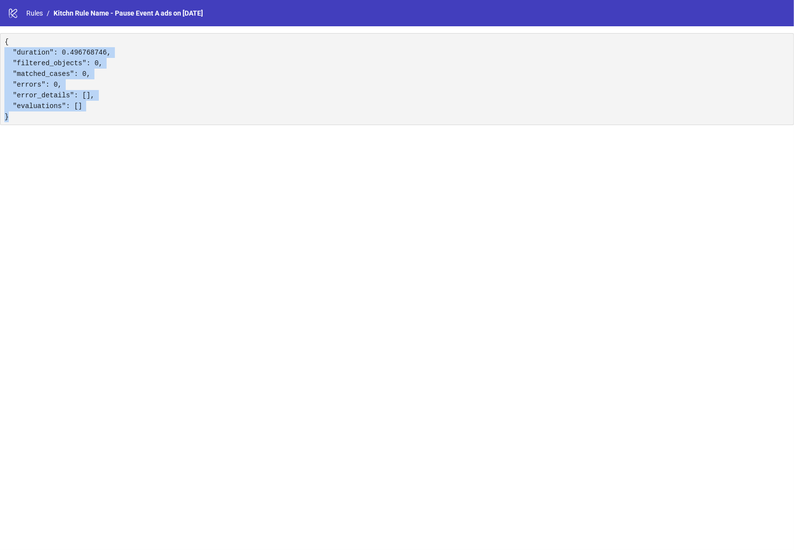
drag, startPoint x: 13, startPoint y: 76, endPoint x: 3, endPoint y: 47, distance: 31.3
click at [3, 47] on pre "{ "duration": 0.496768746, "filtered_objects": 0, "matched_cases": 0, "errors":…" at bounding box center [397, 79] width 794 height 92
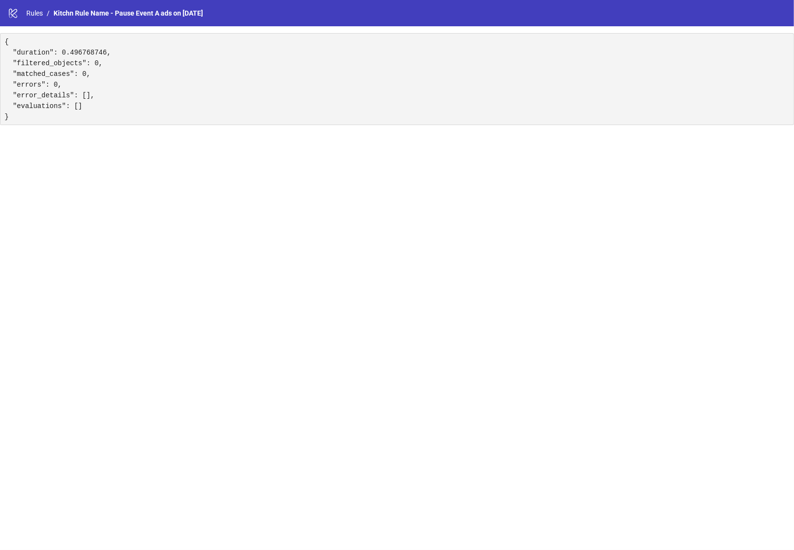
click at [41, 66] on pre "{ "duration": 0.496768746, "filtered_objects": 0, "matched_cases": 0, "errors":…" at bounding box center [397, 79] width 794 height 92
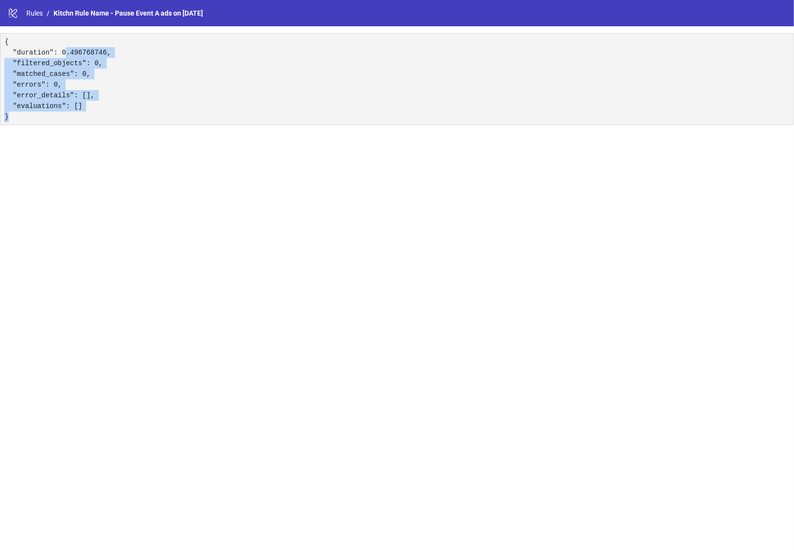
click at [74, 116] on pre "{ "duration": 0.496768746, "filtered_objects": 0, "matched_cases": 0, "errors":…" at bounding box center [397, 79] width 794 height 92
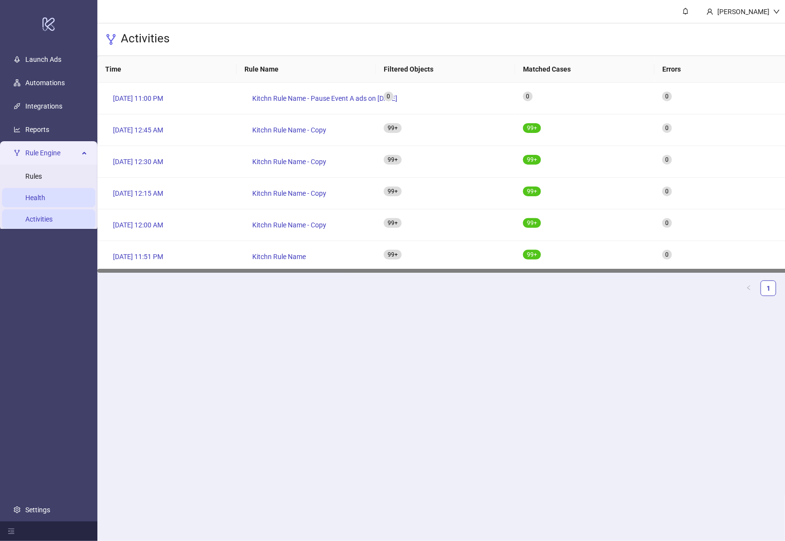
click at [44, 200] on link "Health" at bounding box center [35, 198] width 20 height 8
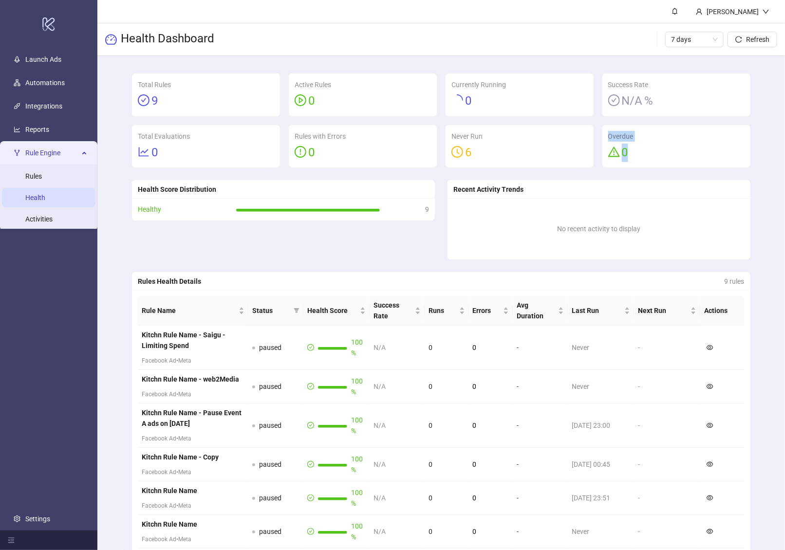
drag, startPoint x: 642, startPoint y: 151, endPoint x: 604, endPoint y: 130, distance: 43.1
click at [604, 131] on div "Overdue 0" at bounding box center [676, 146] width 148 height 43
click at [606, 130] on div "Overdue 0" at bounding box center [676, 146] width 148 height 43
drag, startPoint x: 631, startPoint y: 146, endPoint x: 643, endPoint y: 154, distance: 14.7
click at [643, 154] on div "Overdue 0" at bounding box center [676, 146] width 148 height 43
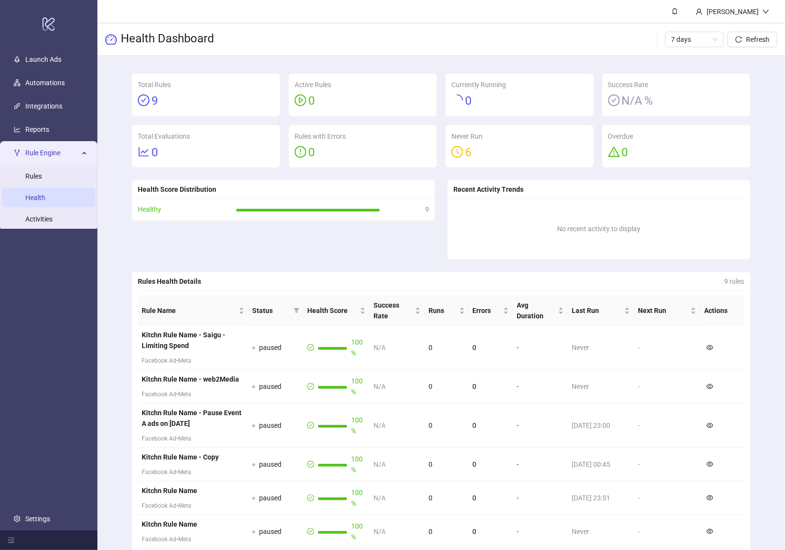
click at [641, 156] on div "0" at bounding box center [676, 153] width 136 height 18
drag, startPoint x: 639, startPoint y: 155, endPoint x: 613, endPoint y: 146, distance: 28.0
click at [636, 154] on div "0" at bounding box center [676, 153] width 136 height 18
click at [590, 127] on div "Never Run 6" at bounding box center [519, 146] width 148 height 43
drag, startPoint x: 599, startPoint y: 129, endPoint x: 630, endPoint y: 157, distance: 42.0
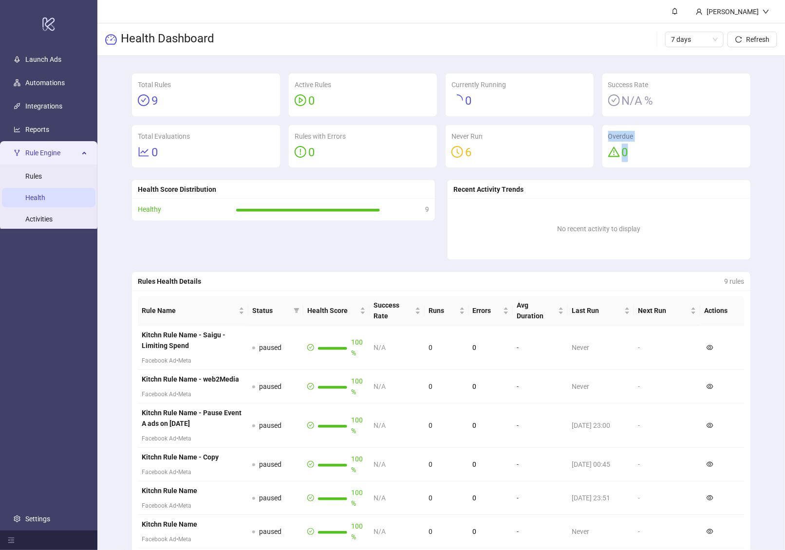
click at [630, 157] on div "Overdue 0" at bounding box center [676, 147] width 157 height 44
click at [629, 157] on div "0" at bounding box center [676, 153] width 136 height 18
drag, startPoint x: 630, startPoint y: 156, endPoint x: 611, endPoint y: 136, distance: 27.6
click at [611, 136] on div "Overdue 0" at bounding box center [676, 146] width 136 height 31
click at [611, 136] on div "Overdue" at bounding box center [676, 136] width 136 height 11
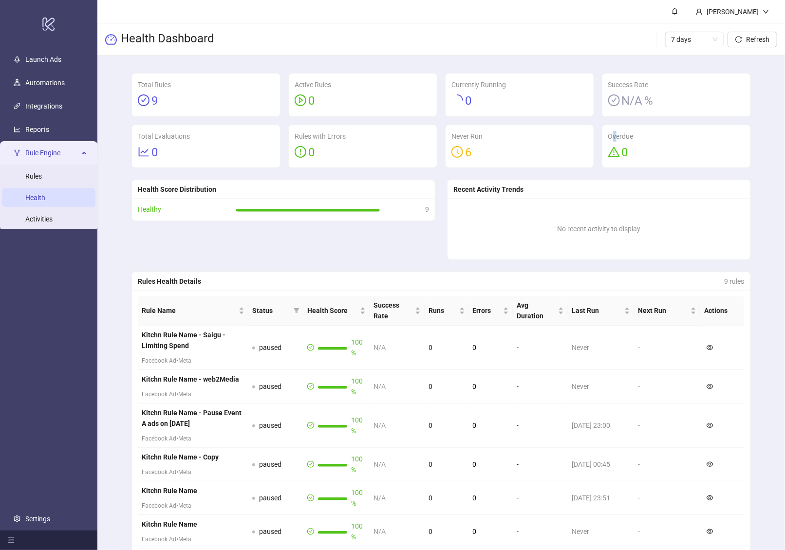
click at [615, 139] on div "Overdue" at bounding box center [676, 136] width 136 height 11
click at [610, 137] on div "Overdue" at bounding box center [676, 136] width 136 height 11
drag, startPoint x: 611, startPoint y: 135, endPoint x: 636, endPoint y: 149, distance: 28.8
click at [637, 149] on div "Overdue 0" at bounding box center [676, 146] width 136 height 31
click at [634, 149] on div "0" at bounding box center [676, 153] width 136 height 18
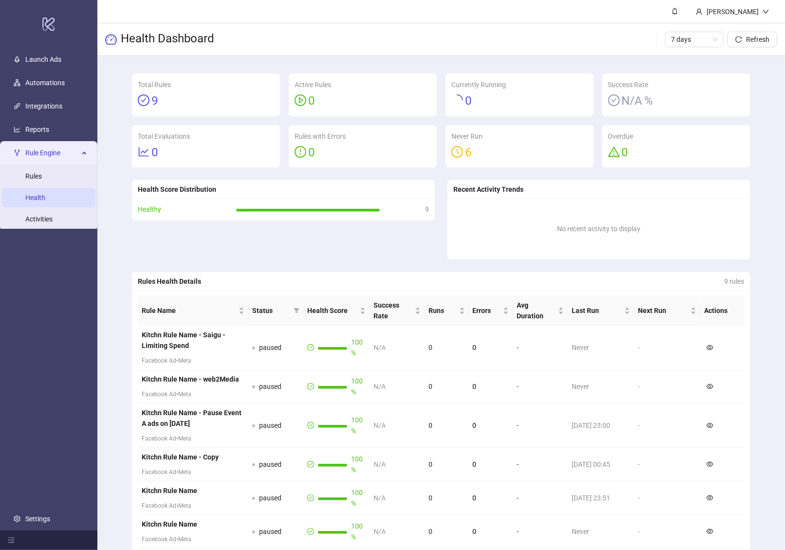
click at [635, 149] on div "0" at bounding box center [676, 153] width 136 height 18
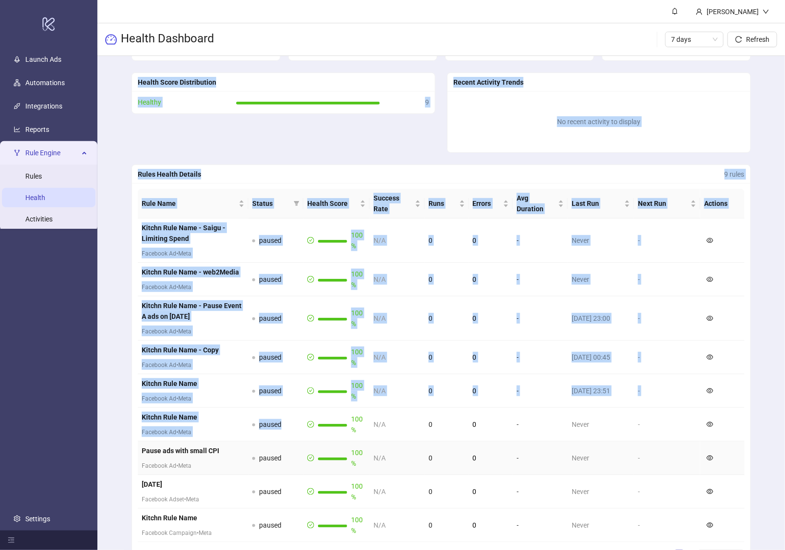
drag, startPoint x: 174, startPoint y: 244, endPoint x: 321, endPoint y: 423, distance: 231.7
click at [327, 426] on main "Total Rules 9 Active Rules 0 Currently Running 0 Success Rate N/A % Total Evalu…" at bounding box center [441, 281] width 634 height 665
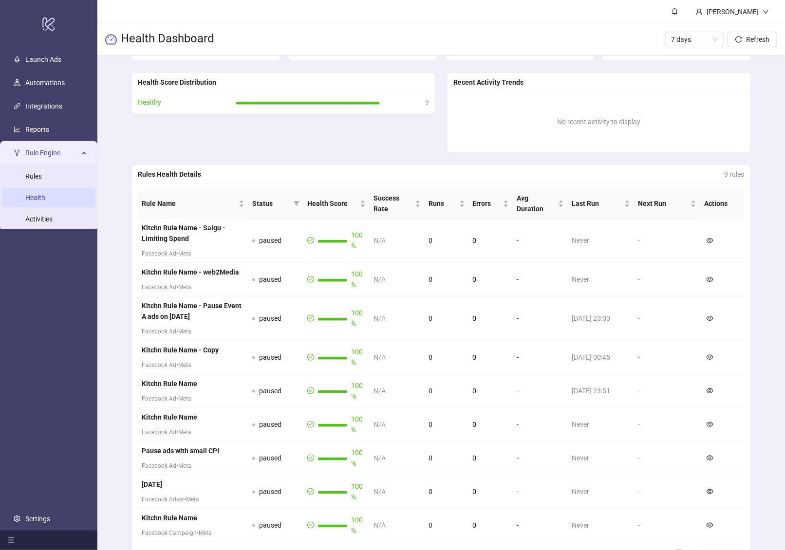
click at [103, 350] on div "Total Rules 9 Active Rules 0 Currently Running 0 Success Rate N/A % Total Evalu…" at bounding box center [440, 281] width 687 height 665
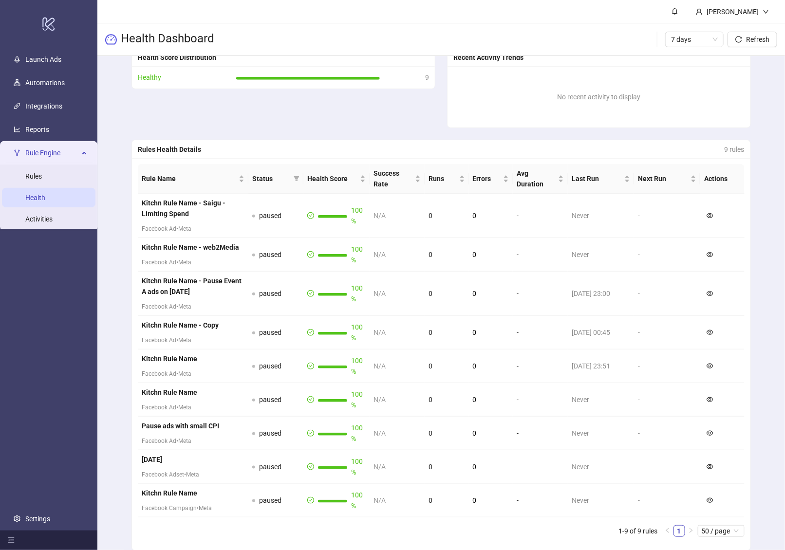
scroll to position [44, 0]
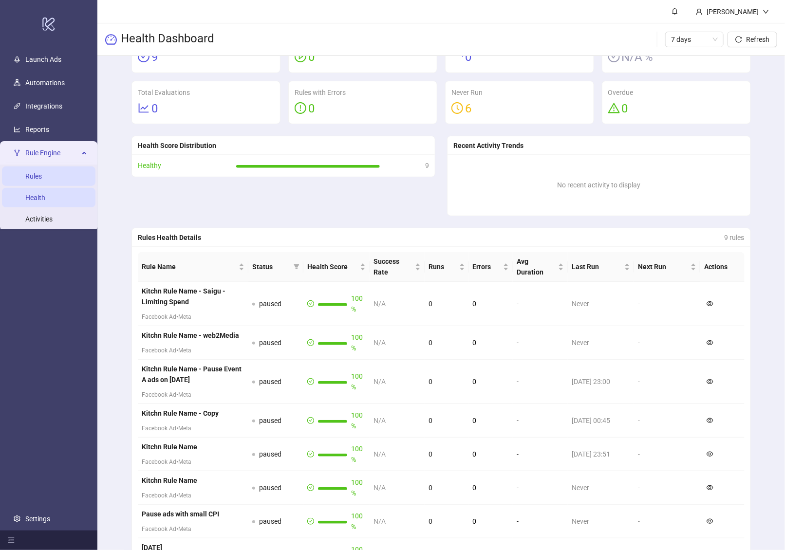
click at [42, 179] on link "Rules" at bounding box center [33, 176] width 17 height 8
